Goal: Task Accomplishment & Management: Complete application form

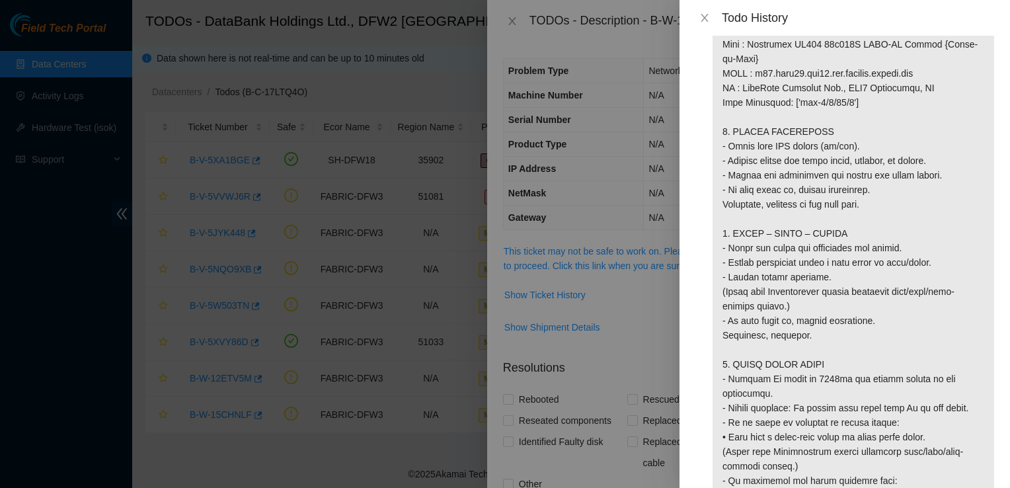
scroll to position [1119, 0]
drag, startPoint x: 725, startPoint y: 132, endPoint x: 816, endPoint y: 134, distance: 91.3
copy p "1. VISUAL INSPECTION"
click at [709, 19] on icon "close" at bounding box center [704, 18] width 11 height 11
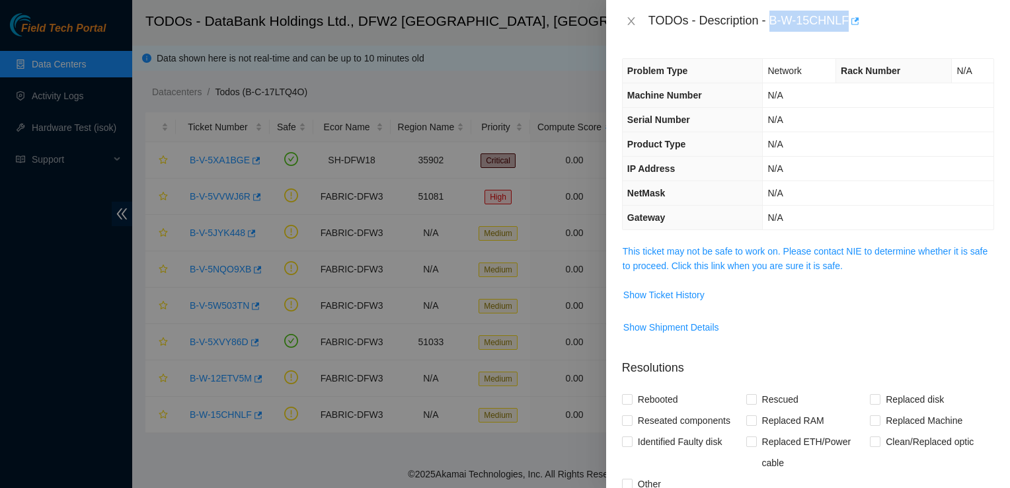
drag, startPoint x: 770, startPoint y: 20, endPoint x: 854, endPoint y: 25, distance: 83.4
click at [854, 25] on div "TODOs - Description - B-W-15CHNLF" at bounding box center [822, 21] width 346 height 21
copy div "B-W-15CHNLF"
click at [678, 295] on span "Show Ticket History" at bounding box center [663, 295] width 81 height 15
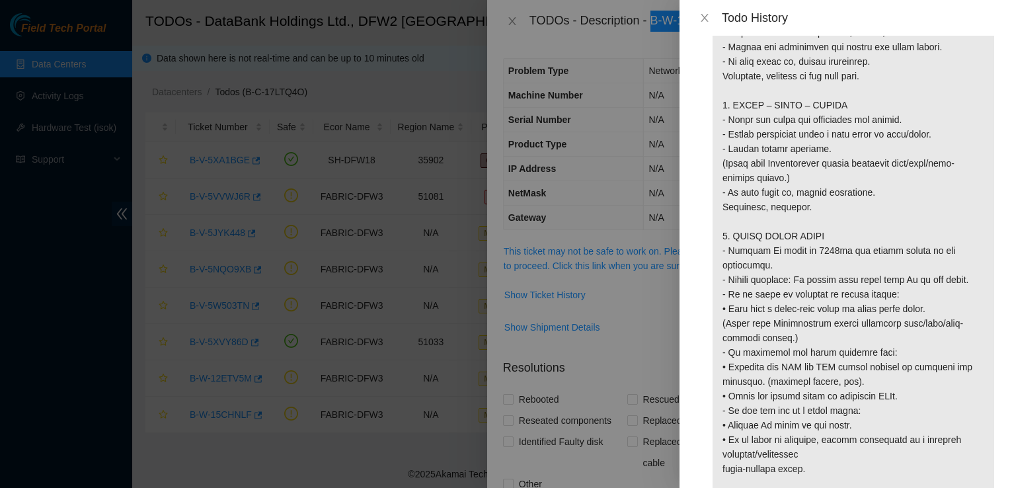
scroll to position [1246, 0]
drag, startPoint x: 834, startPoint y: 104, endPoint x: 731, endPoint y: 106, distance: 102.5
copy p "SCOPE – CLEAN – RESEAT"
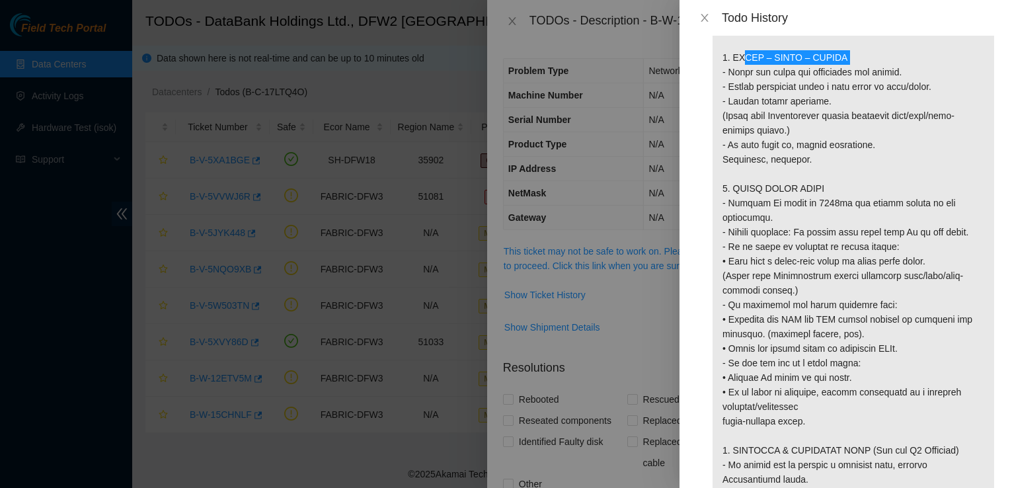
scroll to position [1339, 0]
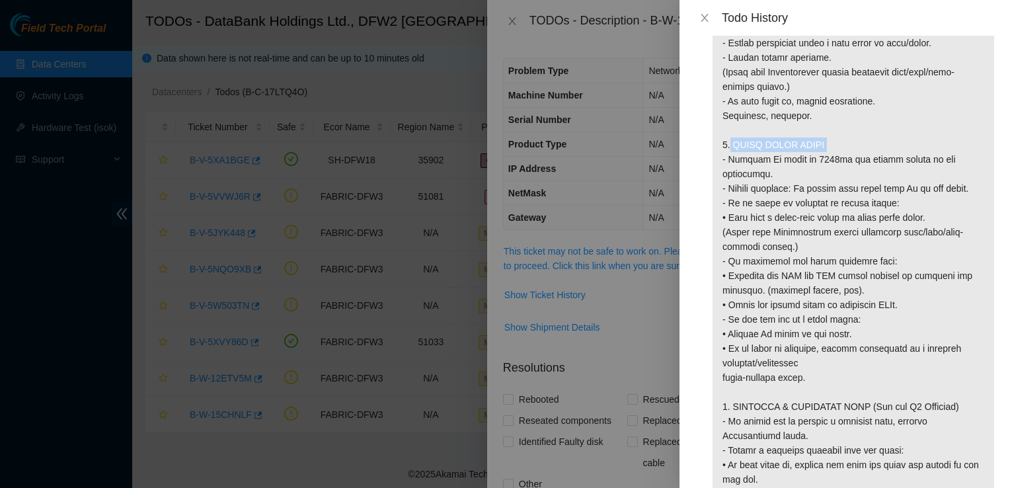
drag, startPoint x: 817, startPoint y: 148, endPoint x: 721, endPoint y: 147, distance: 96.5
copy p "3. LIGHT LEVEL CHECK"
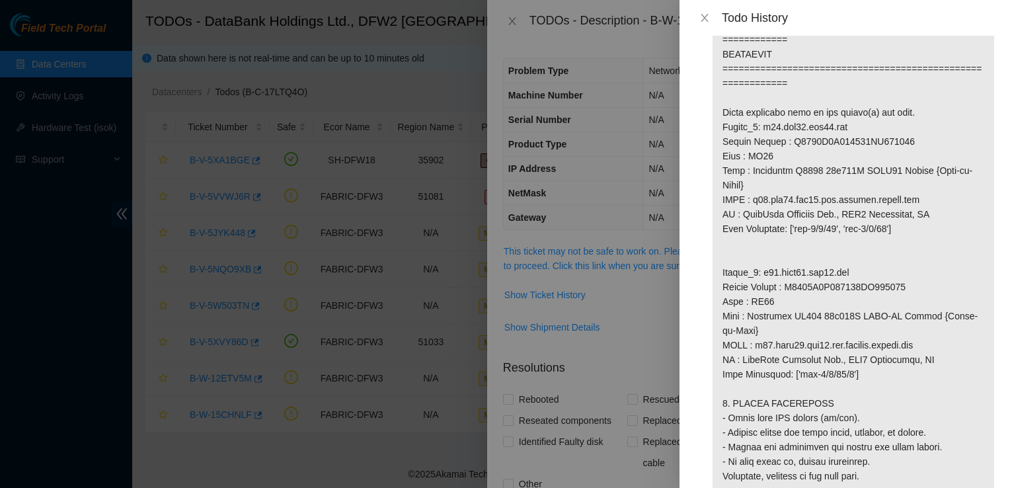
scroll to position [836, 0]
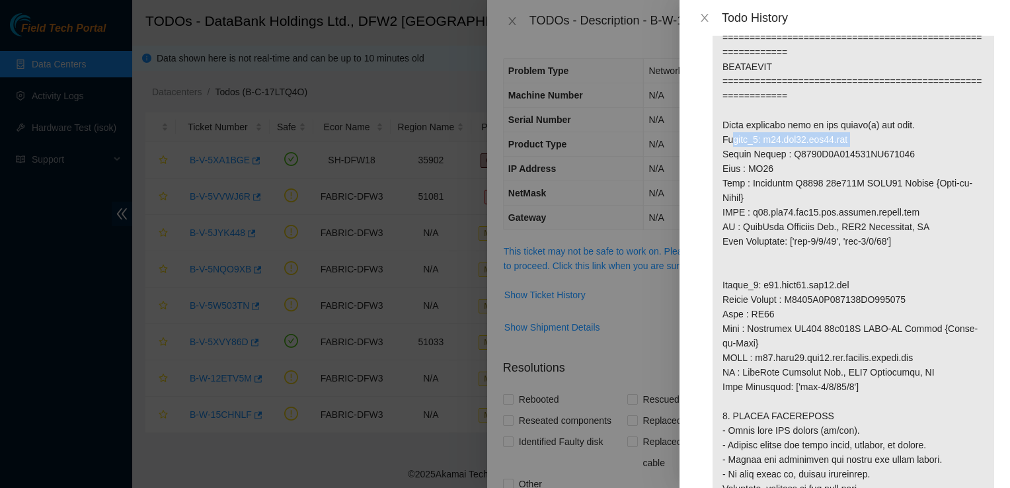
drag, startPoint x: 850, startPoint y: 139, endPoint x: 721, endPoint y: 145, distance: 128.4
click at [721, 145] on p at bounding box center [854, 161] width 282 height 1852
copy p "Router_1: r10.tor01.dfw03.fab"
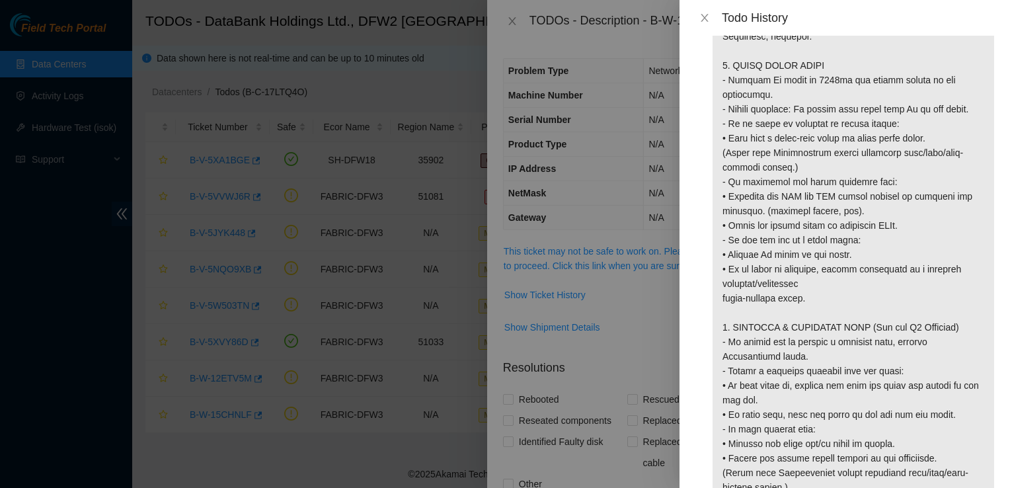
scroll to position [1485, 0]
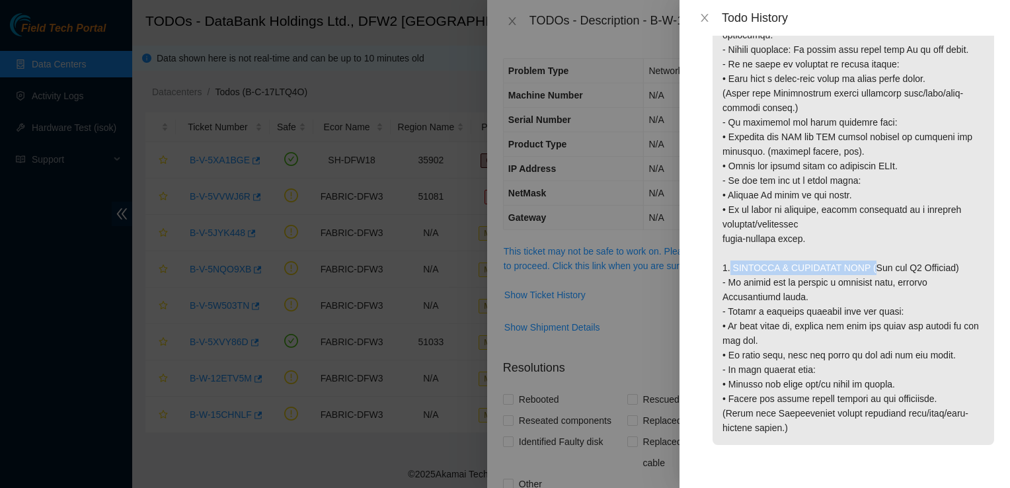
drag, startPoint x: 723, startPoint y: 258, endPoint x: 856, endPoint y: 258, distance: 132.9
copy p "4. LOOPBACK & ISOLATION TEST"
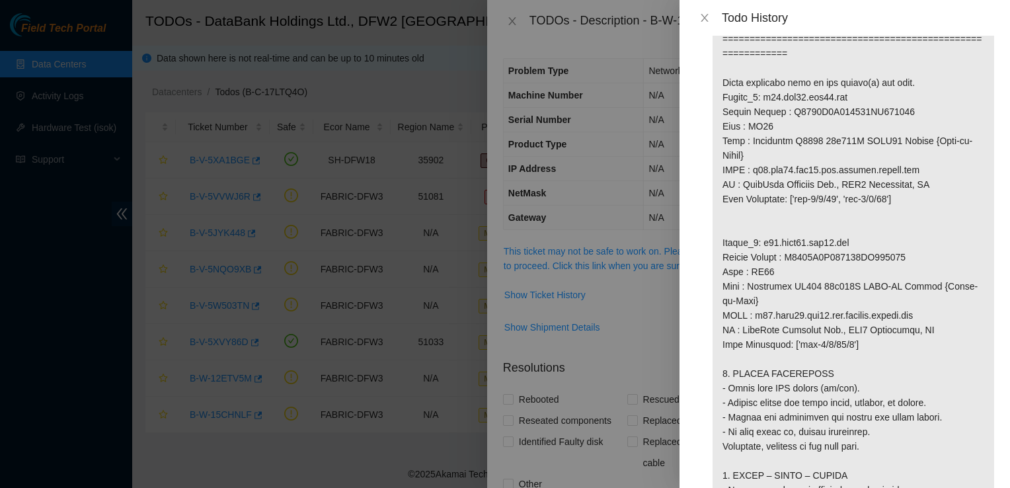
scroll to position [878, 0]
drag, startPoint x: 752, startPoint y: 287, endPoint x: 926, endPoint y: 288, distance: 173.2
click at [926, 288] on p at bounding box center [854, 119] width 282 height 1852
copy p "Celestica DX450 32x400G QSFP-DD Switch"
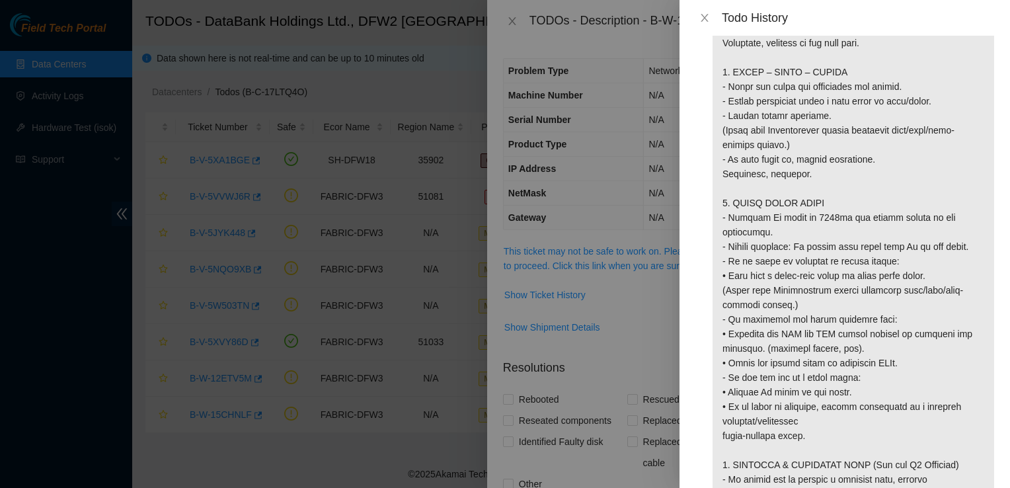
scroll to position [1492, 0]
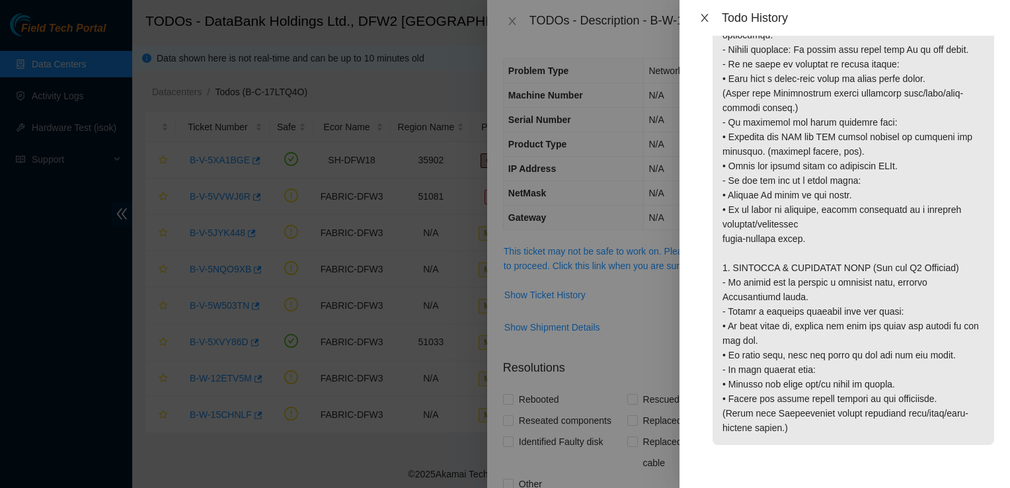
click at [707, 19] on icon "close" at bounding box center [704, 18] width 11 height 11
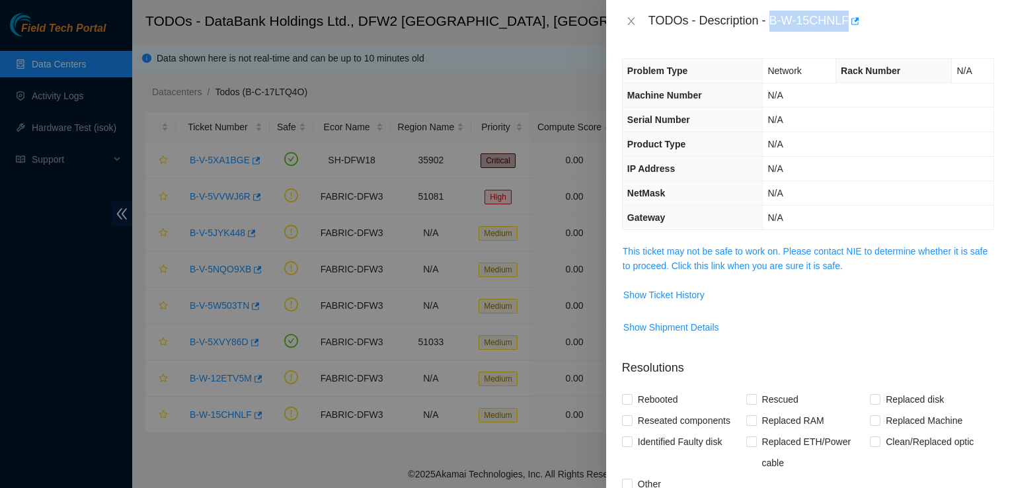
drag, startPoint x: 771, startPoint y: 18, endPoint x: 848, endPoint y: 21, distance: 76.8
click at [848, 21] on div "TODOs - Description - B-W-15CHNLF" at bounding box center [822, 21] width 346 height 21
copy div "B-W-15CHNLF"
click at [921, 126] on td "N/A" at bounding box center [878, 120] width 231 height 24
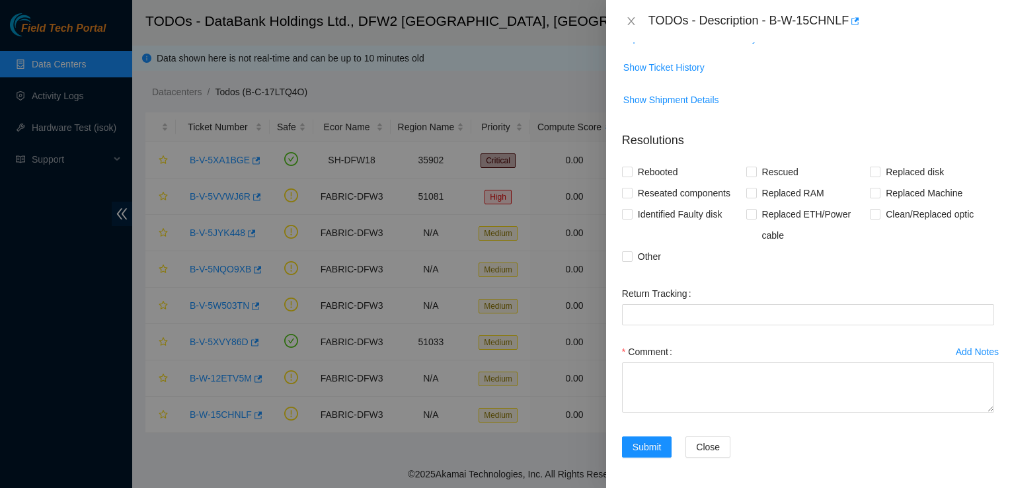
scroll to position [0, 0]
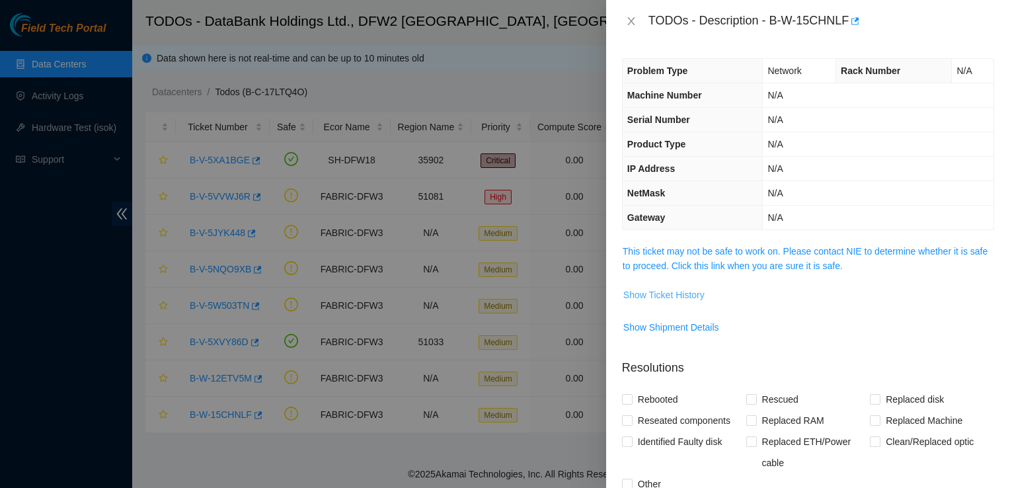
click at [690, 288] on span "Show Ticket History" at bounding box center [663, 295] width 81 height 15
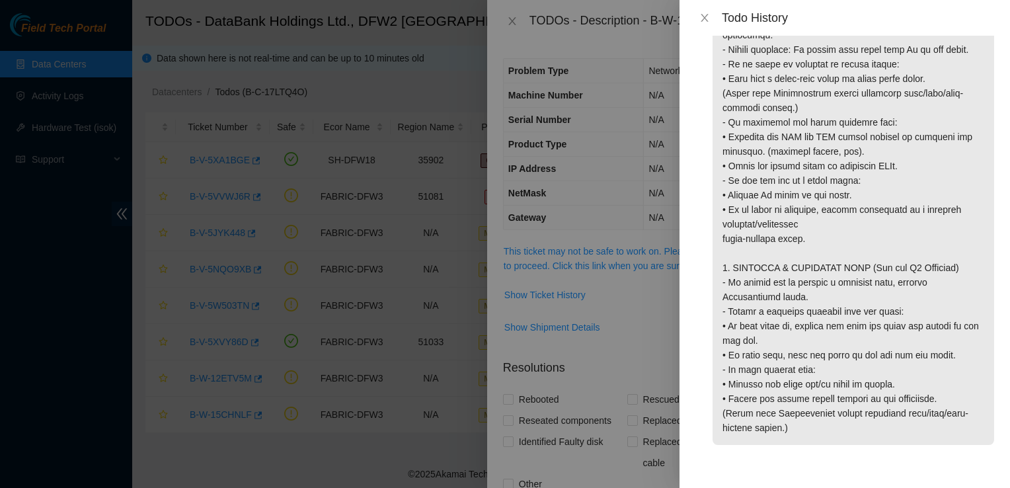
scroll to position [1492, 0]
drag, startPoint x: 806, startPoint y: 224, endPoint x: 717, endPoint y: 198, distance: 93.1
drag, startPoint x: 717, startPoint y: 198, endPoint x: 805, endPoint y: 200, distance: 88.6
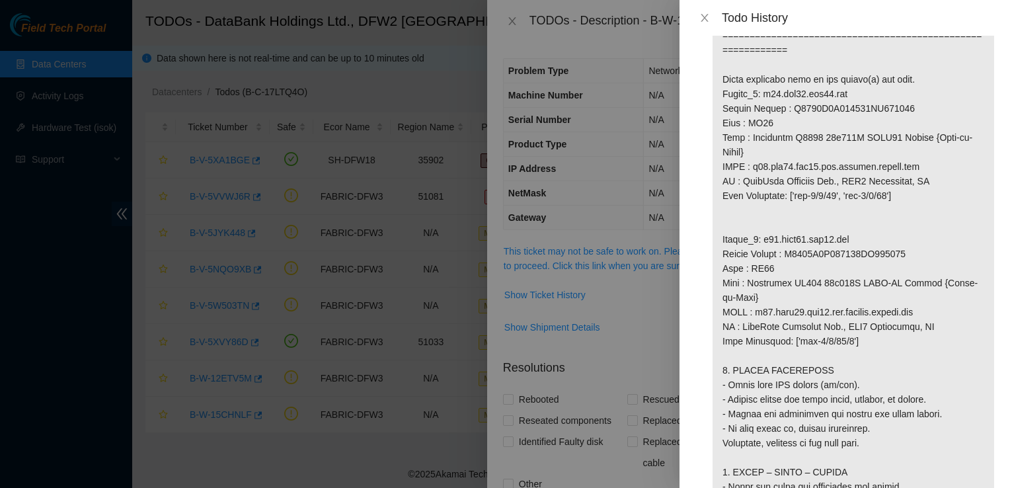
scroll to position [866, 0]
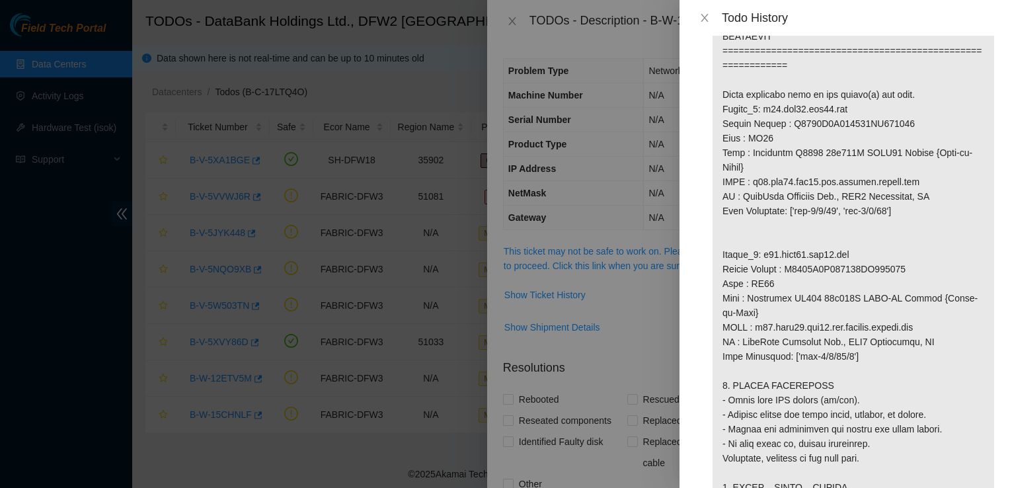
click at [789, 307] on p at bounding box center [854, 131] width 282 height 1852
click at [702, 21] on icon "close" at bounding box center [704, 18] width 11 height 11
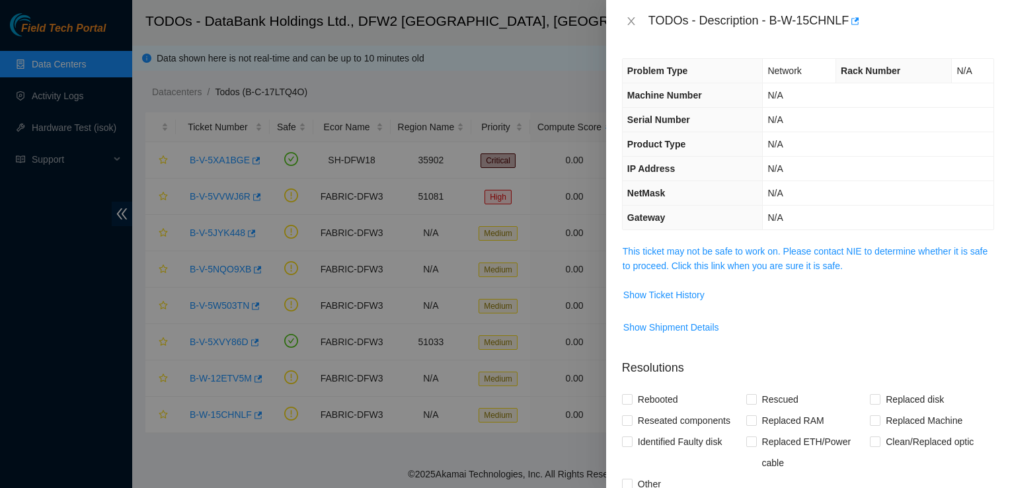
click at [669, 298] on span "Show Ticket History" at bounding box center [663, 295] width 81 height 15
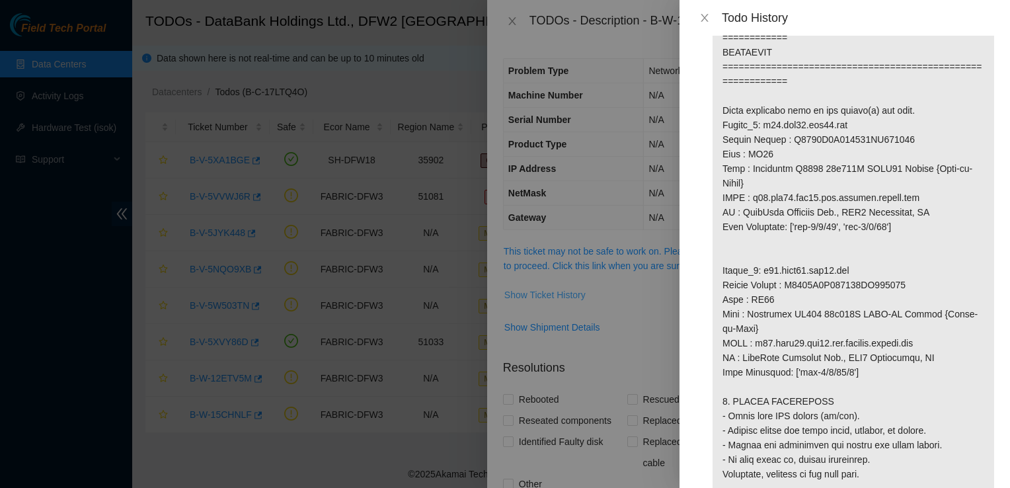
scroll to position [851, 0]
click at [794, 366] on p at bounding box center [854, 146] width 282 height 1852
click at [937, 405] on p at bounding box center [854, 146] width 282 height 1852
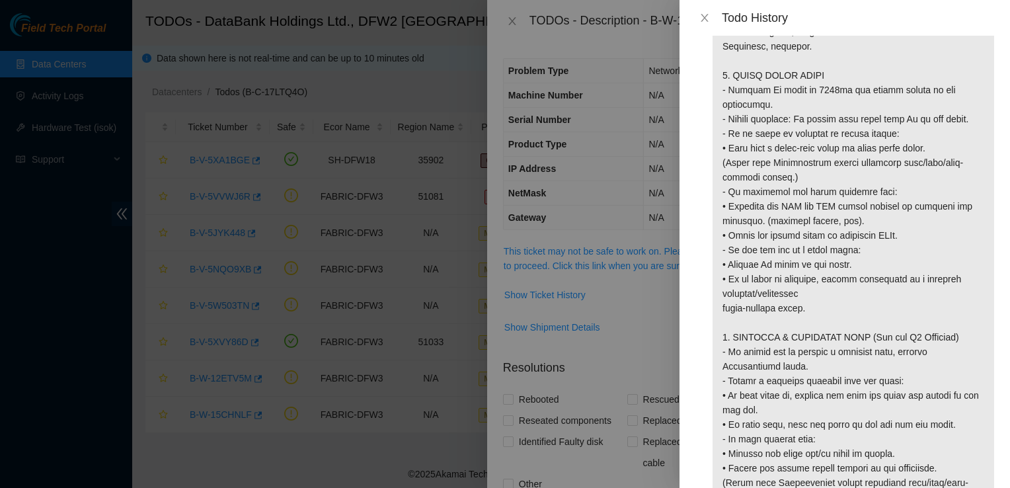
scroll to position [1408, 0]
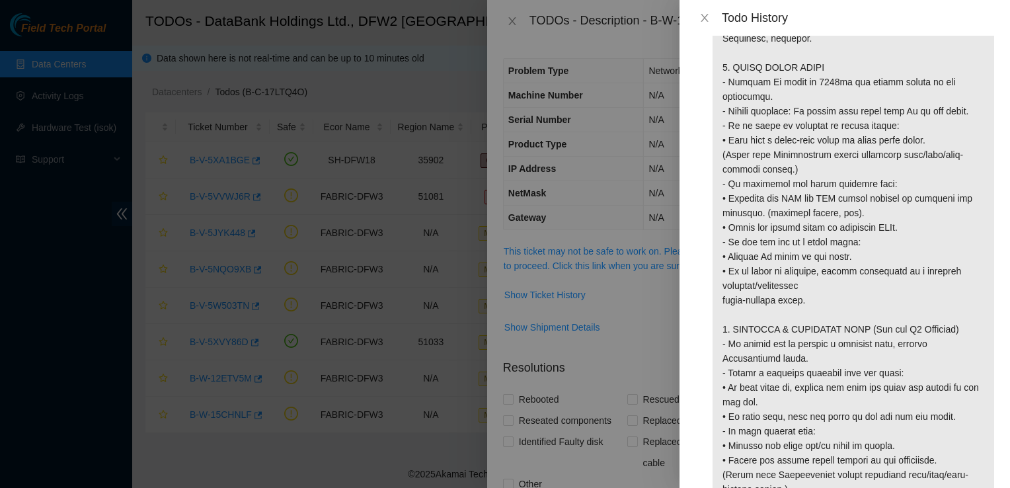
scroll to position [1492, 0]
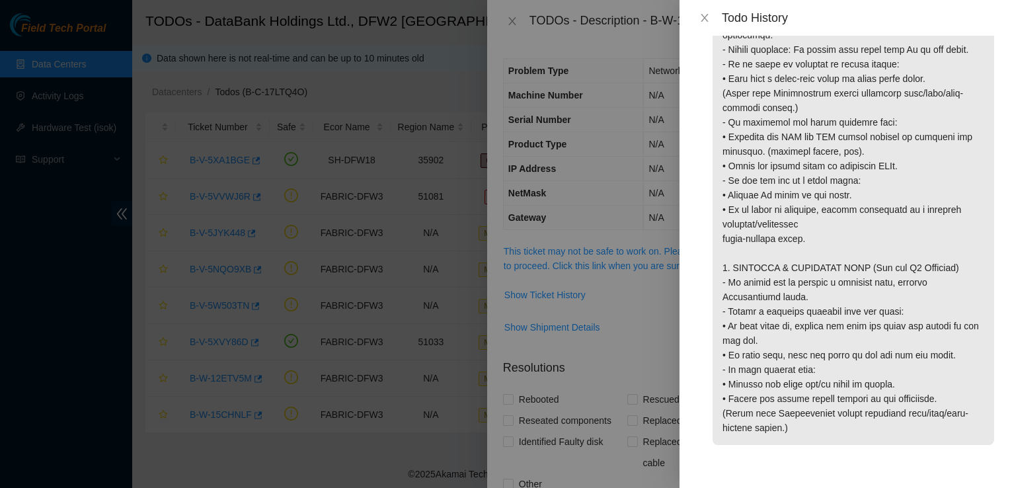
drag, startPoint x: 807, startPoint y: 225, endPoint x: 719, endPoint y: 210, distance: 89.2
copy p "provider/datacenter cross-connect issue."
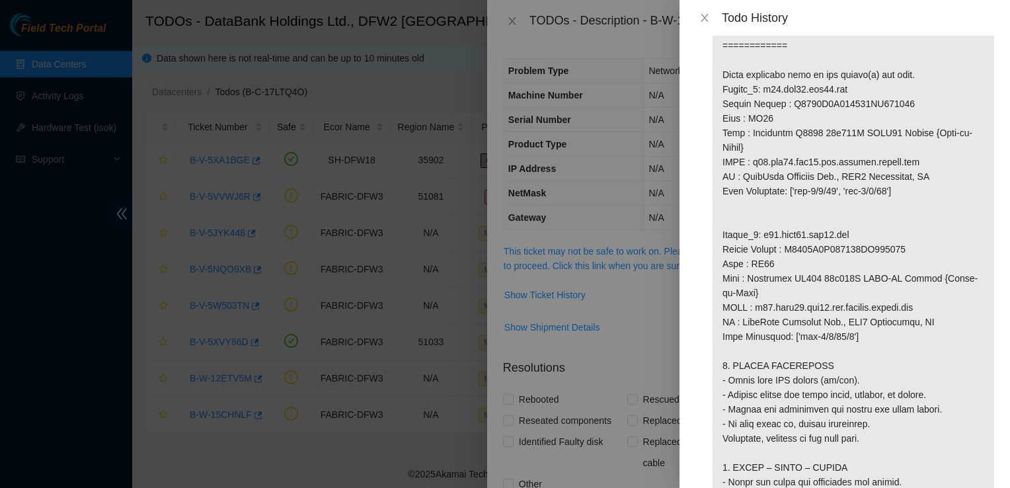
scroll to position [878, 0]
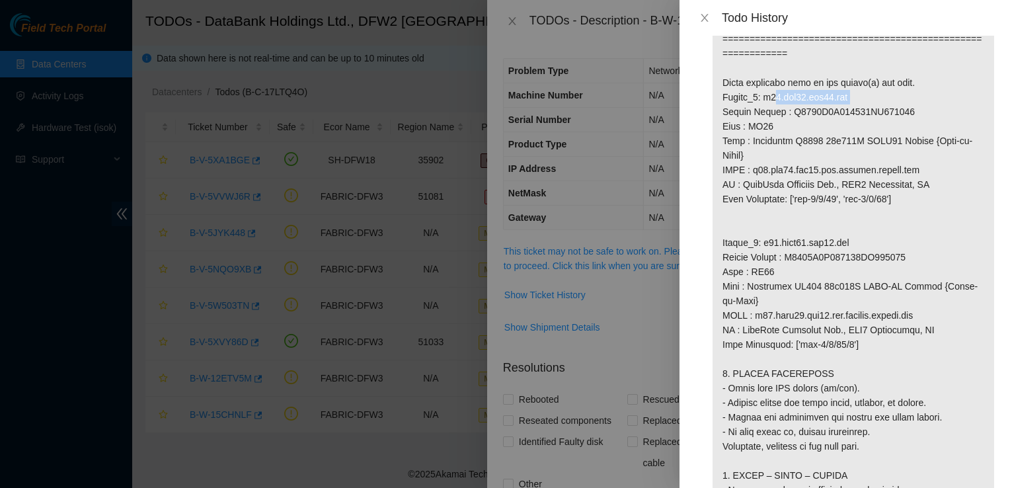
drag, startPoint x: 850, startPoint y: 95, endPoint x: 762, endPoint y: 100, distance: 88.1
click at [762, 100] on p at bounding box center [854, 119] width 282 height 1852
copy p "r10.tor01.dfw03.fab"
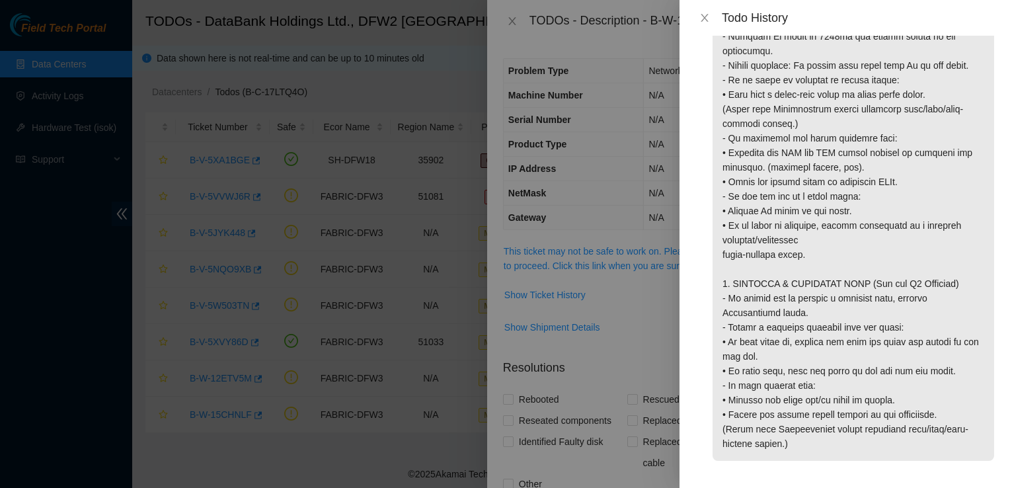
scroll to position [1462, 0]
drag, startPoint x: 809, startPoint y: 254, endPoint x: 721, endPoint y: 241, distance: 88.8
click at [701, 20] on icon "close" at bounding box center [704, 18] width 11 height 11
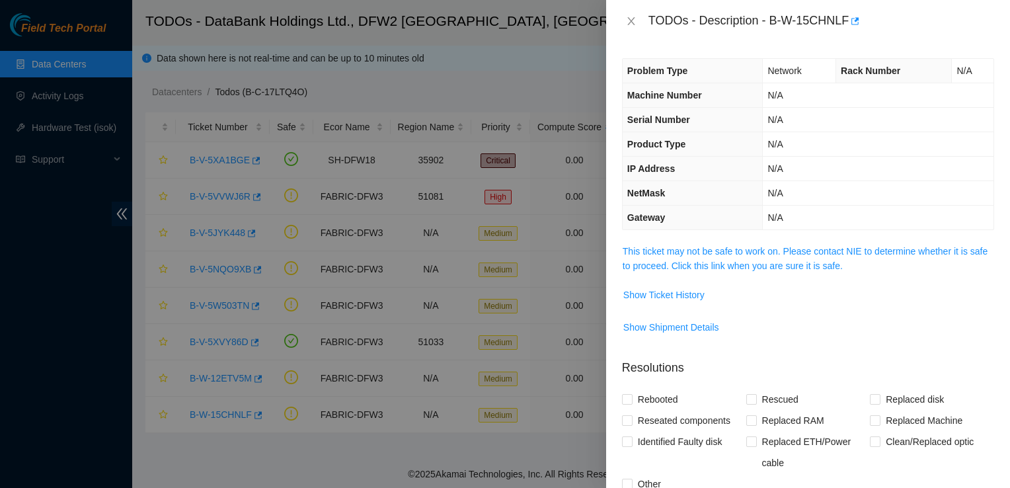
scroll to position [227, 0]
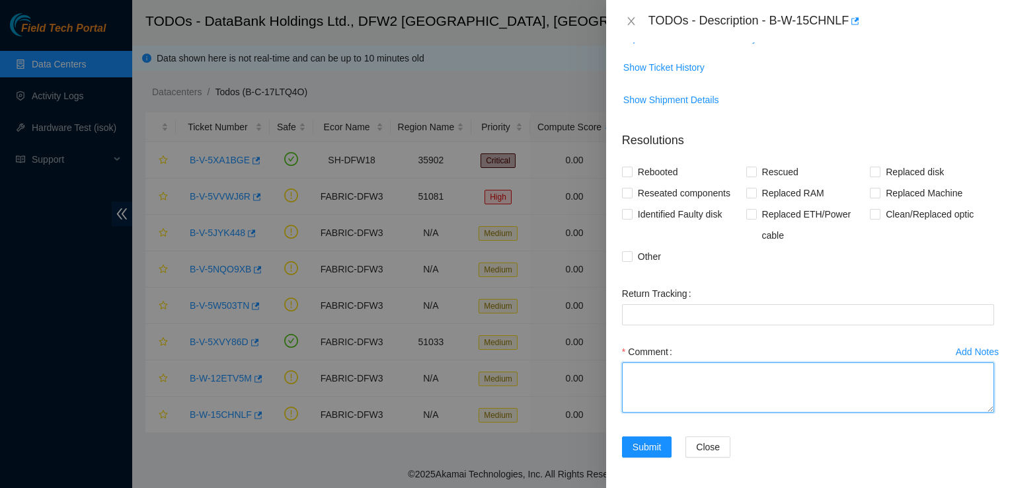
click at [655, 389] on textarea "Comment" at bounding box center [808, 387] width 372 height 50
paste textarea "1. VISUAL INSPECTION - Fiber line is layed straight with no bends. 2. SCOPE – C…"
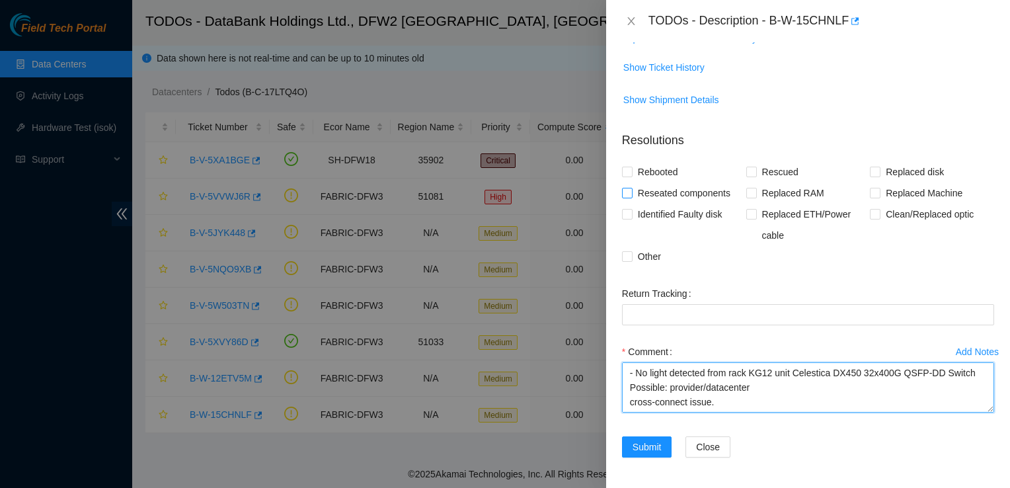
type textarea "1. VISUAL INSPECTION - Fiber line is layed straight with no bends. 2. SCOPE – C…"
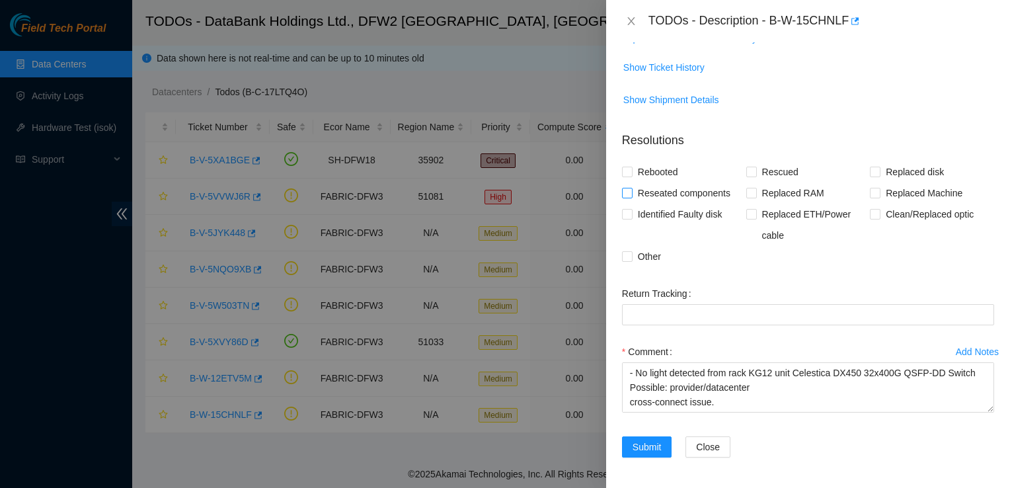
click at [677, 192] on span "Reseated components" at bounding box center [684, 192] width 103 height 21
click at [631, 192] on input "Reseated components" at bounding box center [626, 192] width 9 height 9
checkbox input "true"
click at [652, 255] on span "Other" at bounding box center [650, 256] width 34 height 21
click at [631, 255] on input "Other" at bounding box center [626, 255] width 9 height 9
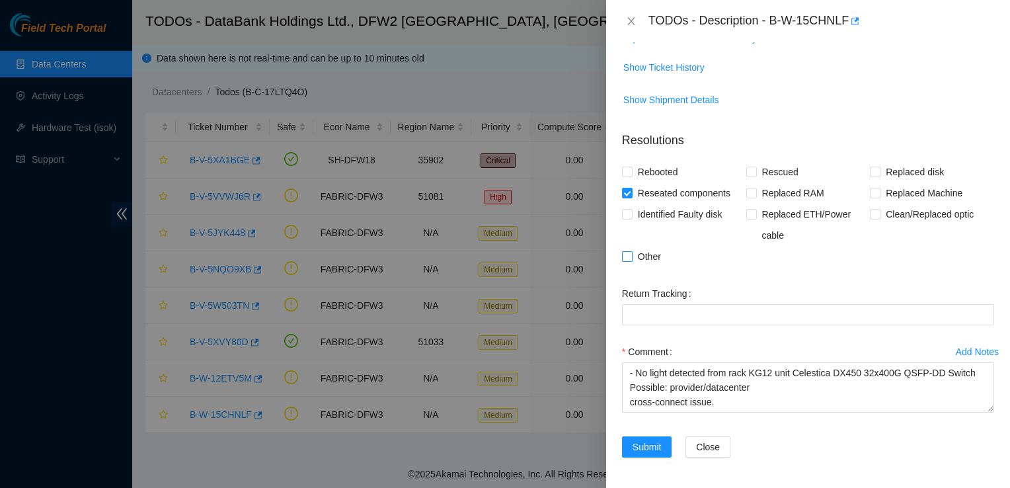
checkbox input "true"
click at [885, 216] on span "Clean/Replaced optic" at bounding box center [930, 214] width 99 height 21
click at [879, 216] on input "Clean/Replaced optic" at bounding box center [874, 213] width 9 height 9
checkbox input "true"
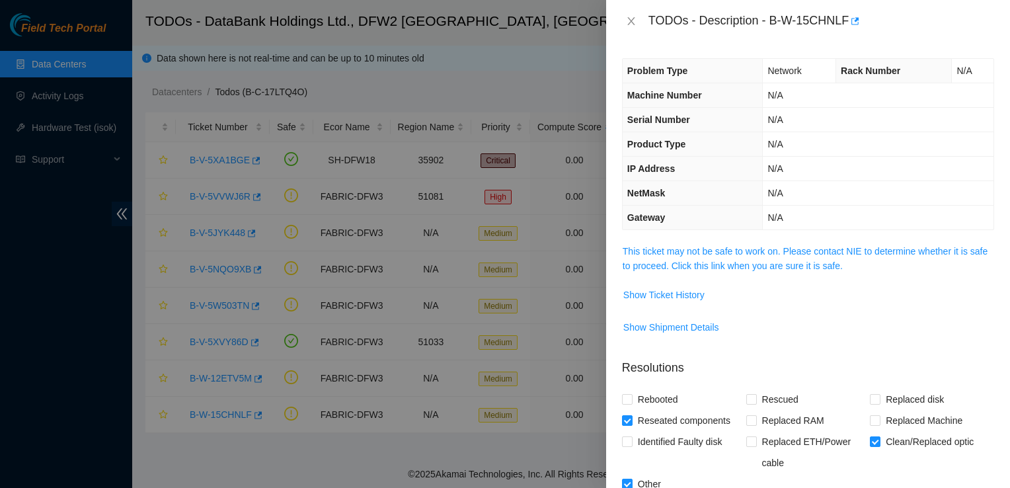
scroll to position [227, 0]
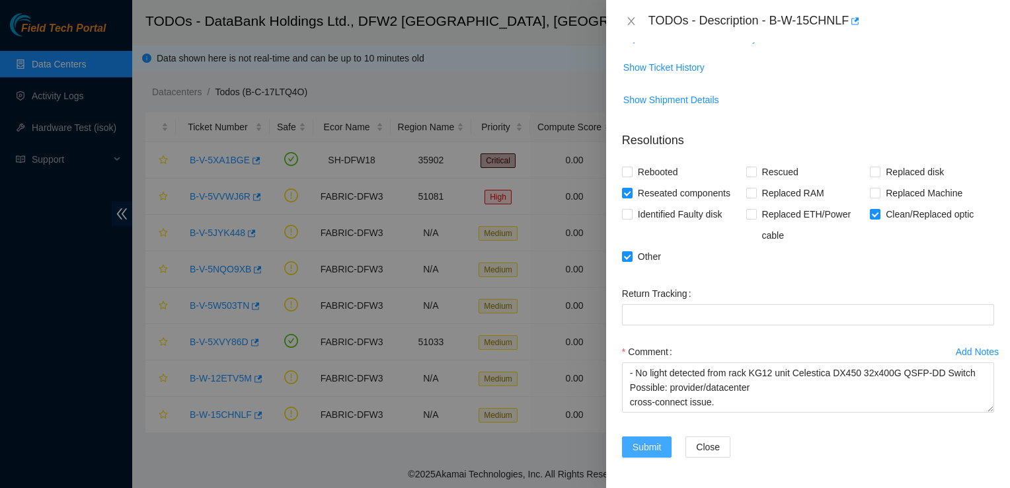
click at [651, 447] on span "Submit" at bounding box center [647, 447] width 29 height 15
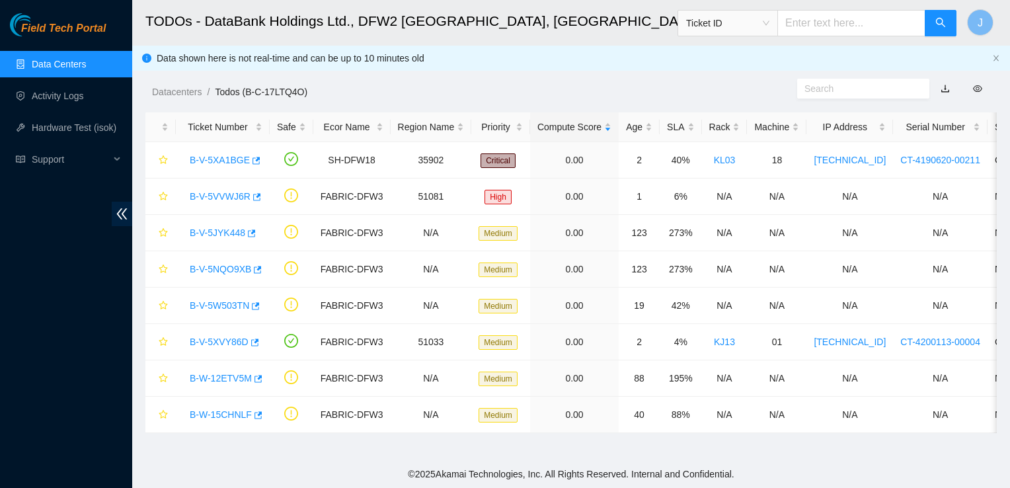
scroll to position [271, 0]
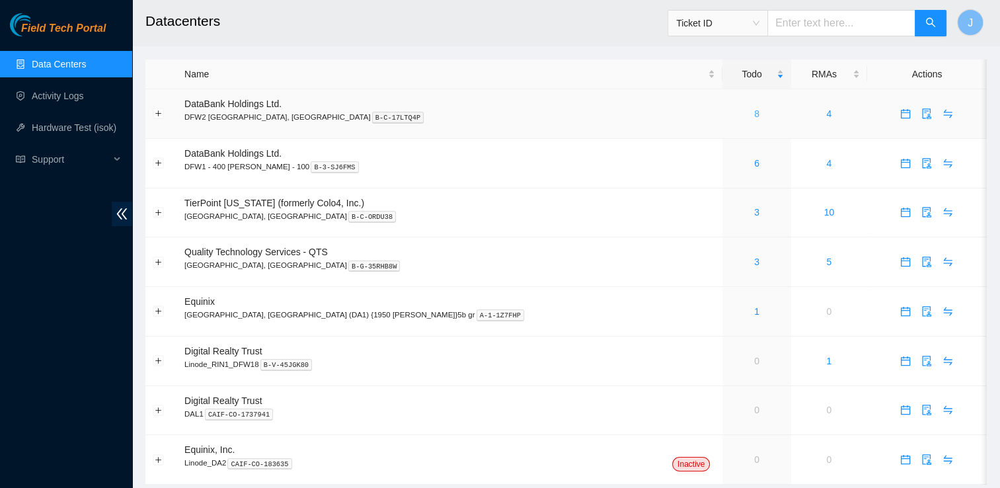
click at [754, 119] on link "8" at bounding box center [756, 113] width 5 height 11
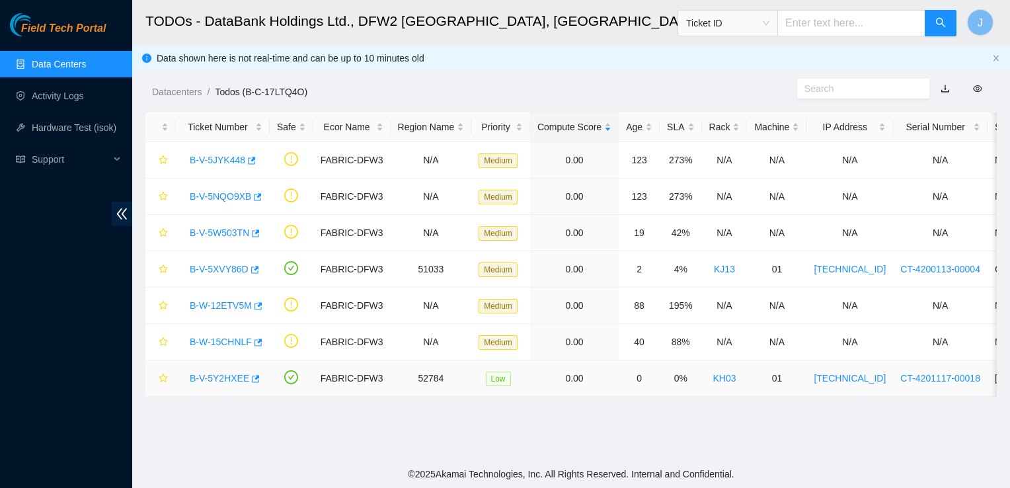
click at [211, 272] on link "B-V-5XVY86D" at bounding box center [219, 269] width 59 height 11
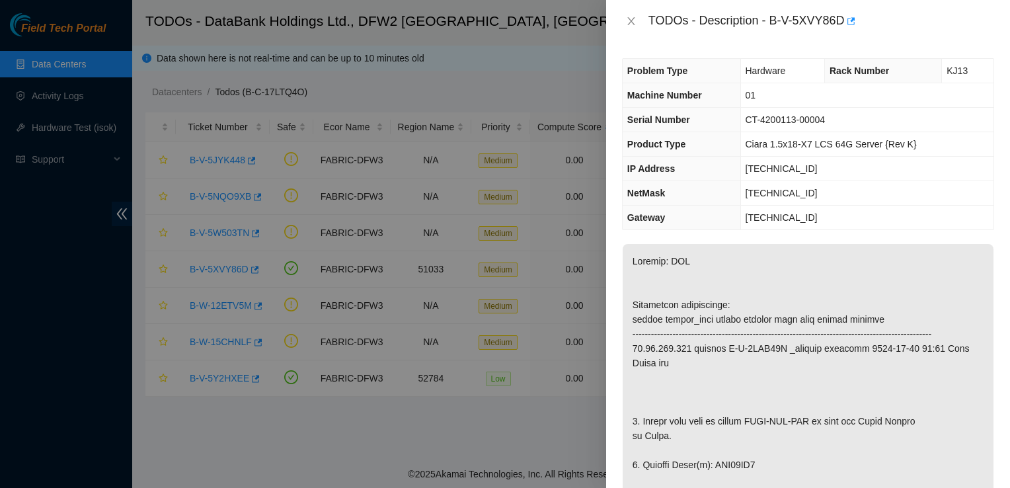
click at [871, 225] on td "23.38.164.97" at bounding box center [866, 218] width 253 height 24
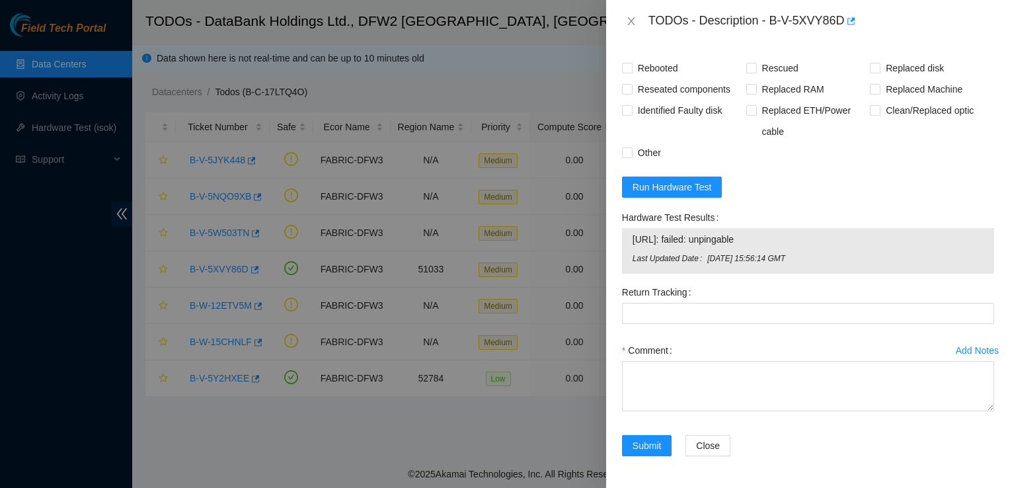
scroll to position [1127, 0]
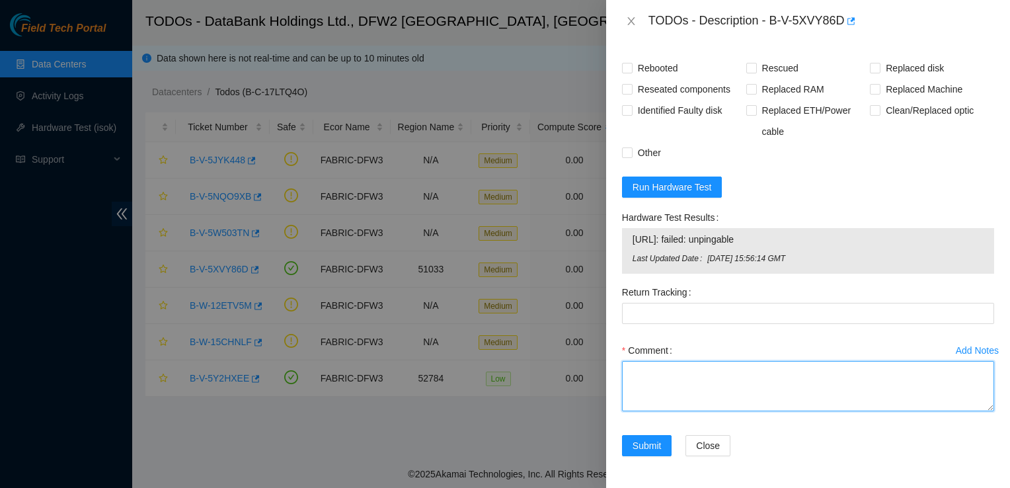
click at [680, 398] on textarea "Comment" at bounding box center [808, 386] width 372 height 50
paste textarea "Safely shut down by typing CTRL-ALT-DEL or with the Power Button in Front. Repl…"
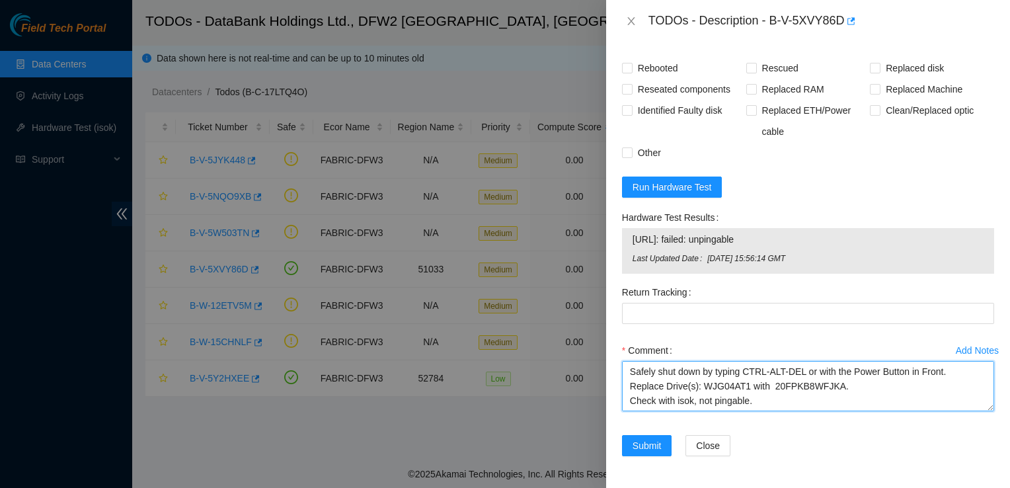
scroll to position [98, 0]
type textarea "Safely shut down by typing CTRL-ALT-DEL or with the Power Button in Front. Repl…"
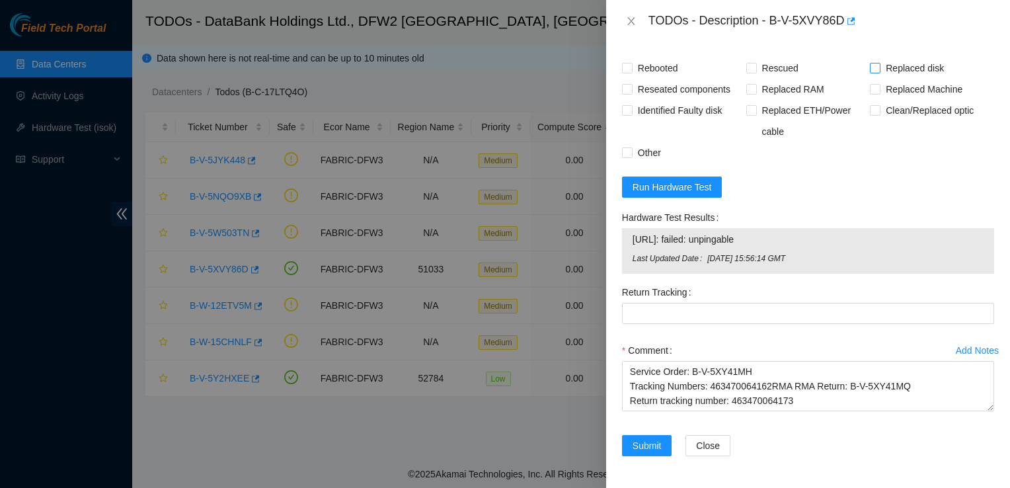
click at [898, 79] on span "Replaced disk" at bounding box center [915, 68] width 69 height 21
click at [879, 72] on input "Replaced disk" at bounding box center [874, 67] width 9 height 9
checkbox input "true"
click at [659, 121] on span "Identified Faulty disk" at bounding box center [680, 110] width 95 height 21
click at [631, 114] on input "Identified Faulty disk" at bounding box center [626, 109] width 9 height 9
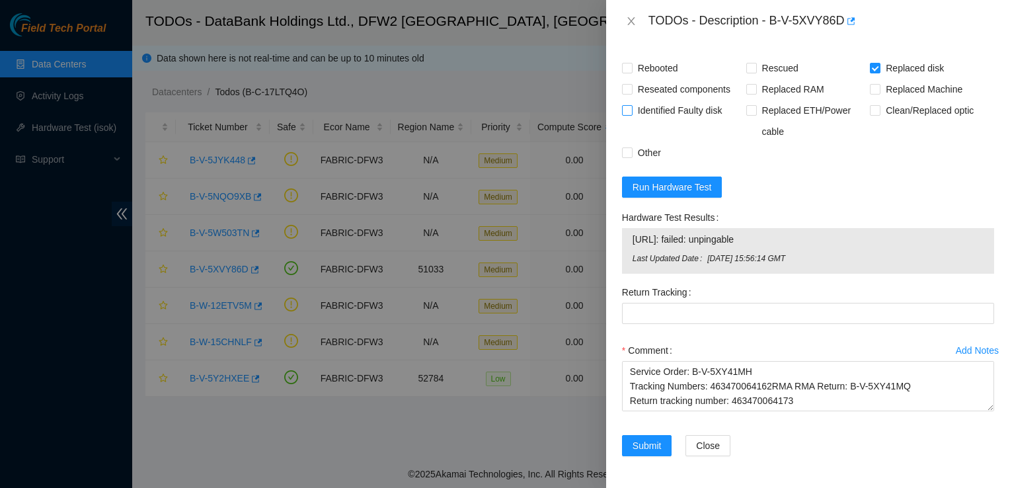
checkbox input "true"
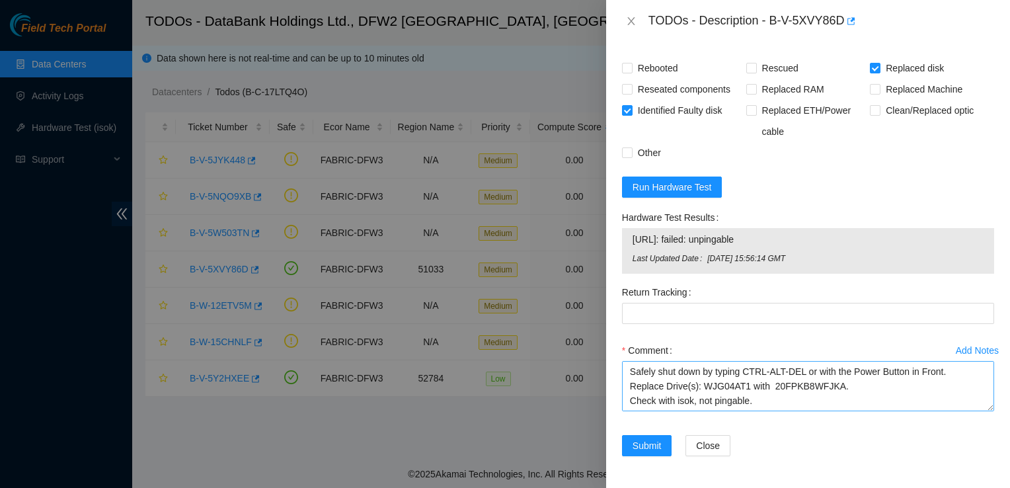
scroll to position [101, 0]
drag, startPoint x: 789, startPoint y: 386, endPoint x: 735, endPoint y: 383, distance: 54.9
click at [735, 383] on textarea "Safely shut down by typing CTRL-ALT-DEL or with the Power Button in Front. Repl…" at bounding box center [808, 386] width 372 height 50
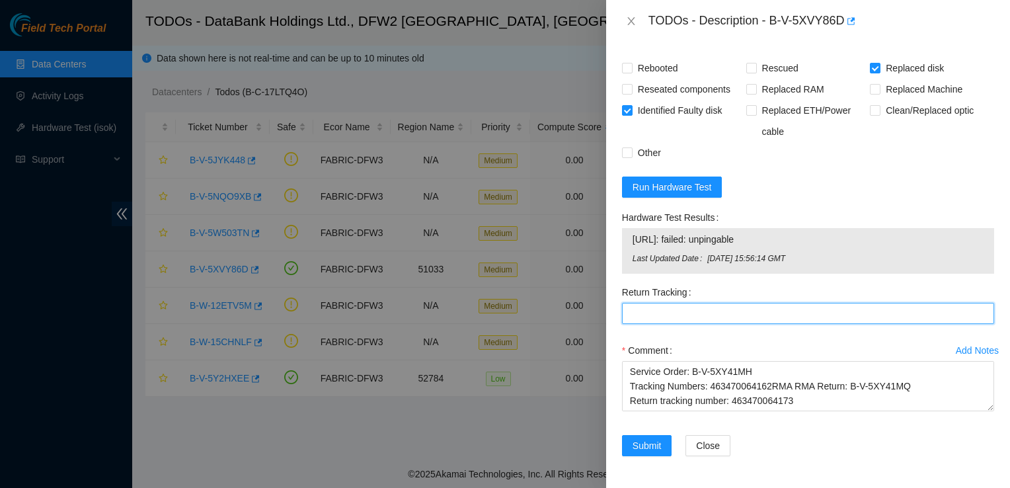
click at [659, 324] on Tracking "Return Tracking" at bounding box center [808, 313] width 372 height 21
paste Tracking "63470064173"
type Tracking "63470064173"
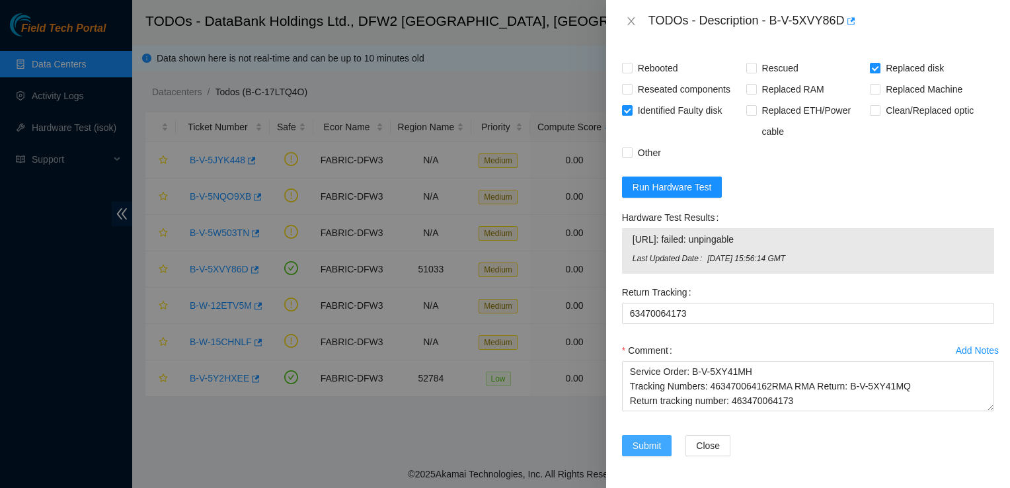
click at [648, 443] on span "Submit" at bounding box center [647, 445] width 29 height 15
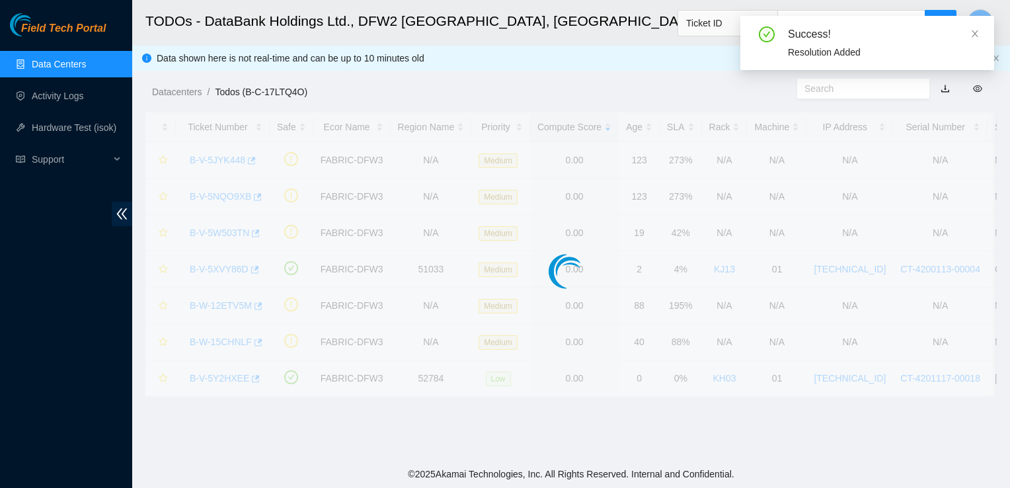
scroll to position [373, 0]
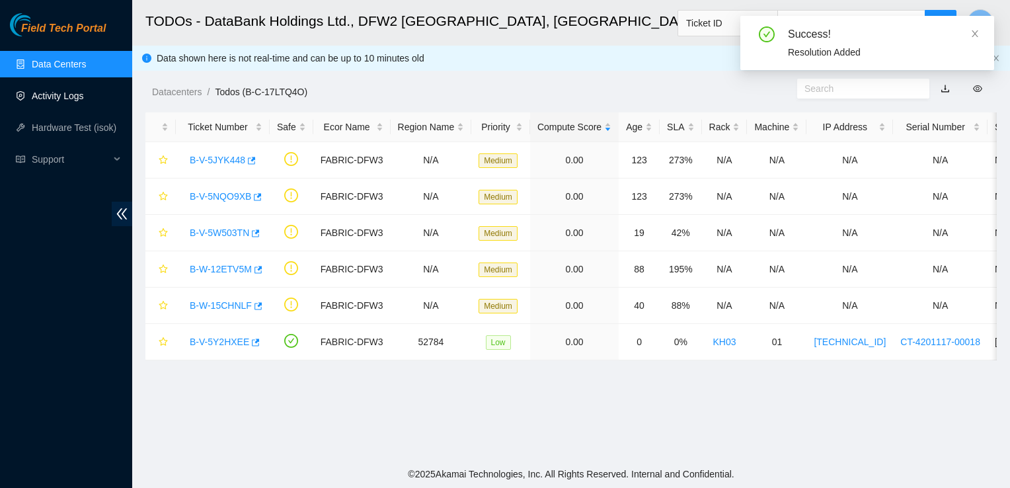
click at [73, 98] on link "Activity Logs" at bounding box center [58, 96] width 52 height 11
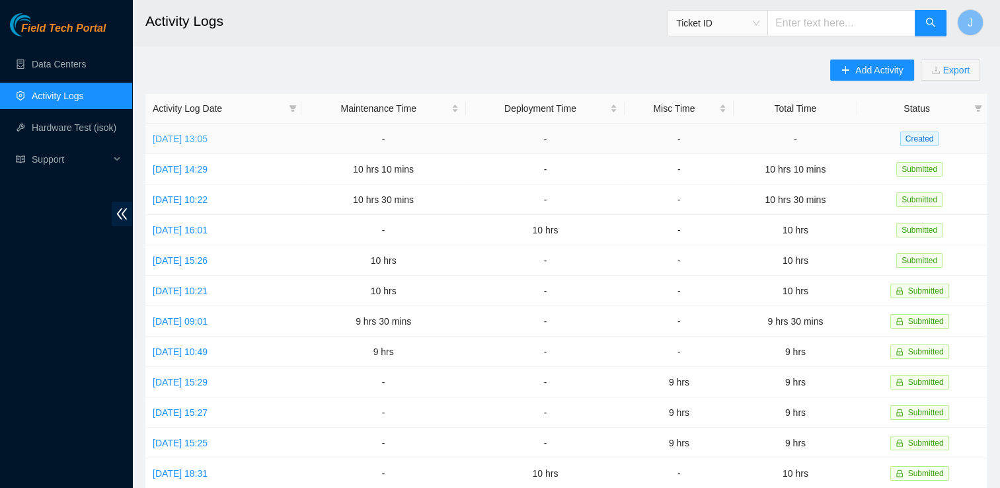
click at [208, 139] on link "[DATE] 13:05" at bounding box center [180, 139] width 55 height 11
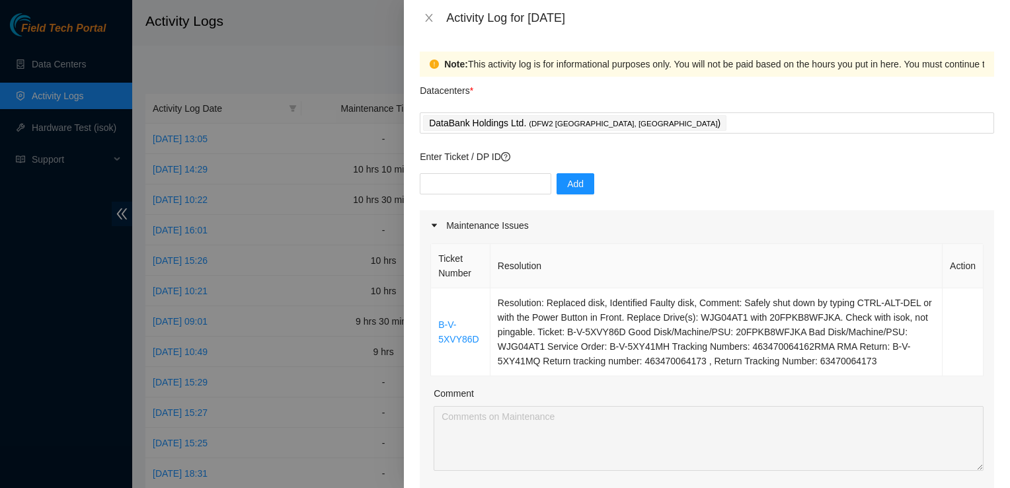
click at [66, 90] on div at bounding box center [505, 244] width 1010 height 488
click at [428, 19] on icon "close" at bounding box center [429, 18] width 7 height 8
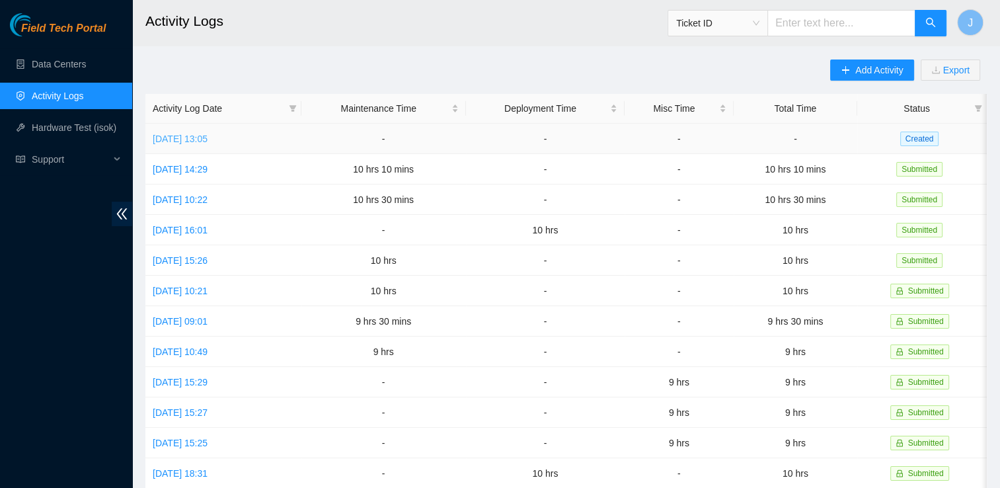
click at [208, 138] on link "[DATE] 13:05" at bounding box center [180, 139] width 55 height 11
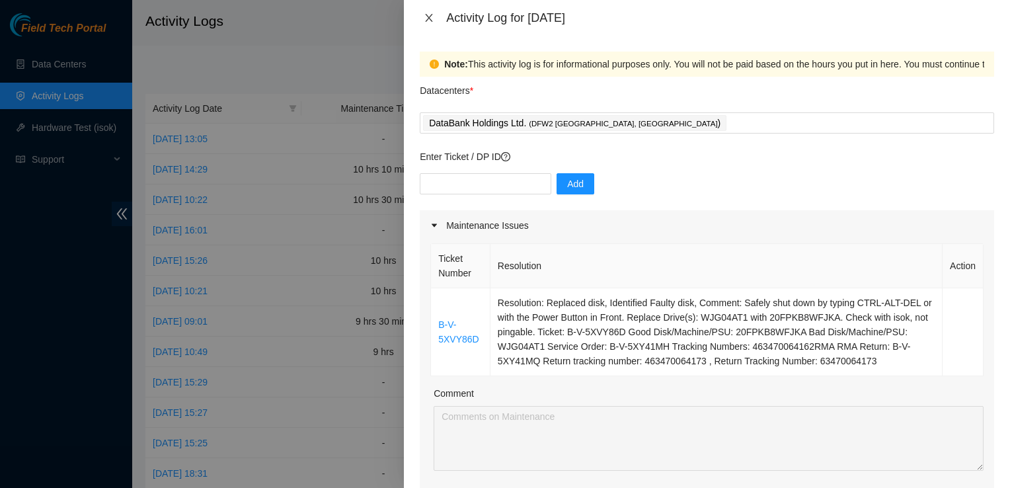
click at [431, 20] on icon "close" at bounding box center [429, 18] width 7 height 8
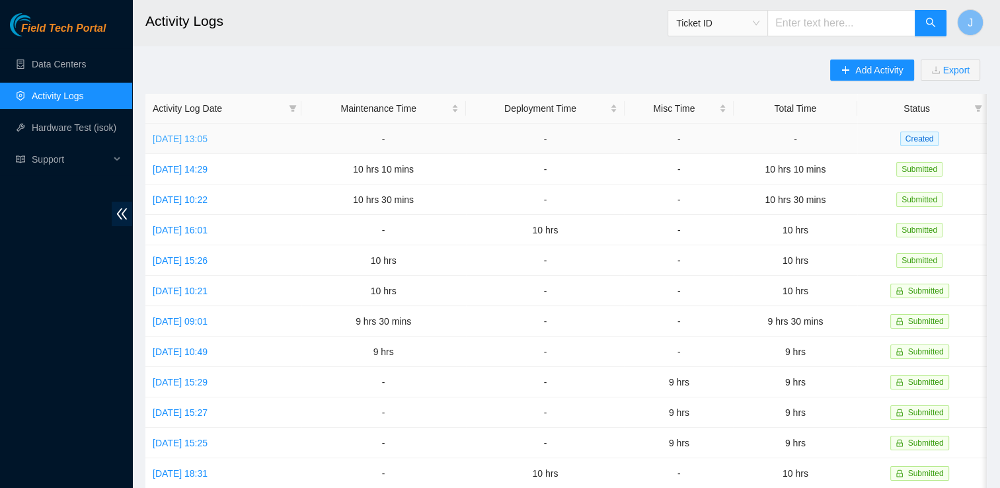
click at [208, 136] on link "[DATE] 13:05" at bounding box center [180, 139] width 55 height 11
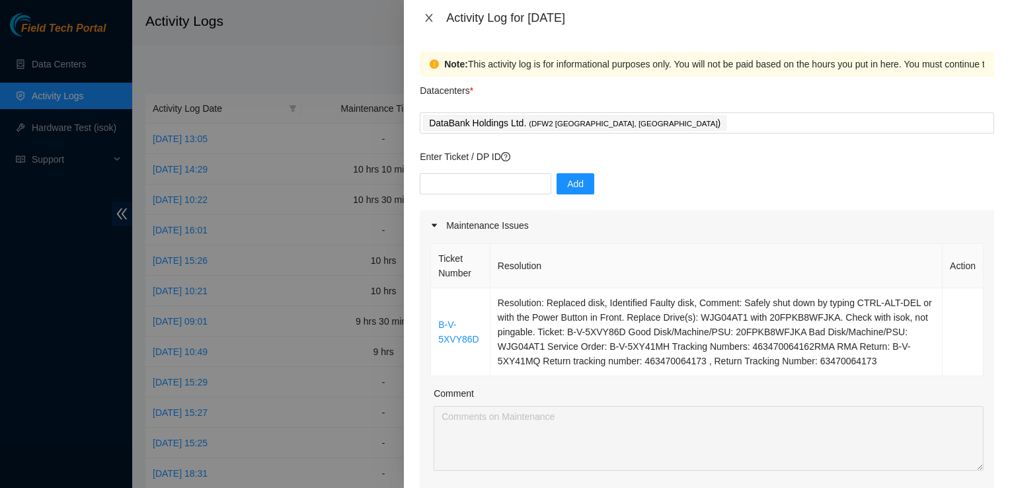
drag, startPoint x: 426, startPoint y: 26, endPoint x: 432, endPoint y: 15, distance: 12.4
click at [432, 15] on div "Activity Log for [DATE]" at bounding box center [707, 18] width 606 height 36
click at [432, 15] on icon "close" at bounding box center [429, 18] width 7 height 8
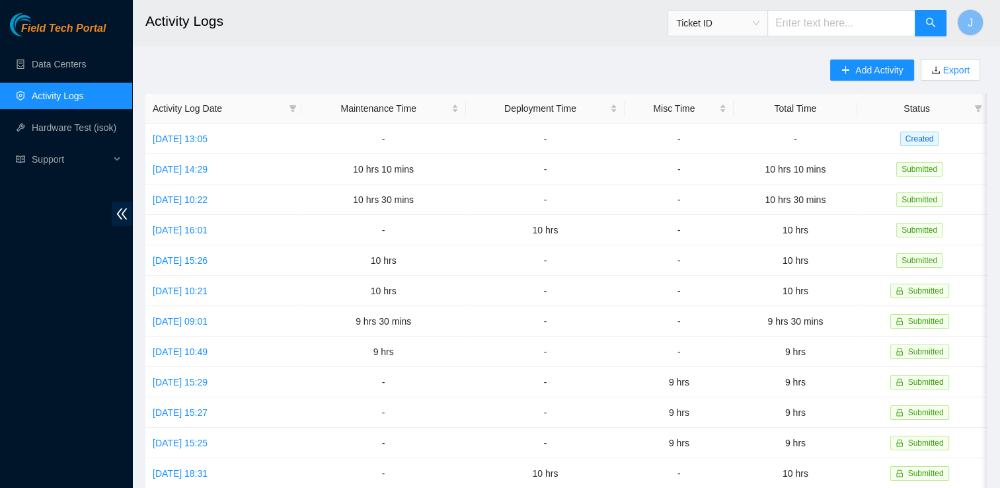
click at [32, 91] on link "Activity Logs" at bounding box center [58, 96] width 52 height 11
click at [48, 66] on link "Data Centers" at bounding box center [59, 64] width 54 height 11
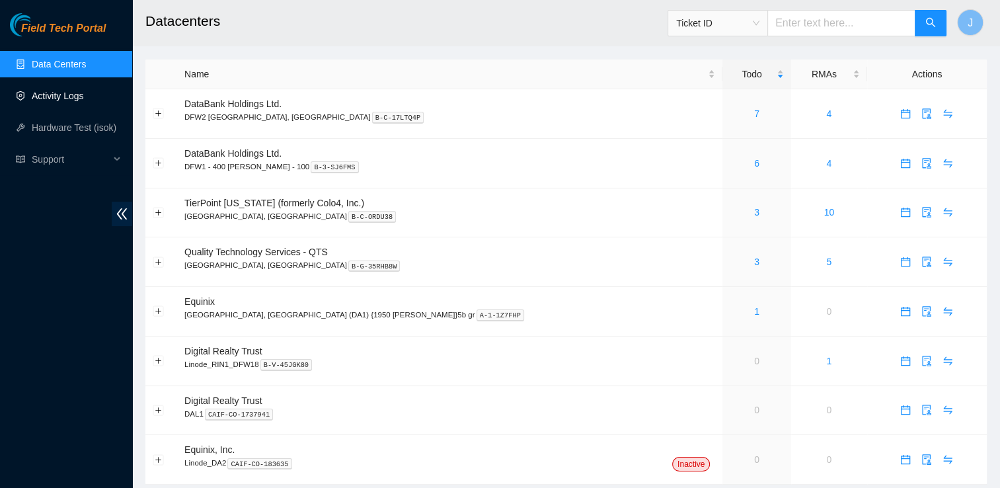
click at [50, 97] on link "Activity Logs" at bounding box center [58, 96] width 52 height 11
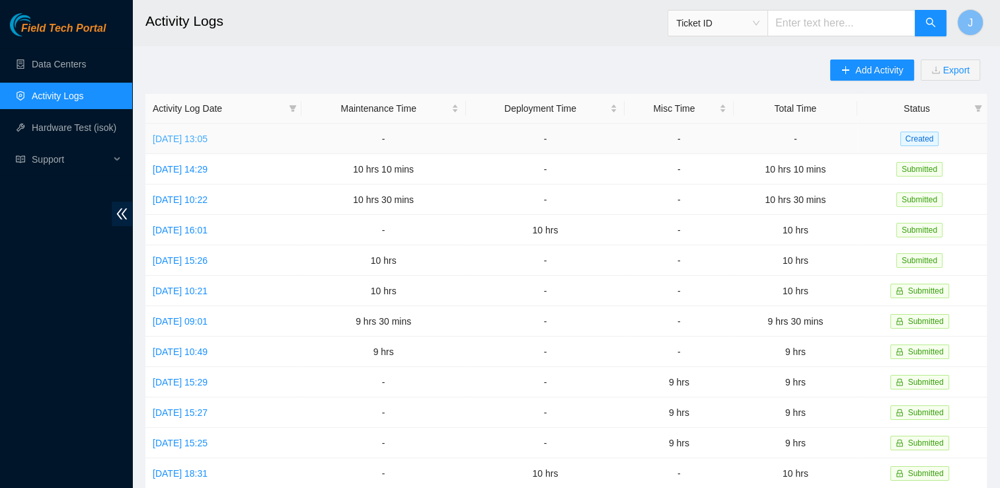
click at [208, 141] on link "[DATE] 13:05" at bounding box center [180, 139] width 55 height 11
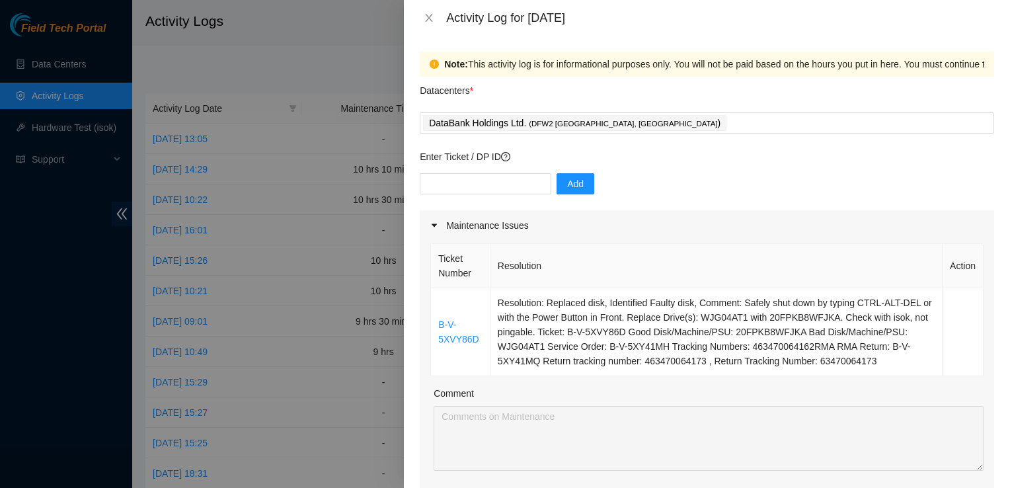
click at [54, 65] on div at bounding box center [505, 244] width 1010 height 488
click at [427, 19] on icon "close" at bounding box center [429, 18] width 11 height 11
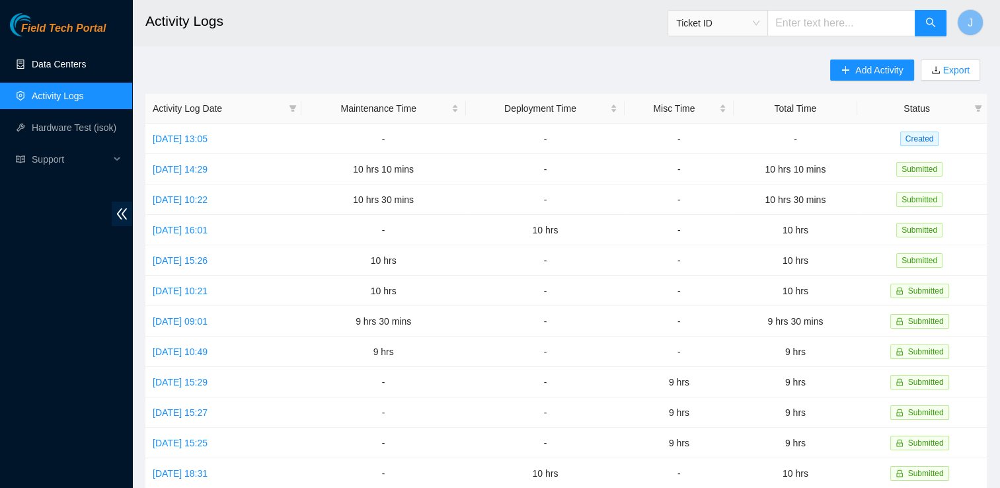
click at [58, 59] on link "Data Centers" at bounding box center [59, 64] width 54 height 11
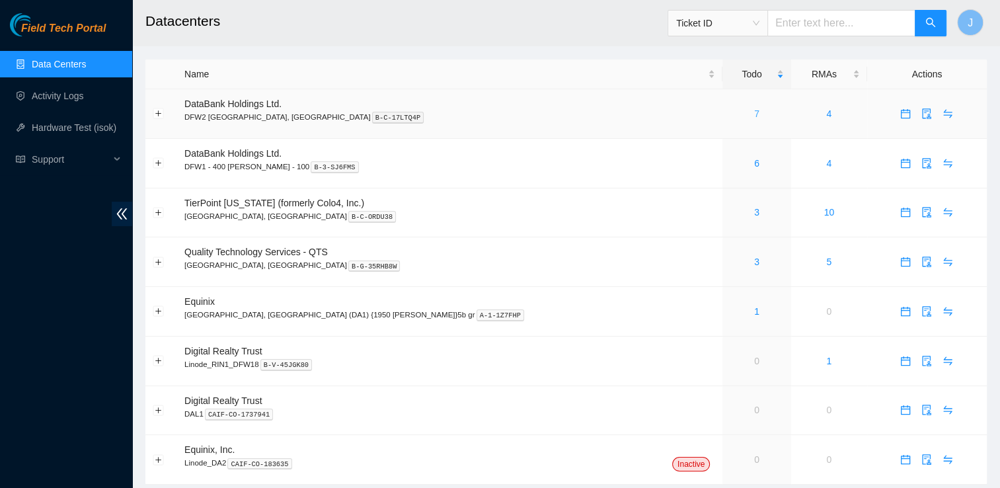
click at [754, 115] on link "7" at bounding box center [756, 113] width 5 height 11
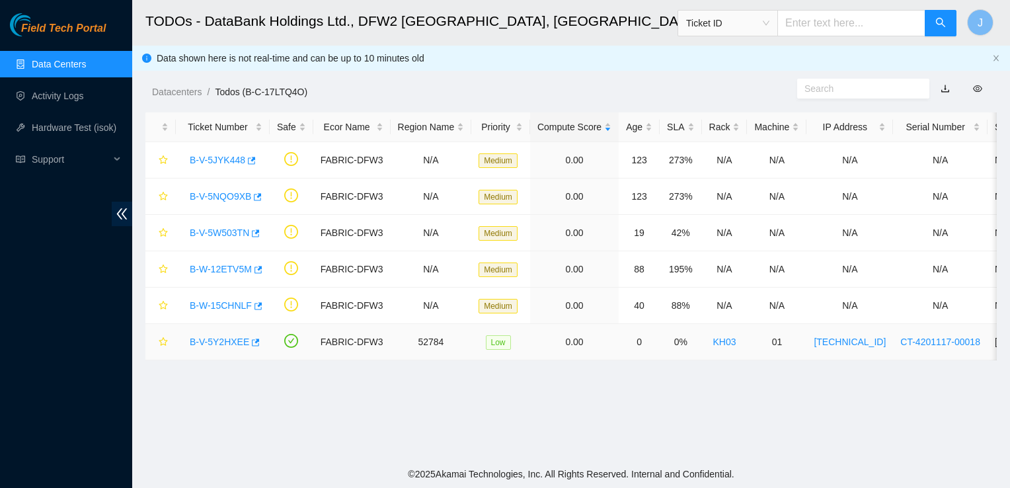
click at [233, 340] on link "B-V-5Y2HXEE" at bounding box center [220, 342] width 60 height 11
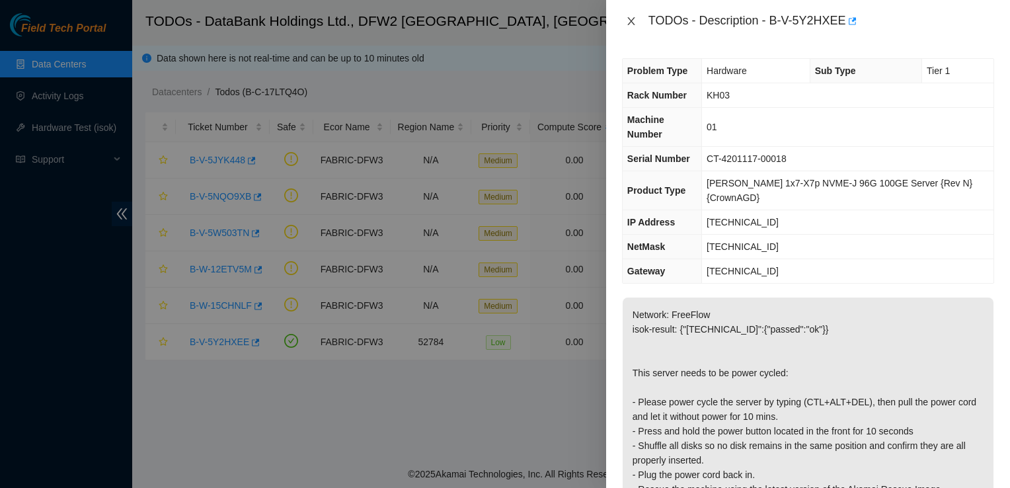
click at [634, 20] on icon "close" at bounding box center [631, 21] width 11 height 11
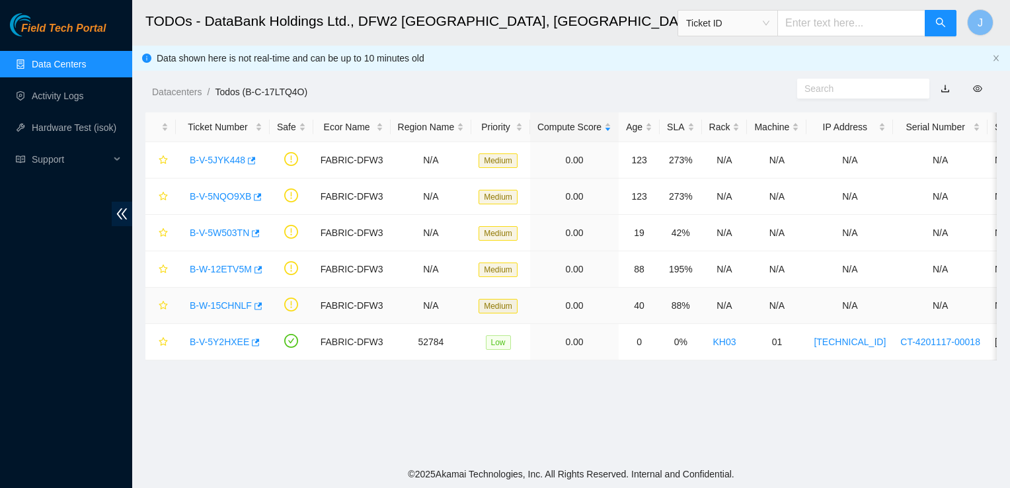
click at [219, 309] on link "B-W-15CHNLF" at bounding box center [221, 305] width 62 height 11
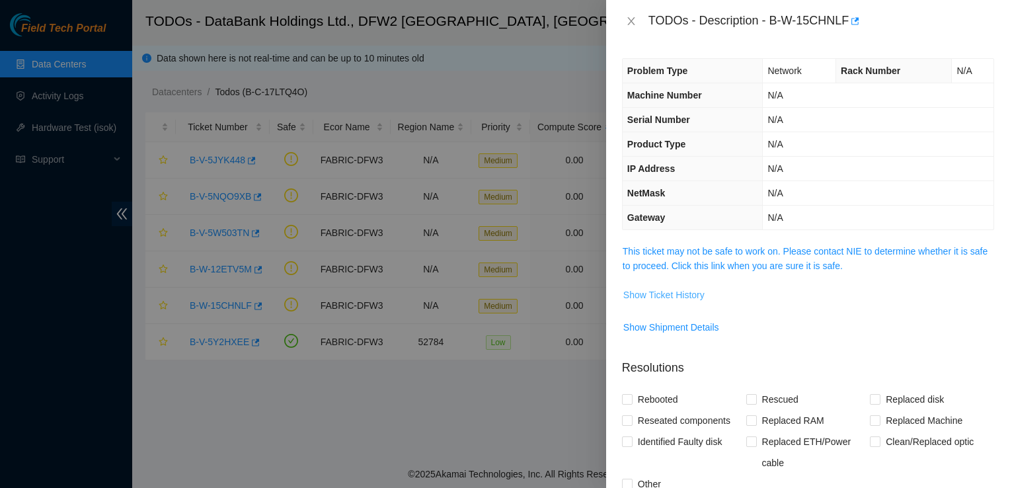
click at [688, 298] on span "Show Ticket History" at bounding box center [663, 295] width 81 height 15
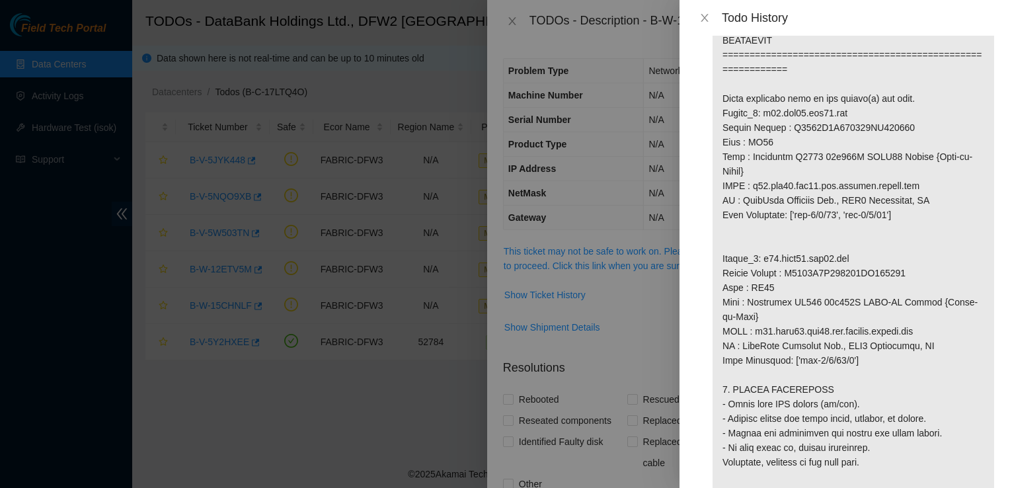
scroll to position [865, 0]
click at [706, 15] on icon "close" at bounding box center [704, 18] width 11 height 11
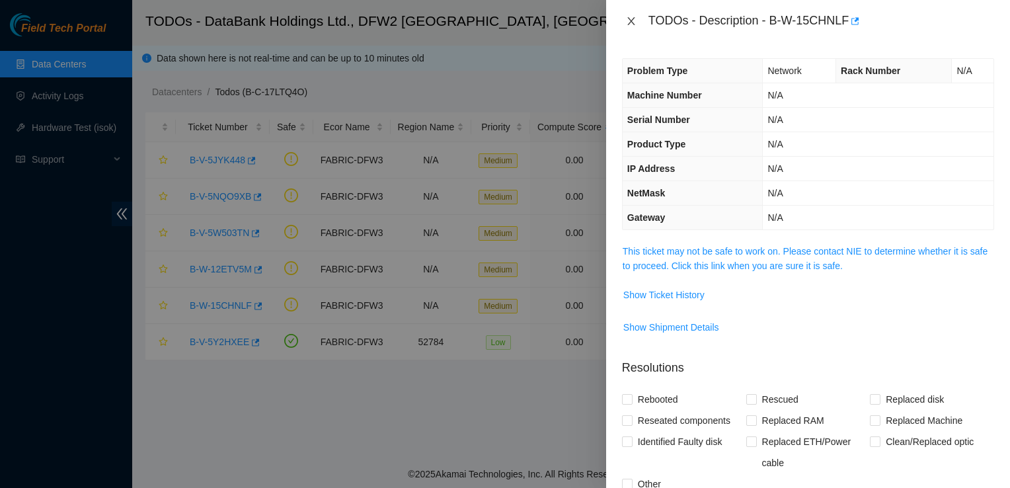
click at [627, 20] on icon "close" at bounding box center [631, 21] width 11 height 11
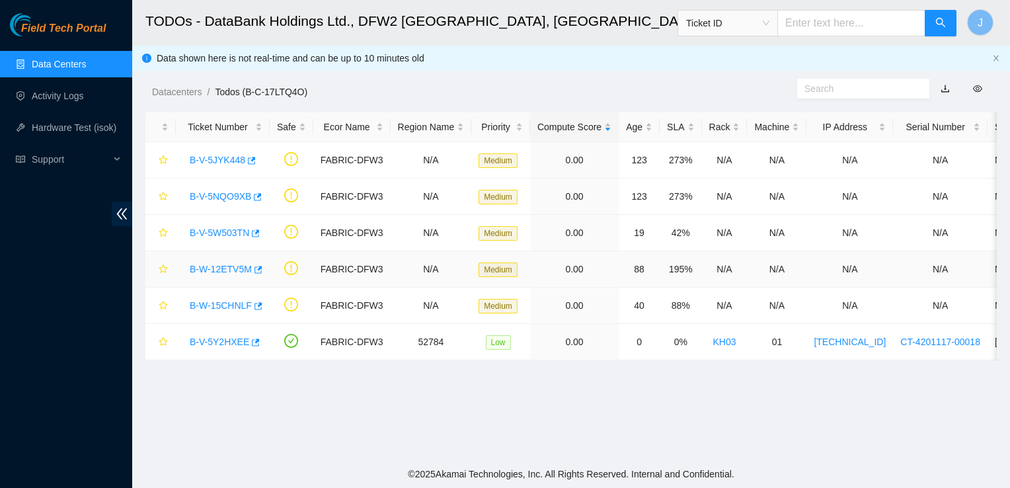
click at [225, 265] on link "B-W-12ETV5M" at bounding box center [221, 269] width 62 height 11
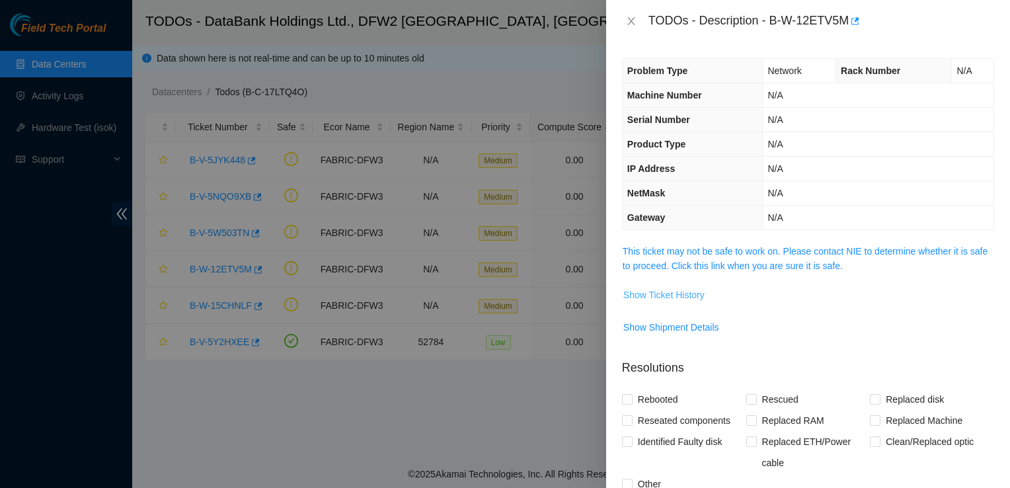
click at [679, 297] on span "Show Ticket History" at bounding box center [663, 295] width 81 height 15
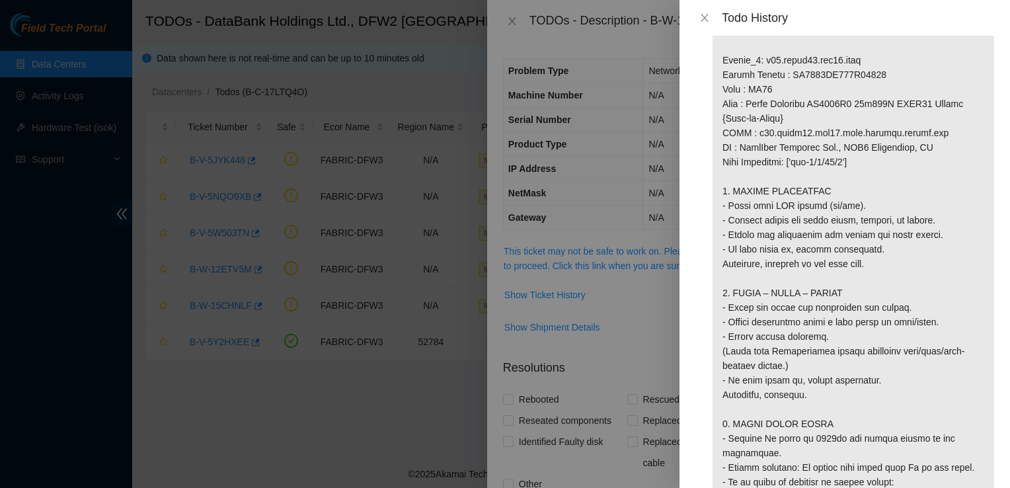
scroll to position [1047, 0]
click at [704, 19] on icon "close" at bounding box center [704, 18] width 7 height 8
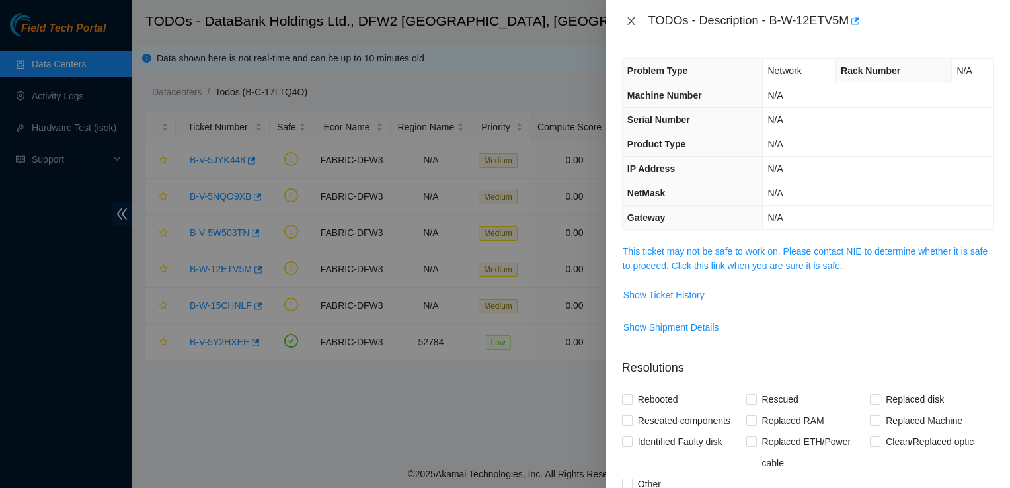
click at [634, 20] on icon "close" at bounding box center [631, 21] width 11 height 11
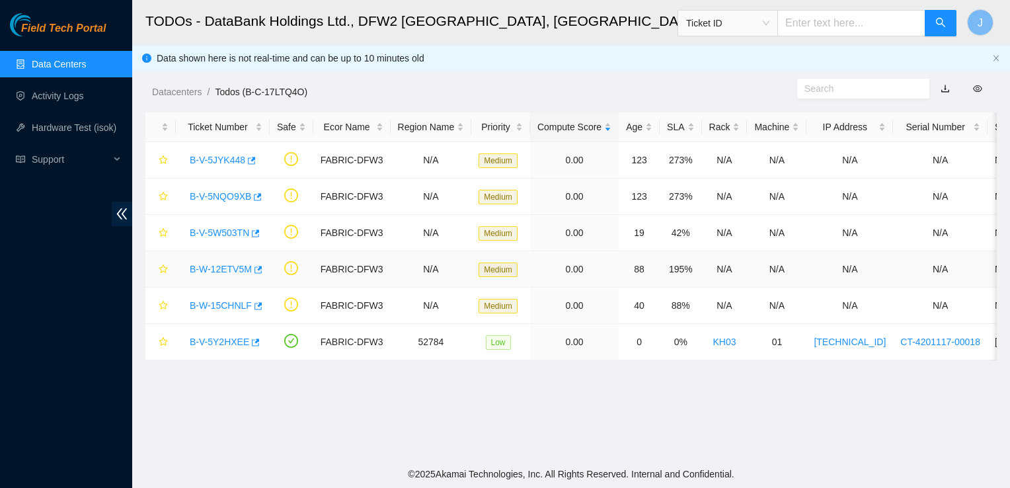
click at [227, 274] on link "B-W-12ETV5M" at bounding box center [221, 269] width 62 height 11
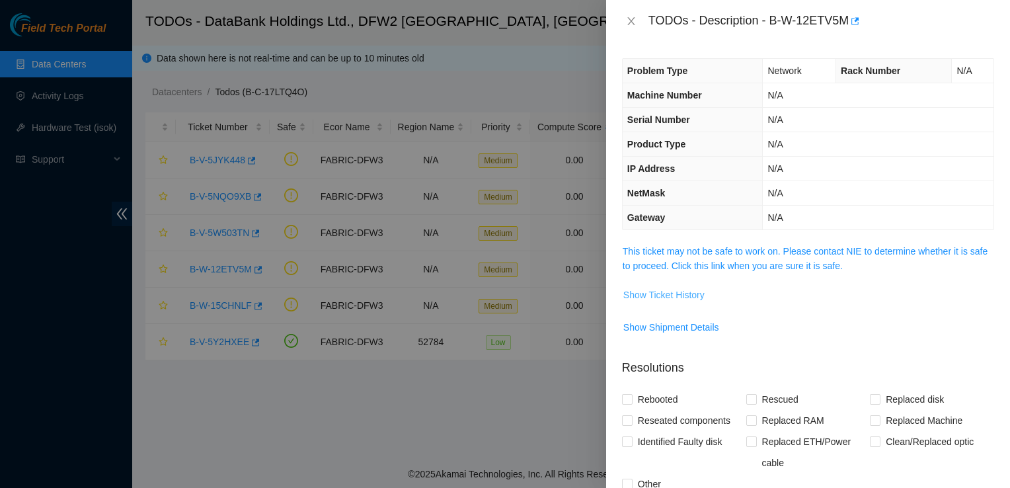
click at [690, 295] on span "Show Ticket History" at bounding box center [663, 295] width 81 height 15
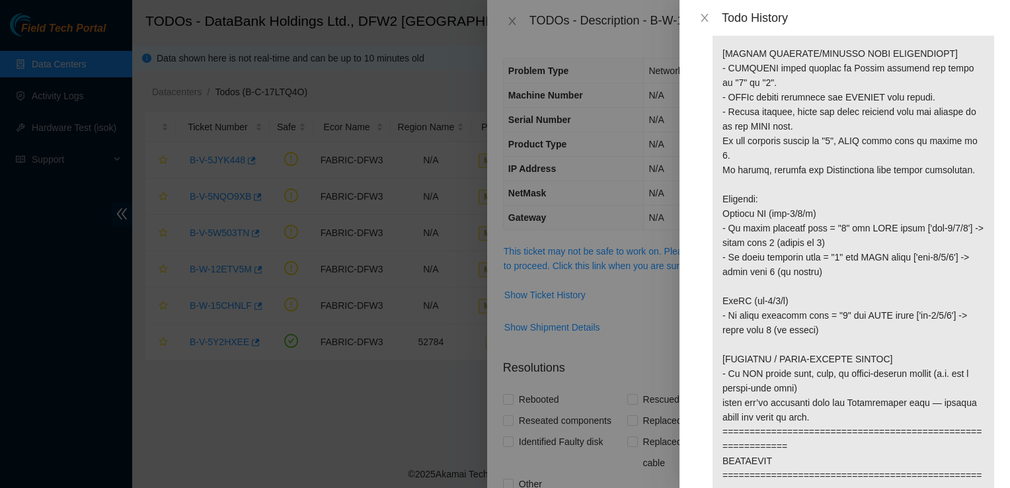
scroll to position [442, 0]
click at [705, 19] on icon "close" at bounding box center [704, 18] width 7 height 8
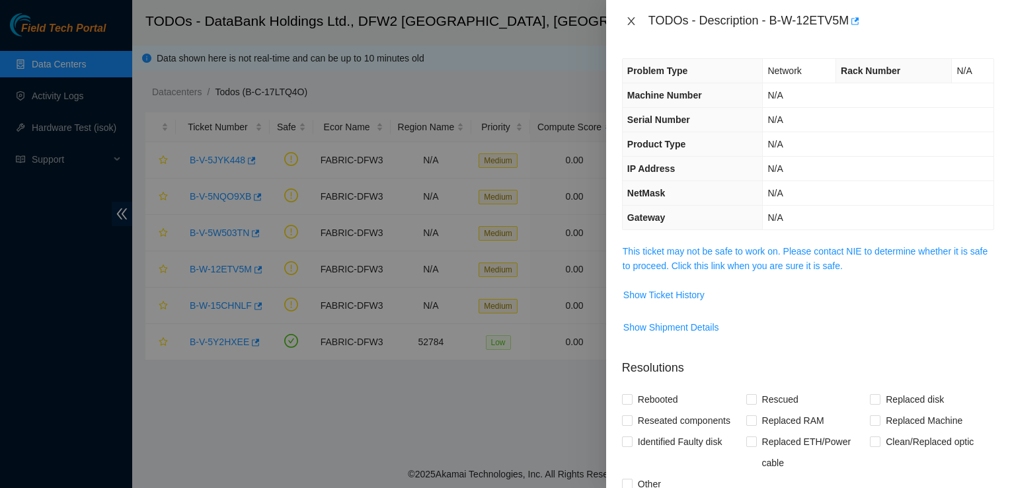
click at [627, 20] on icon "close" at bounding box center [631, 21] width 11 height 11
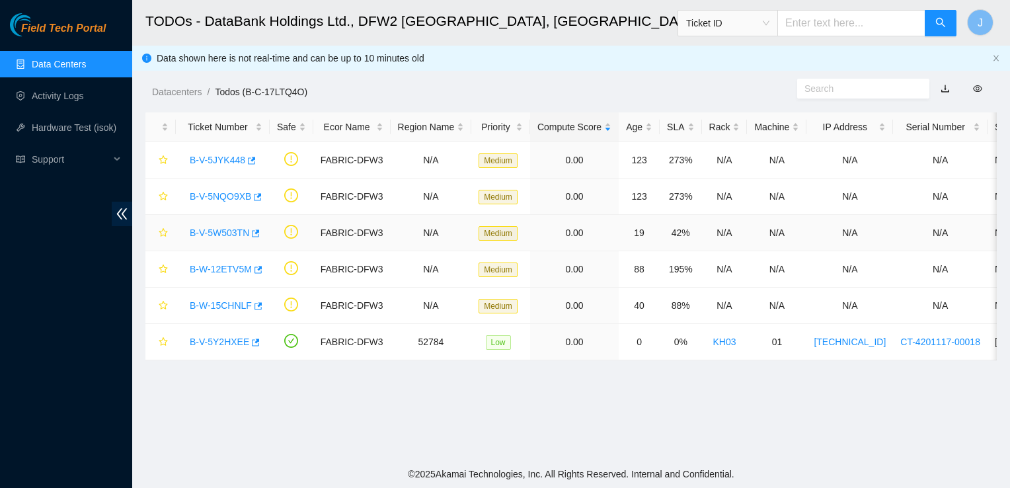
click at [225, 228] on link "B-V-5W503TN" at bounding box center [220, 232] width 60 height 11
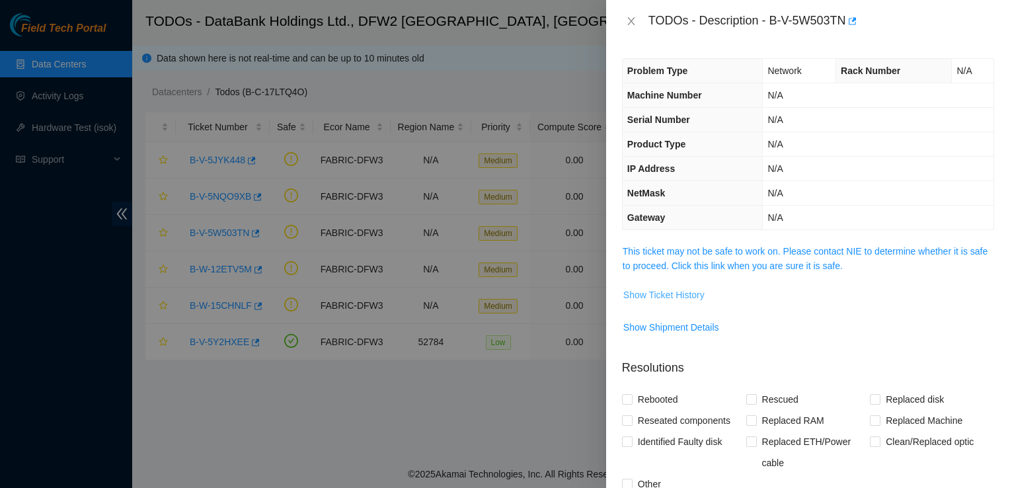
click at [682, 293] on span "Show Ticket History" at bounding box center [663, 295] width 81 height 15
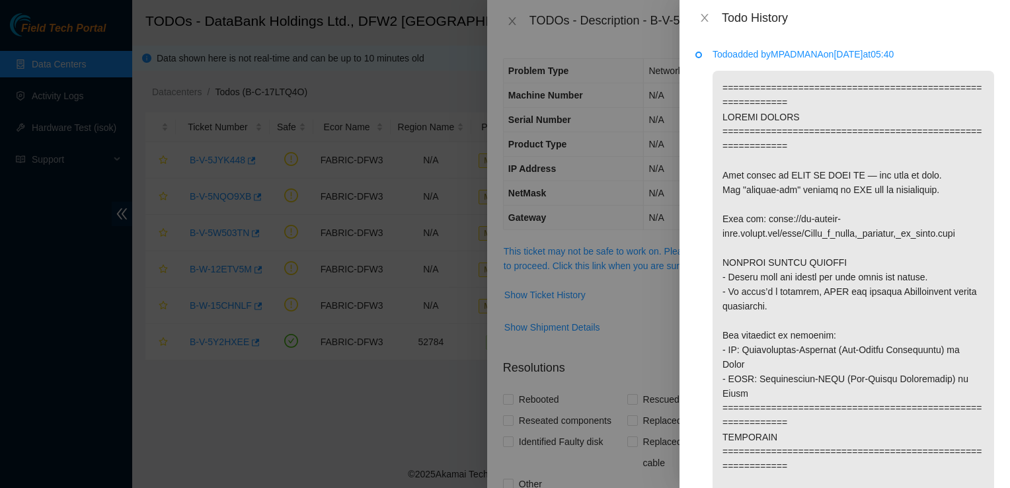
scroll to position [290, 0]
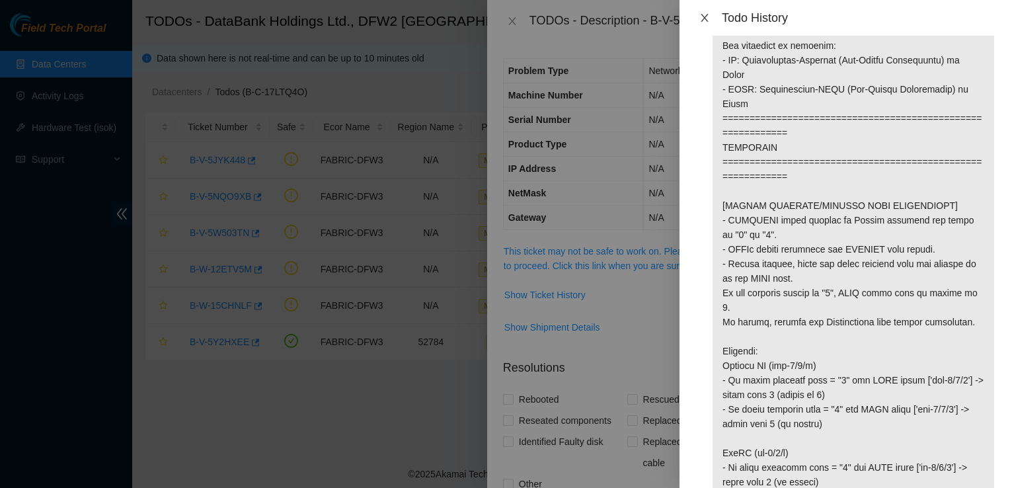
click at [707, 22] on icon "close" at bounding box center [704, 18] width 11 height 11
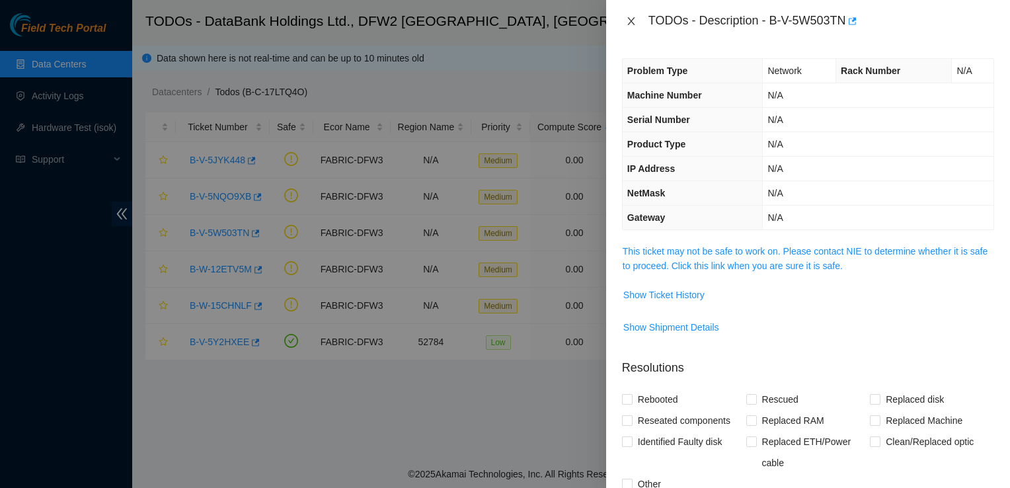
click at [633, 20] on icon "close" at bounding box center [631, 21] width 11 height 11
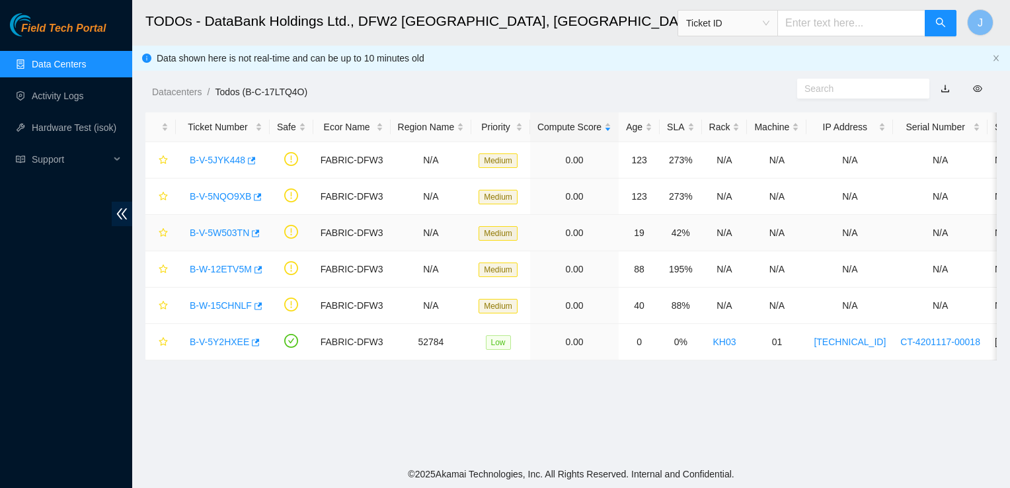
click at [227, 233] on link "B-V-5W503TN" at bounding box center [220, 232] width 60 height 11
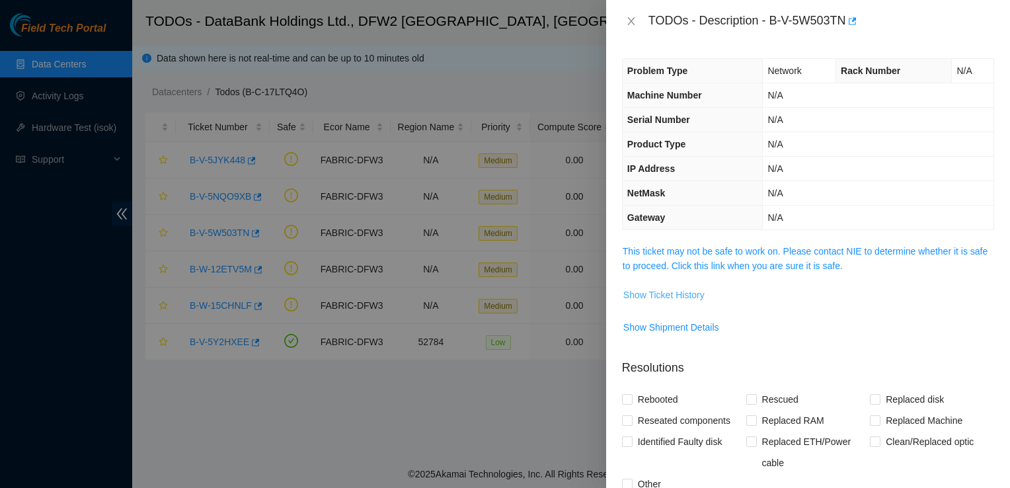
click at [684, 291] on span "Show Ticket History" at bounding box center [663, 295] width 81 height 15
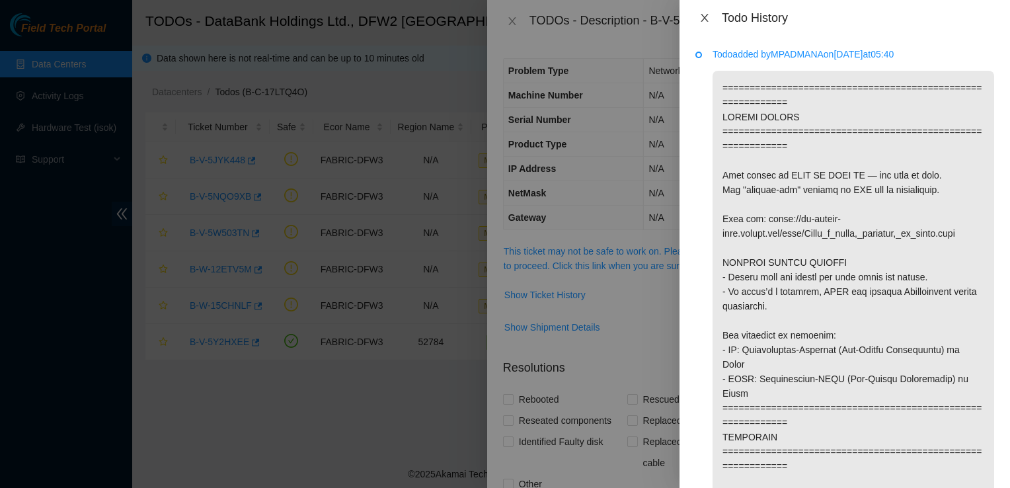
click at [698, 19] on button "Close" at bounding box center [704, 18] width 19 height 13
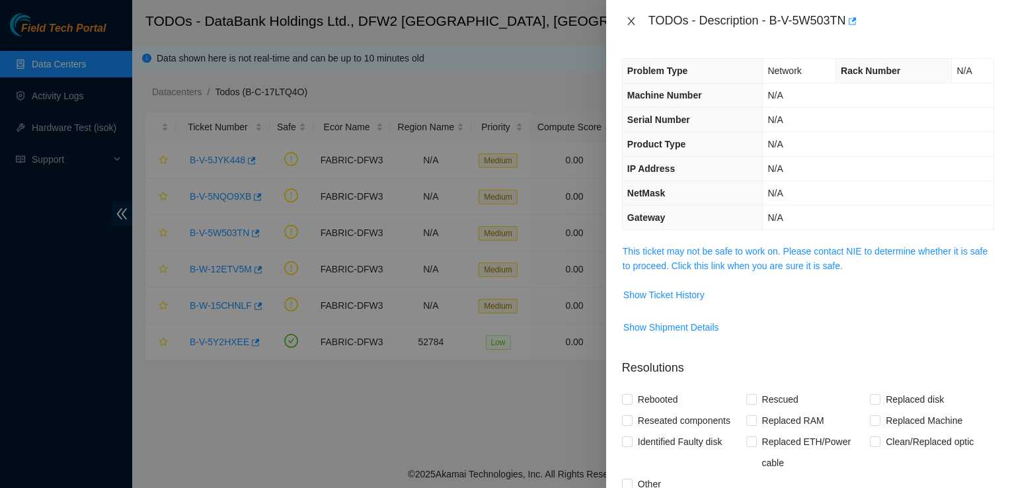
click at [632, 22] on icon "close" at bounding box center [630, 21] width 7 height 8
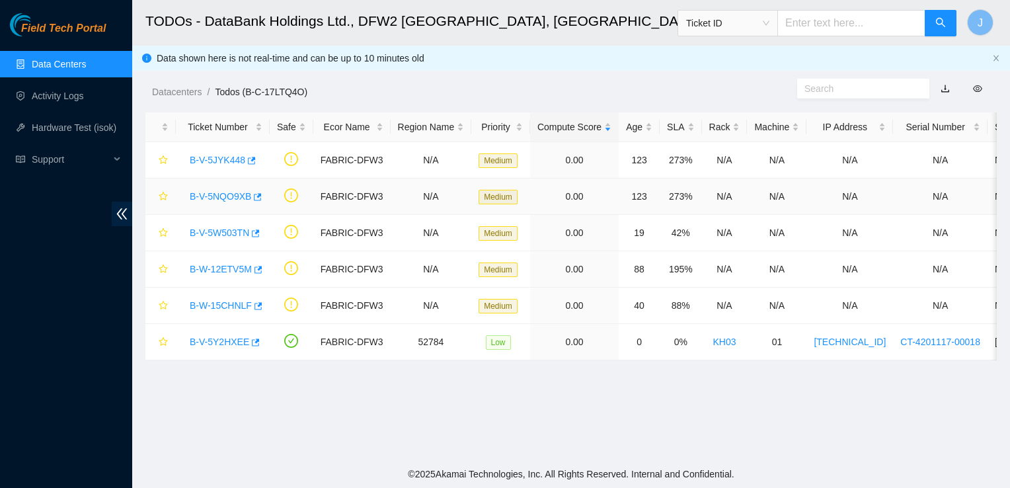
click at [234, 195] on link "B-V-5NQO9XB" at bounding box center [220, 196] width 61 height 11
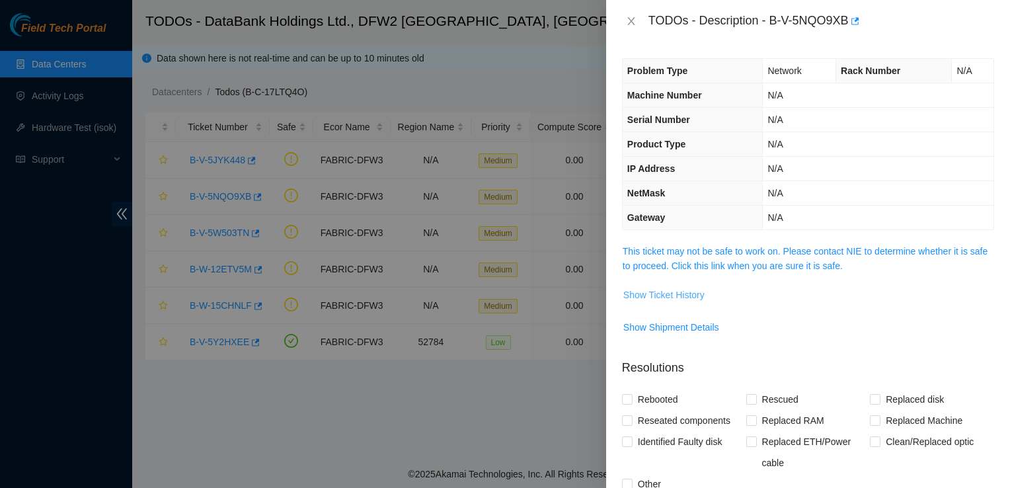
click at [686, 289] on span "Show Ticket History" at bounding box center [663, 295] width 81 height 15
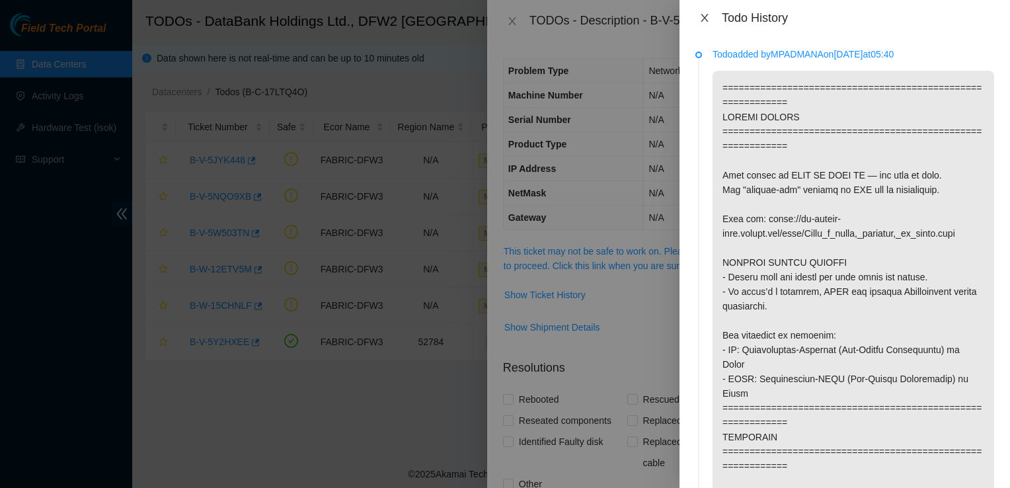
click at [706, 14] on icon "close" at bounding box center [704, 18] width 11 height 11
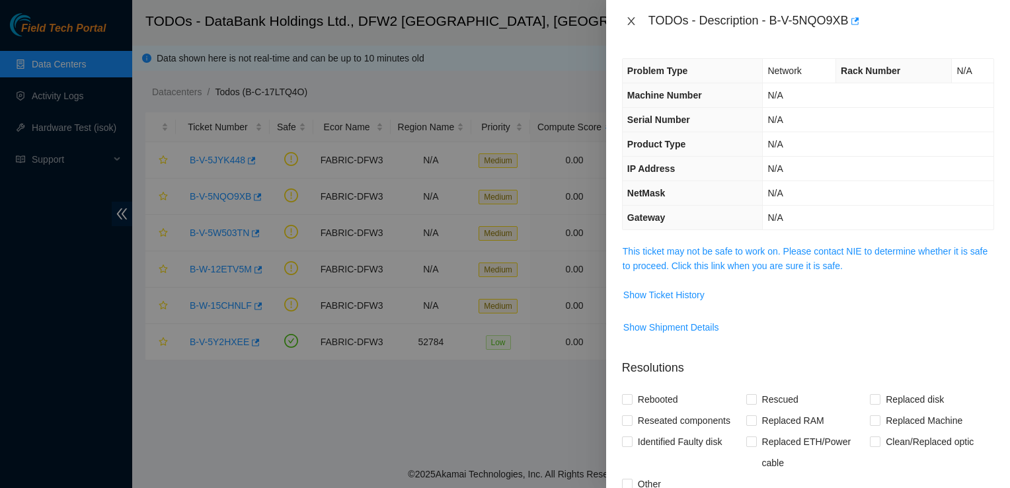
click at [632, 20] on icon "close" at bounding box center [630, 21] width 7 height 8
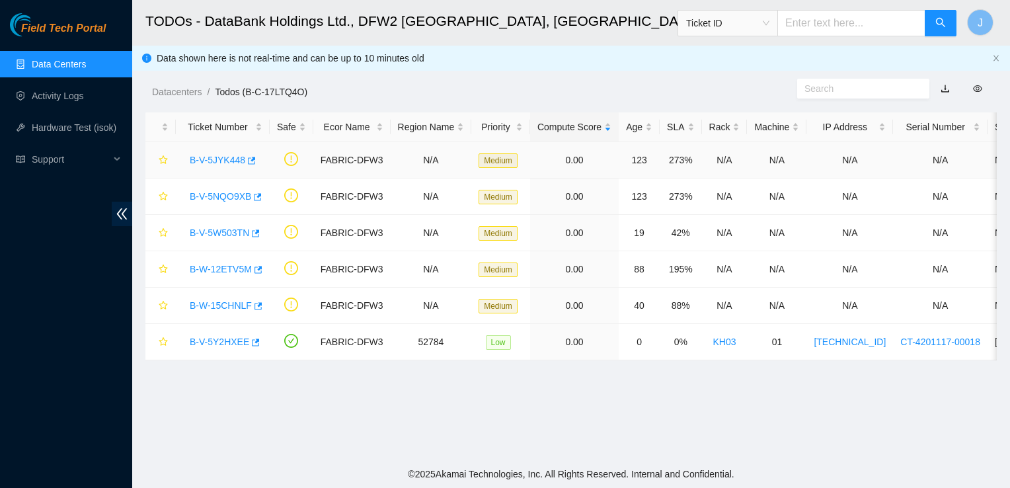
click at [220, 156] on link "B-V-5JYK448" at bounding box center [218, 160] width 56 height 11
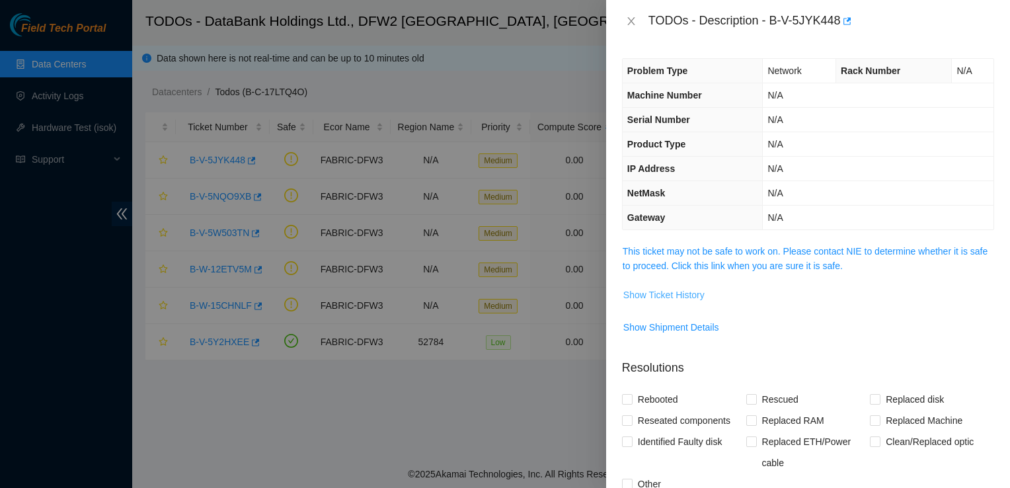
click at [676, 299] on span "Show Ticket History" at bounding box center [663, 295] width 81 height 15
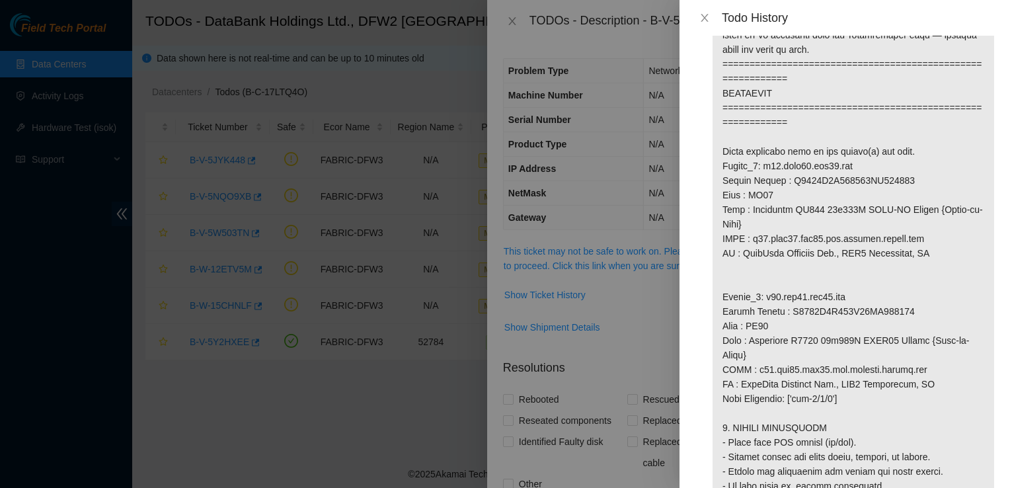
scroll to position [811, 0]
click at [709, 9] on div "Todo History" at bounding box center [845, 18] width 331 height 36
click at [705, 15] on icon "close" at bounding box center [704, 18] width 11 height 11
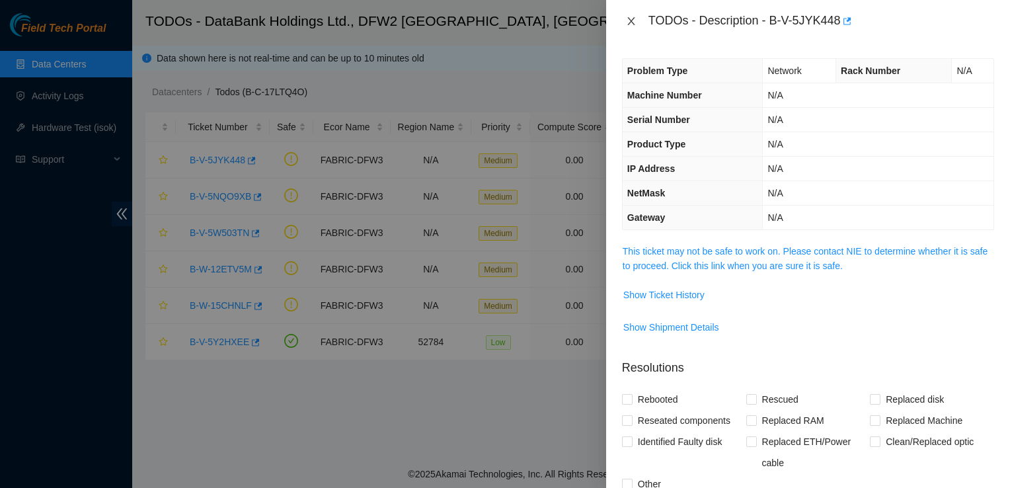
click at [634, 25] on icon "close" at bounding box center [630, 21] width 7 height 8
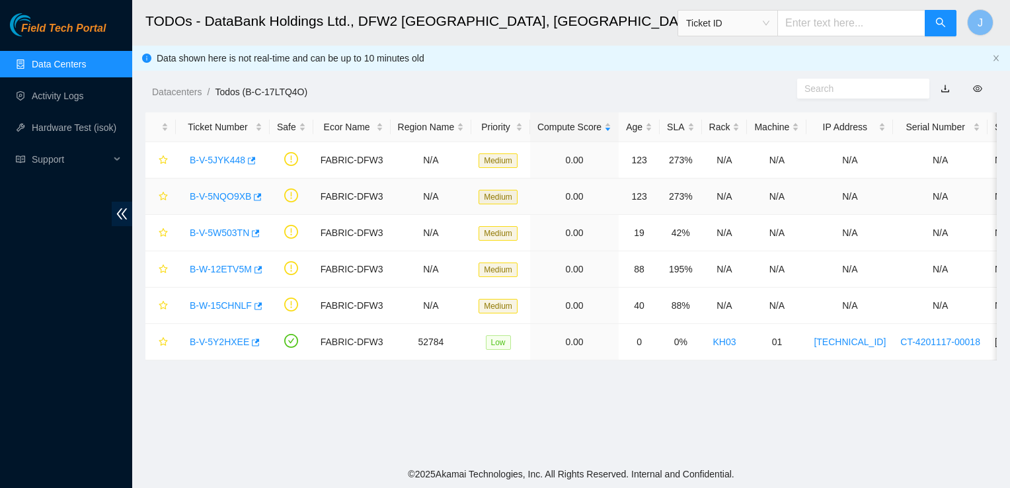
click at [230, 197] on link "B-V-5NQO9XB" at bounding box center [220, 196] width 61 height 11
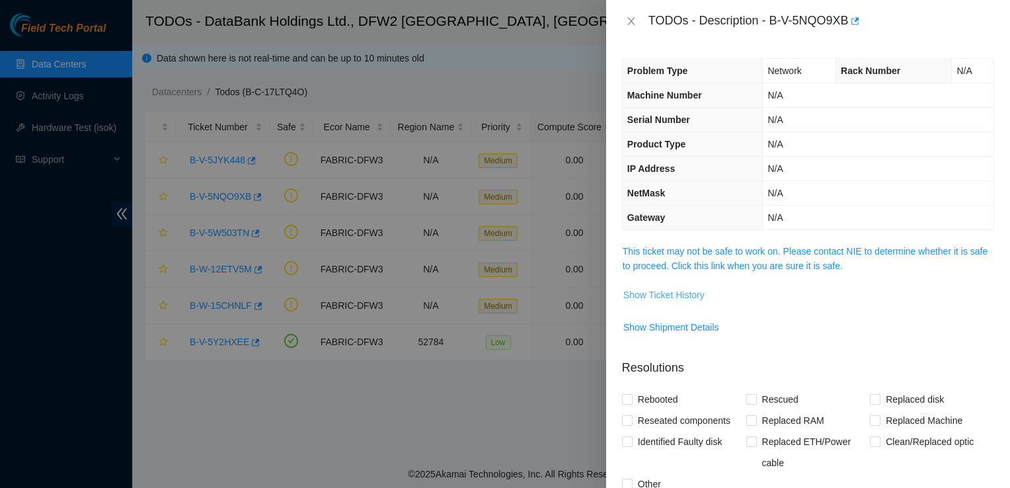
click at [676, 296] on span "Show Ticket History" at bounding box center [663, 295] width 81 height 15
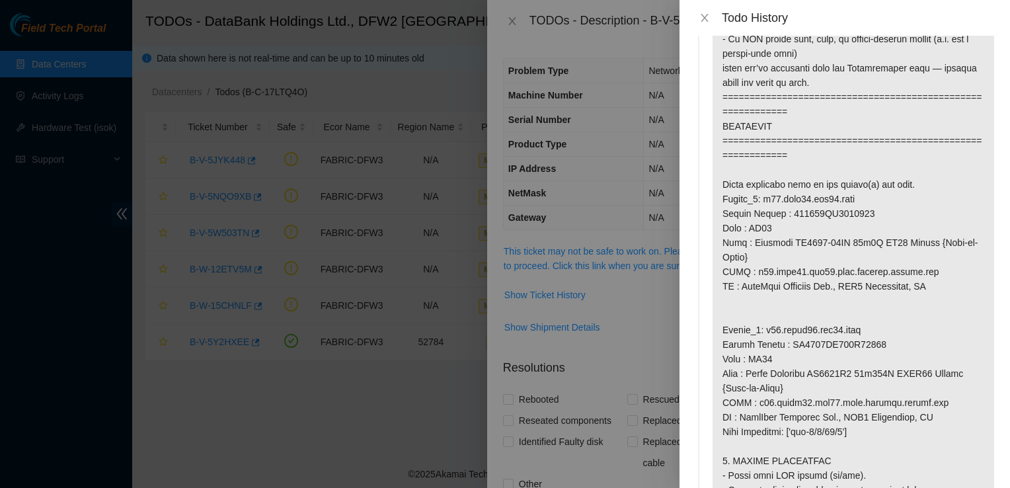
scroll to position [793, 0]
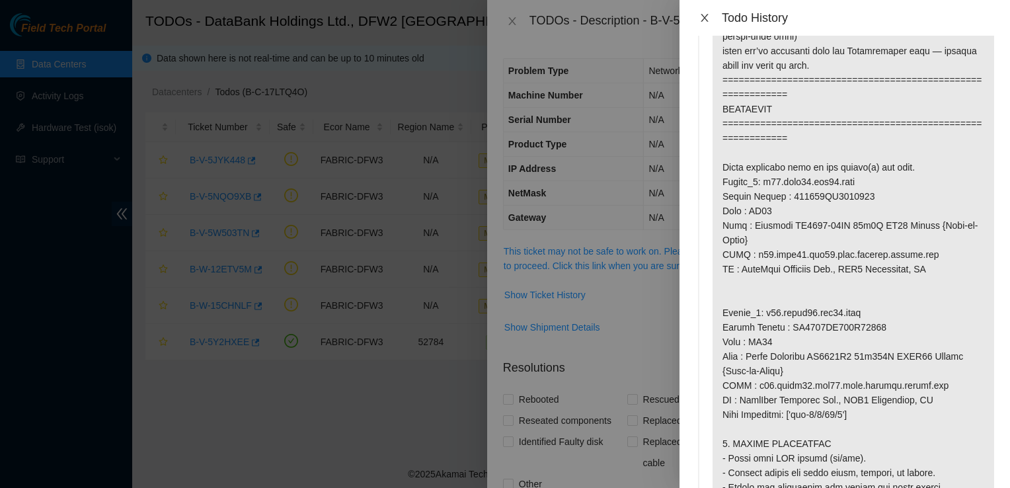
click at [702, 20] on icon "close" at bounding box center [704, 18] width 11 height 11
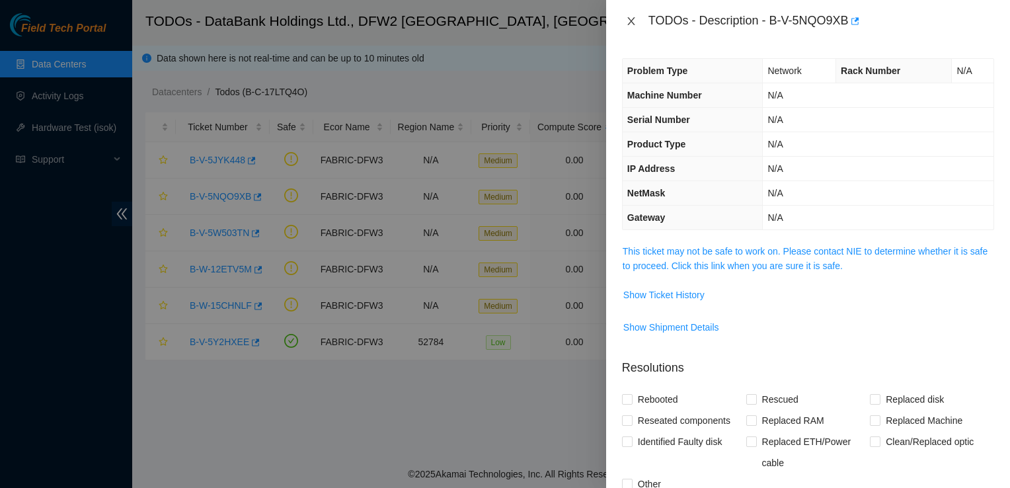
click at [630, 17] on icon "close" at bounding box center [631, 21] width 11 height 11
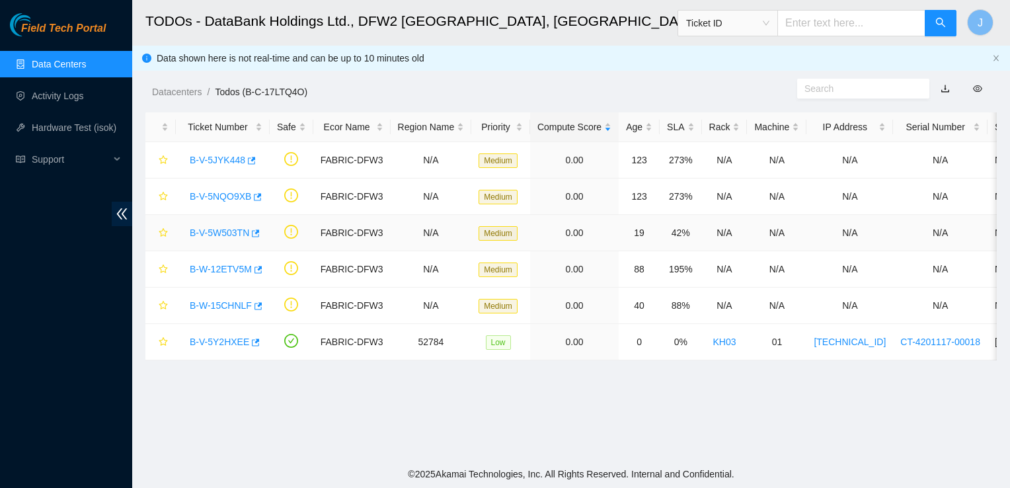
click at [235, 234] on link "B-V-5W503TN" at bounding box center [220, 232] width 60 height 11
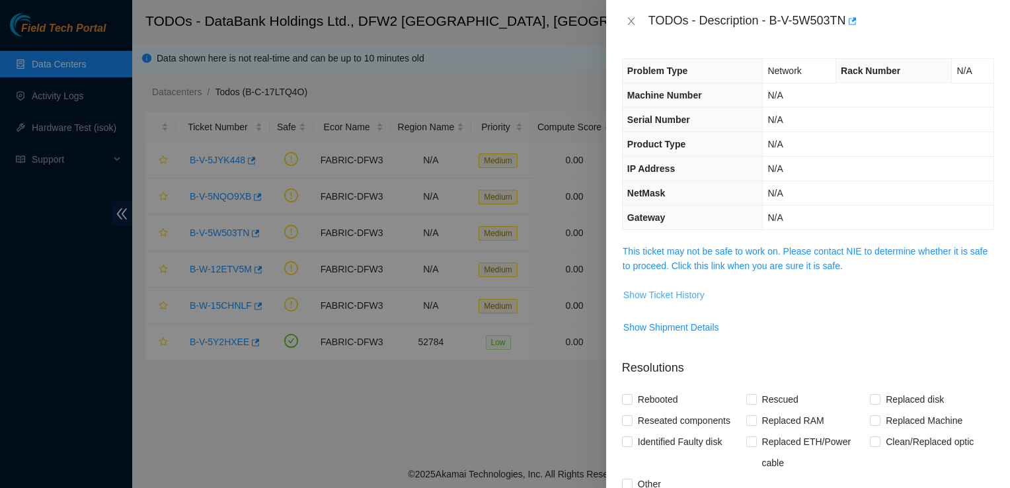
click at [662, 288] on span "Show Ticket History" at bounding box center [663, 295] width 81 height 15
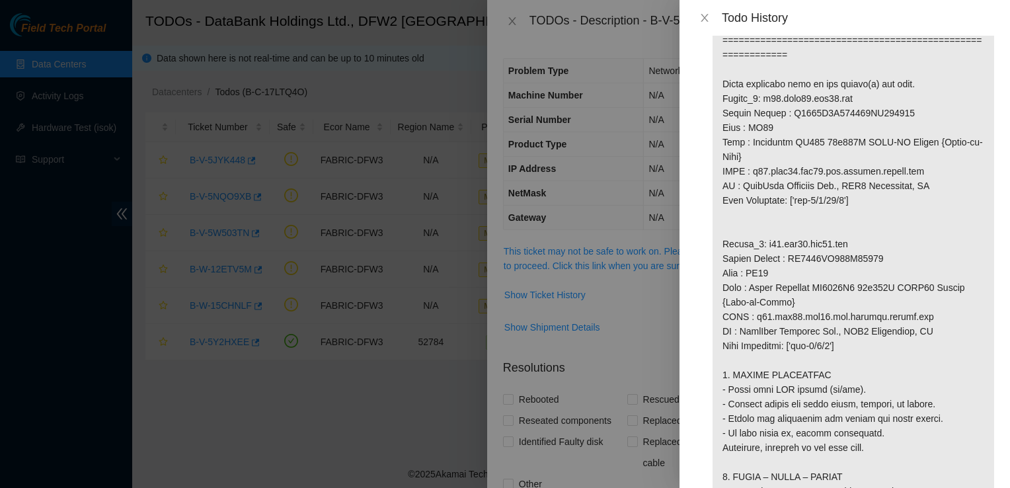
scroll to position [870, 0]
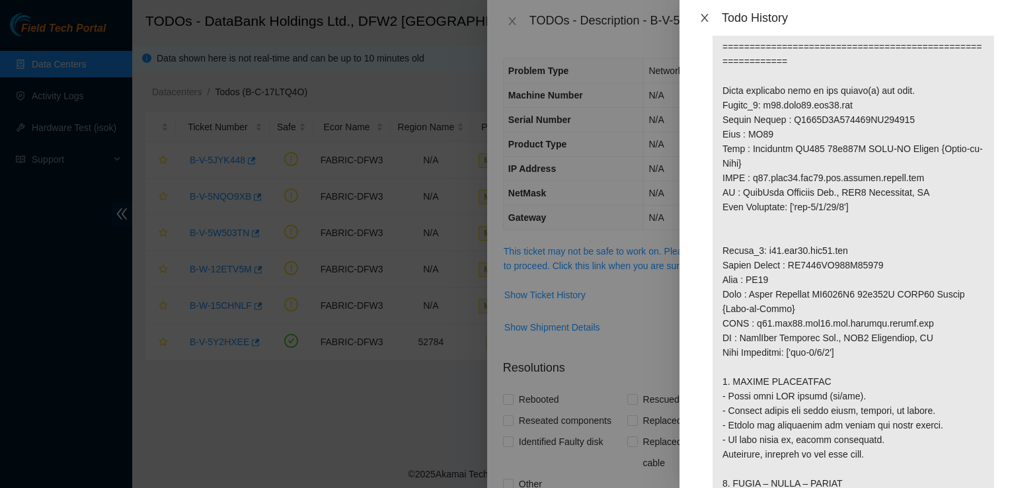
click at [703, 17] on icon "close" at bounding box center [704, 18] width 7 height 8
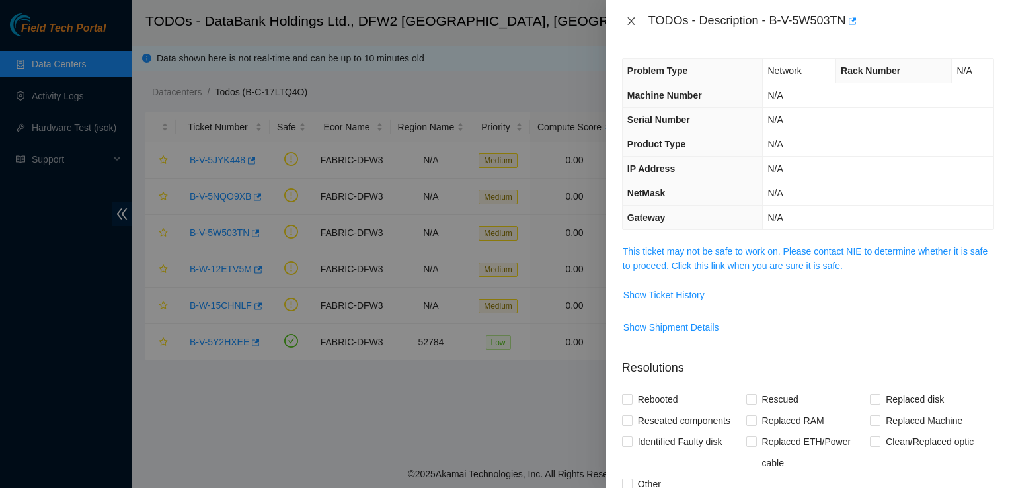
click at [627, 22] on icon "close" at bounding box center [631, 21] width 11 height 11
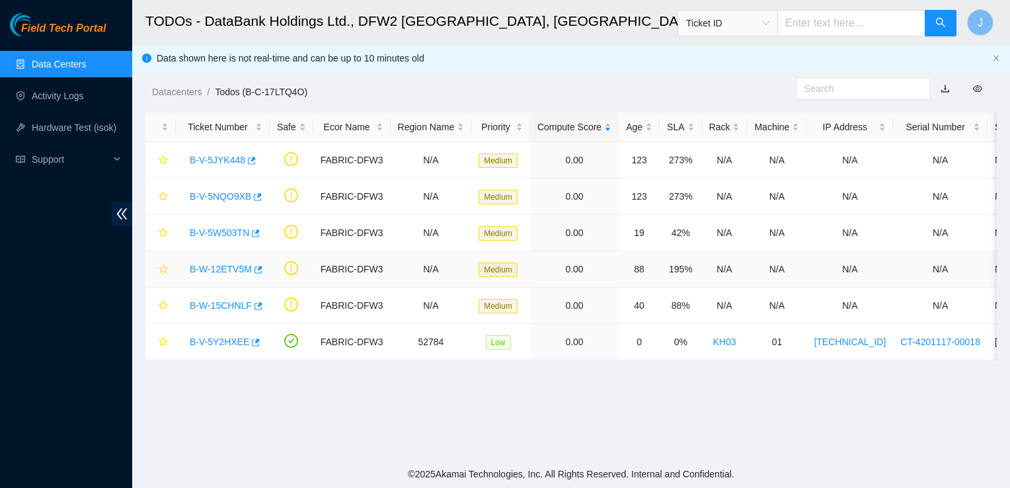
click at [214, 274] on link "B-W-12ETV5M" at bounding box center [221, 269] width 62 height 11
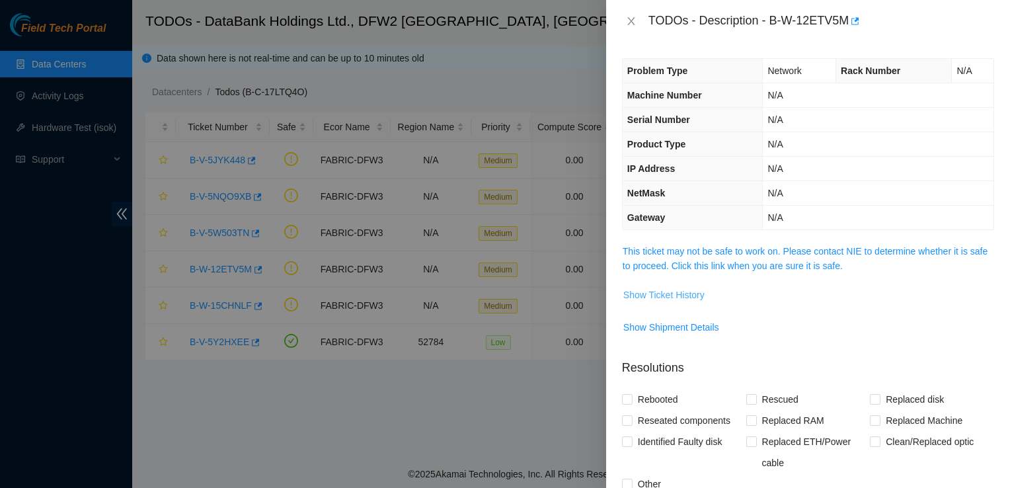
click at [686, 298] on span "Show Ticket History" at bounding box center [663, 295] width 81 height 15
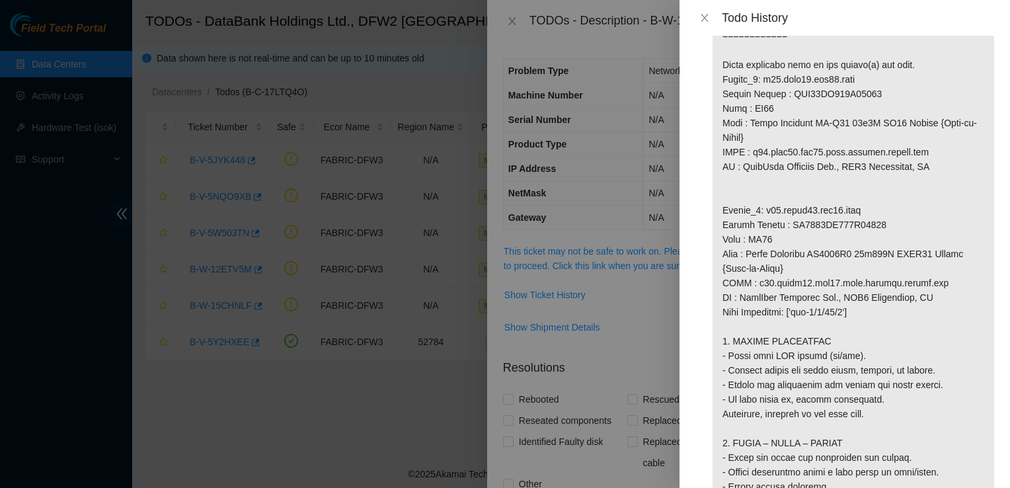
scroll to position [893, 0]
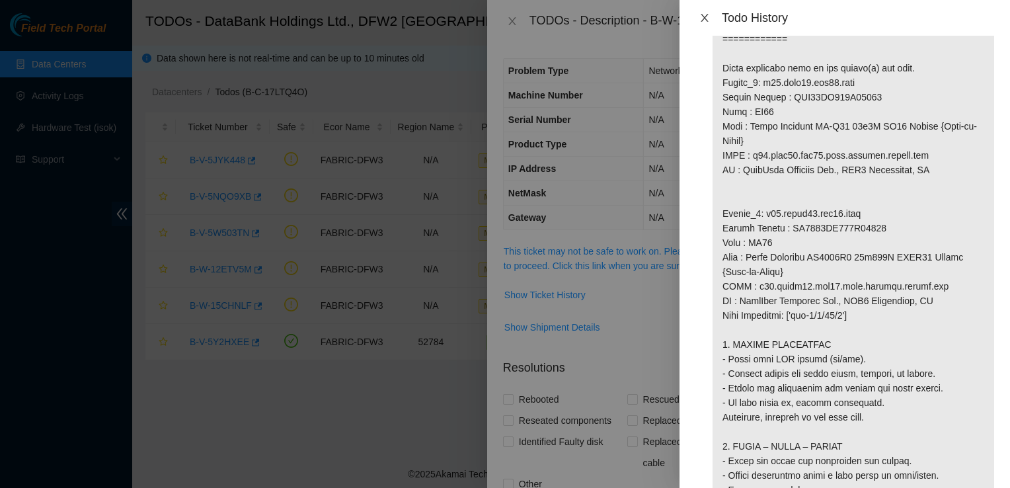
click at [703, 17] on icon "close" at bounding box center [704, 18] width 7 height 8
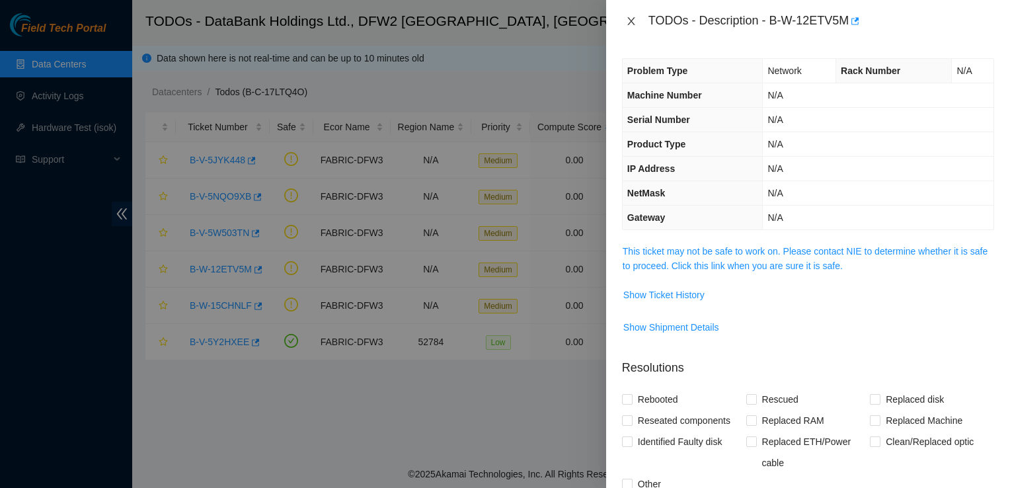
click at [628, 19] on icon "close" at bounding box center [631, 21] width 11 height 11
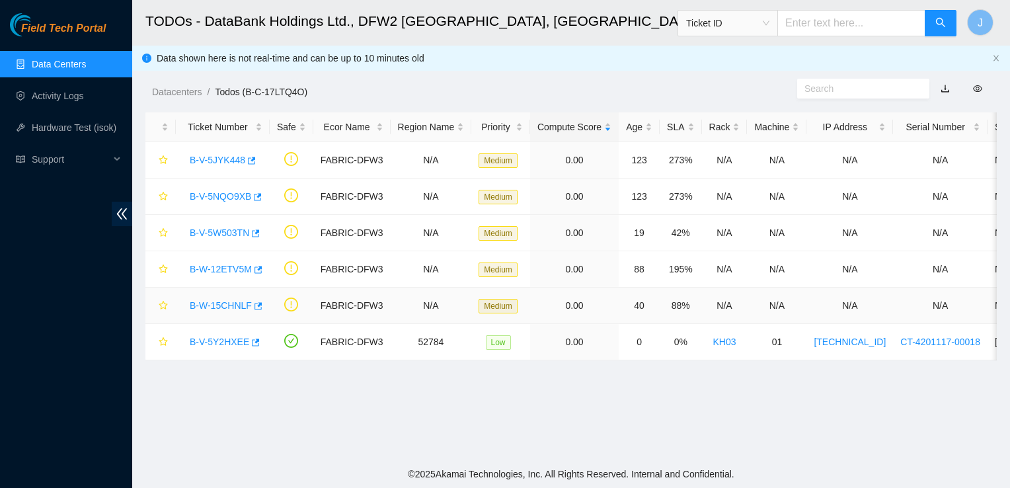
click at [223, 302] on link "B-W-15CHNLF" at bounding box center [221, 305] width 62 height 11
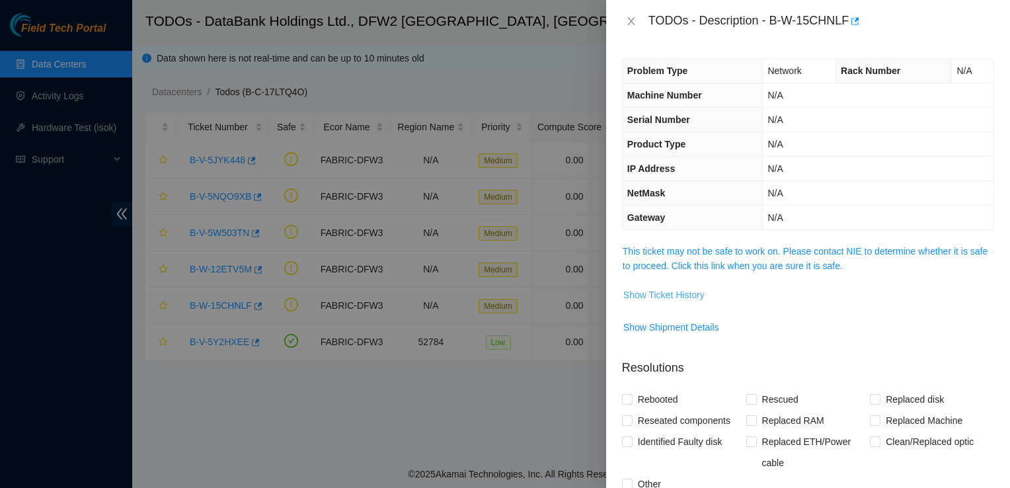
click at [672, 293] on span "Show Ticket History" at bounding box center [663, 295] width 81 height 15
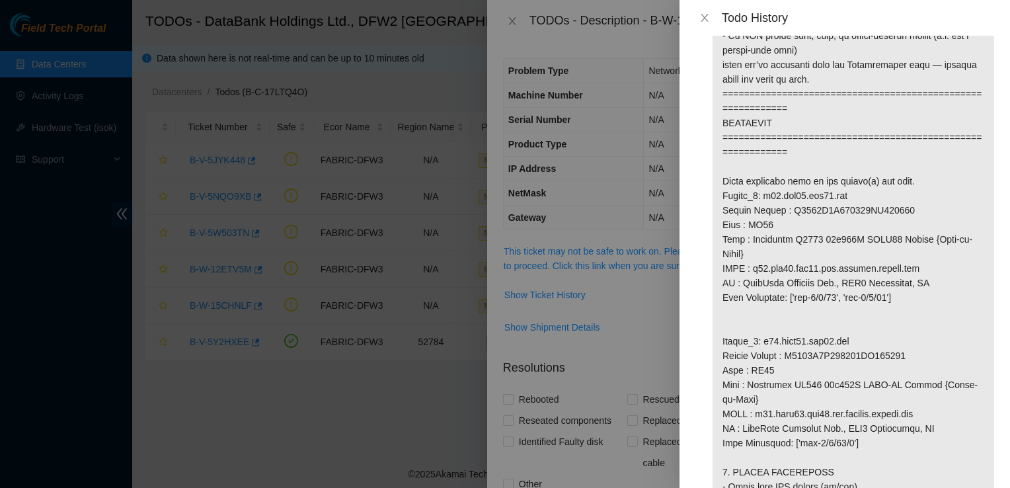
scroll to position [780, 0]
click at [705, 17] on icon "close" at bounding box center [704, 18] width 7 height 8
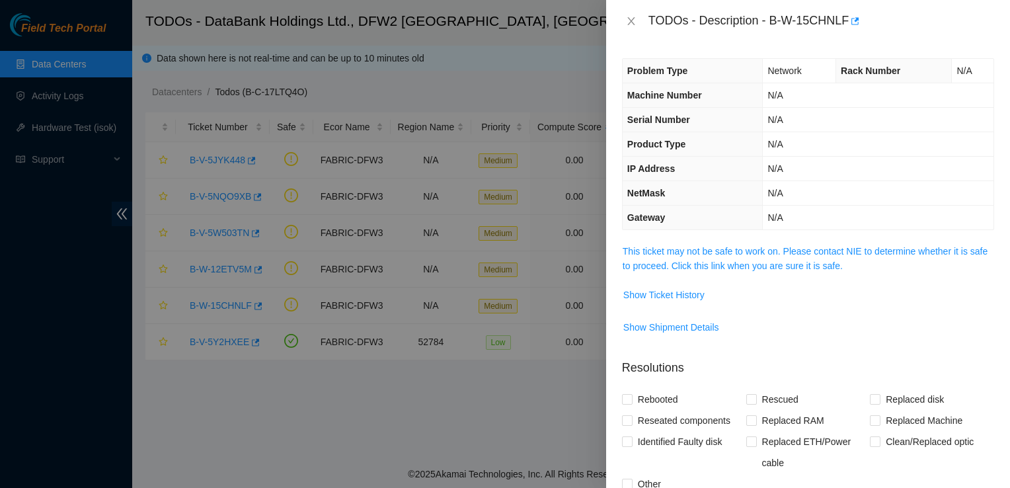
click at [812, 370] on p "Resolutions" at bounding box center [808, 362] width 372 height 28
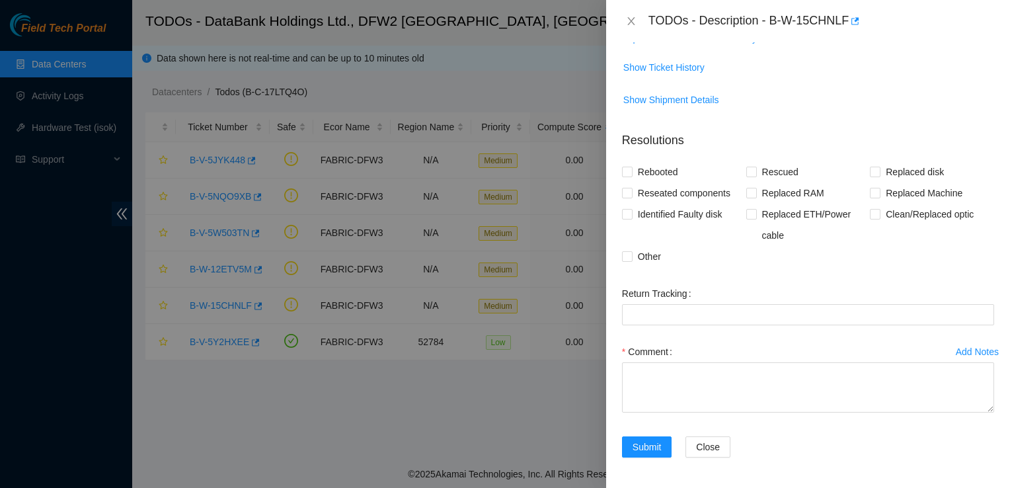
click at [774, 264] on div "Rebooted Rescued Replaced disk Reseated components Replaced RAM Replaced Machin…" at bounding box center [808, 214] width 372 height 106
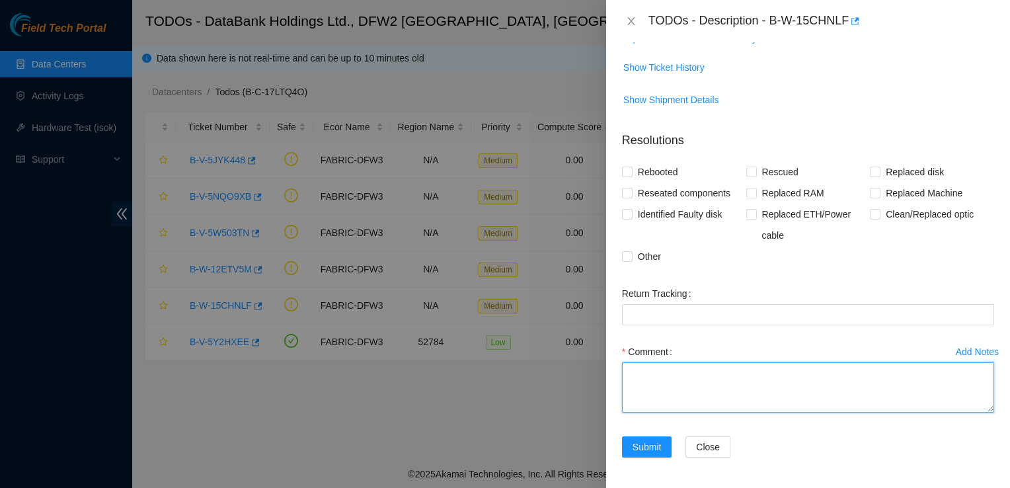
click at [688, 383] on textarea "Comment" at bounding box center [808, 387] width 372 height 50
paste textarea "1. VISUAL INSPECTION - Fiber line is layed straight with no bends. 2. SCOPE – C…"
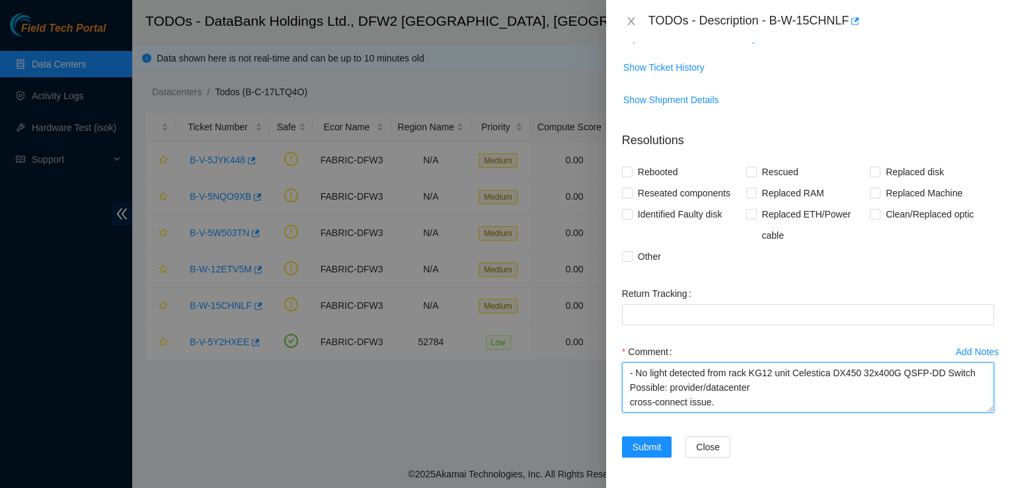
scroll to position [204, 0]
type textarea "1. VISUAL INSPECTION - Fiber line is layed straight with no bends. 2. SCOPE – C…"
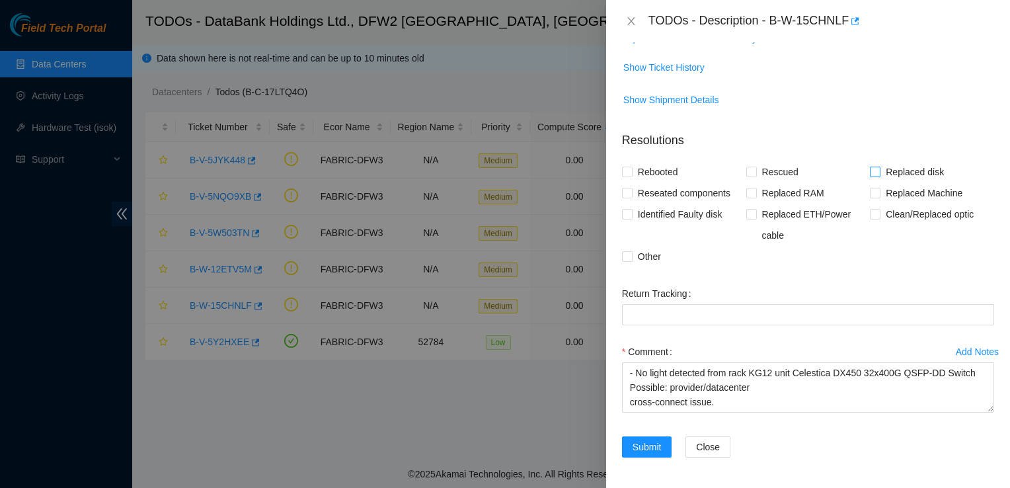
click at [884, 168] on span "Replaced disk" at bounding box center [915, 171] width 69 height 21
click at [879, 168] on input "Replaced disk" at bounding box center [874, 171] width 9 height 9
click at [884, 168] on span "Replaced disk" at bounding box center [915, 171] width 69 height 21
click at [879, 168] on input "Replaced disk" at bounding box center [874, 171] width 9 height 9
checkbox input "false"
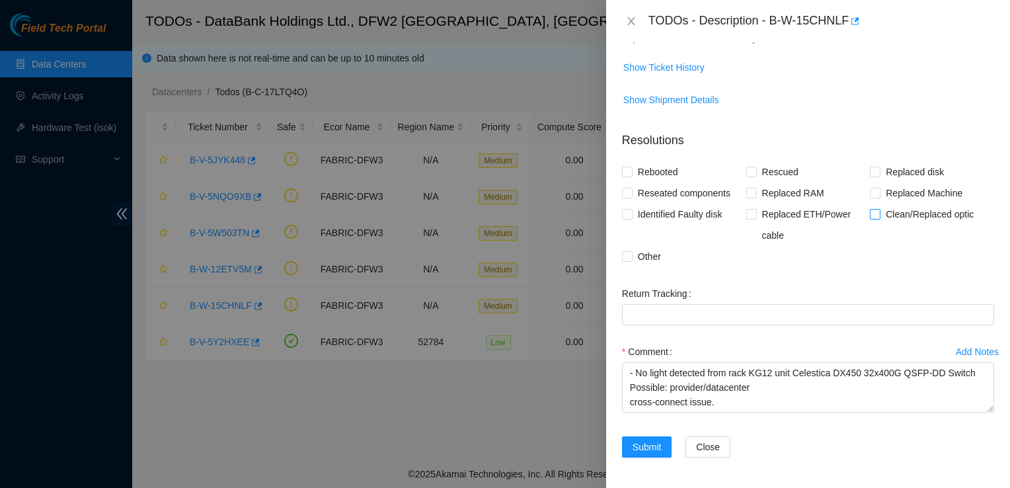
click at [871, 215] on input "Clean/Replaced optic" at bounding box center [874, 213] width 9 height 9
checkbox input "true"
click at [647, 257] on span "Other" at bounding box center [650, 256] width 34 height 21
click at [631, 257] on input "Other" at bounding box center [626, 255] width 9 height 9
checkbox input "true"
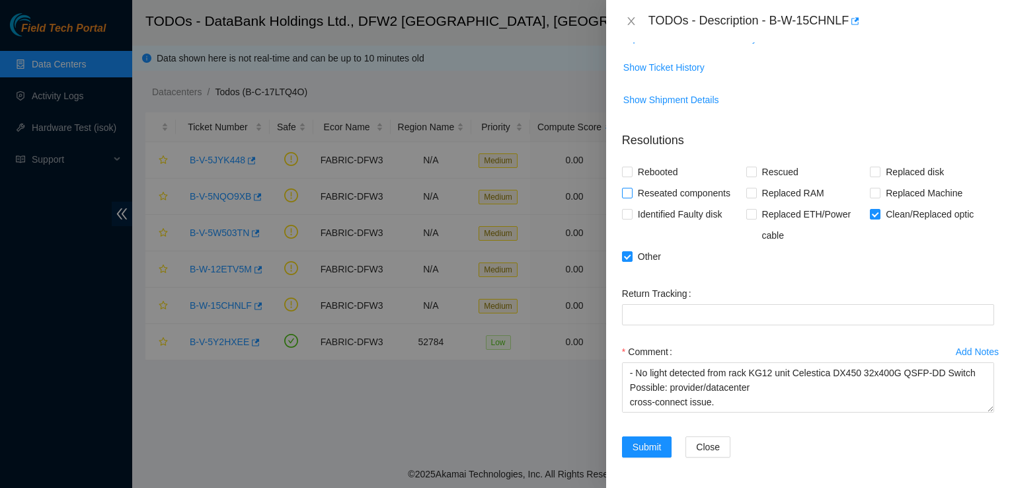
click at [655, 188] on span "Reseated components" at bounding box center [684, 192] width 103 height 21
click at [631, 188] on input "Reseated components" at bounding box center [626, 192] width 9 height 9
checkbox input "true"
click at [816, 447] on div "Submit Close" at bounding box center [808, 454] width 383 height 37
click at [649, 448] on span "Submit" at bounding box center [647, 447] width 29 height 15
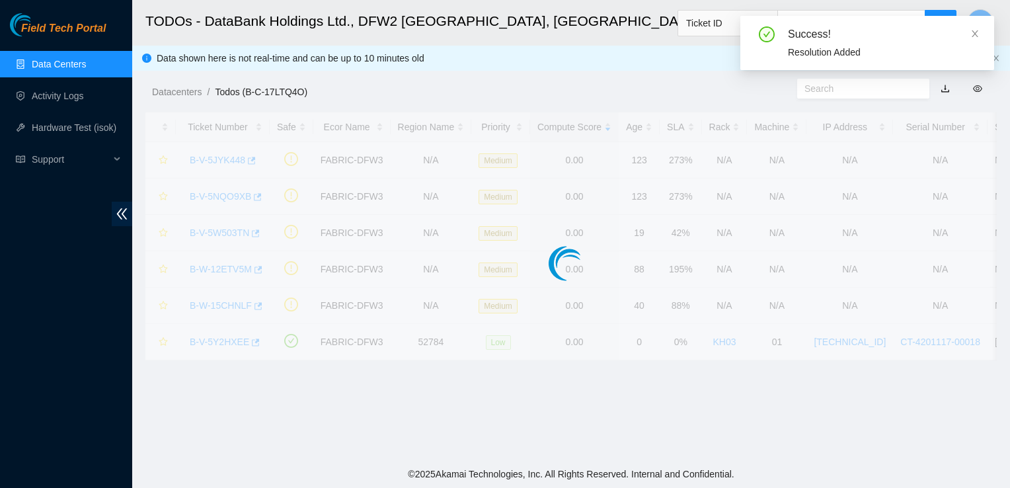
scroll to position [271, 0]
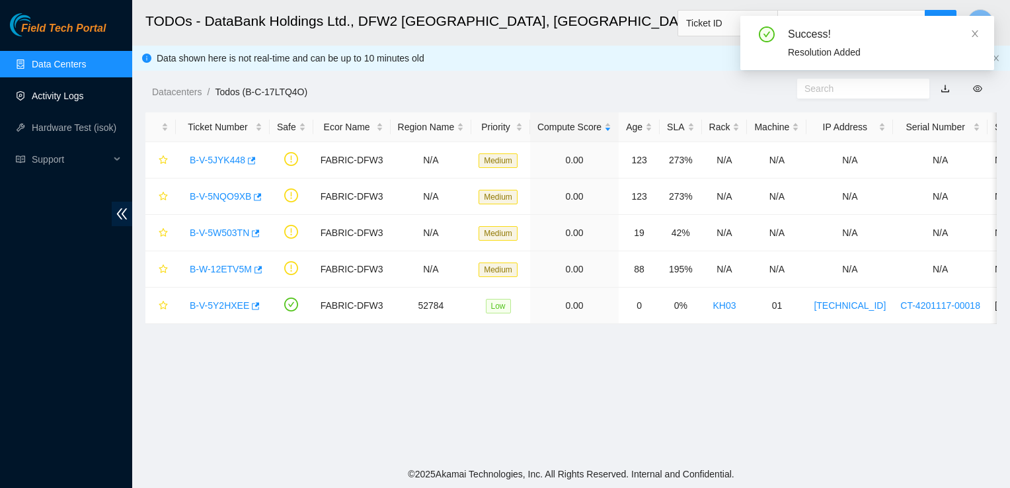
click at [83, 99] on link "Activity Logs" at bounding box center [58, 96] width 52 height 11
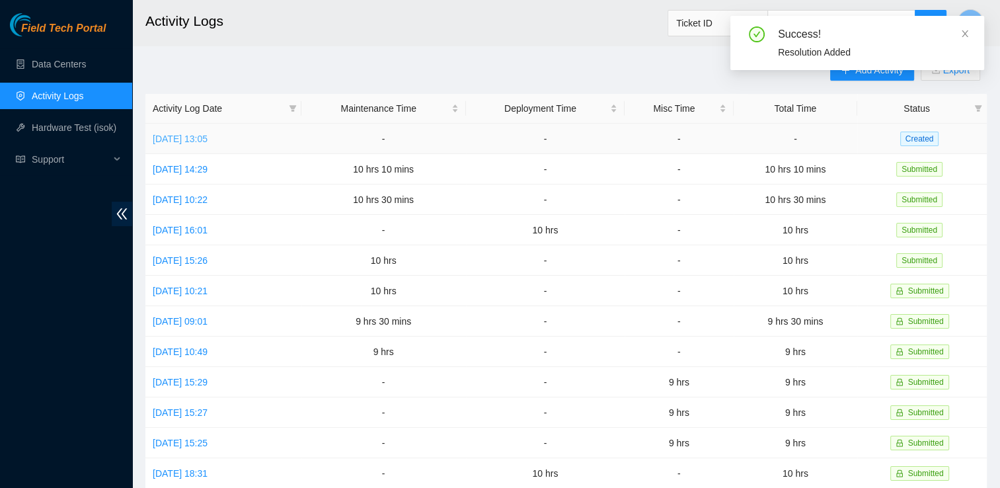
click at [208, 135] on link "[DATE] 13:05" at bounding box center [180, 139] width 55 height 11
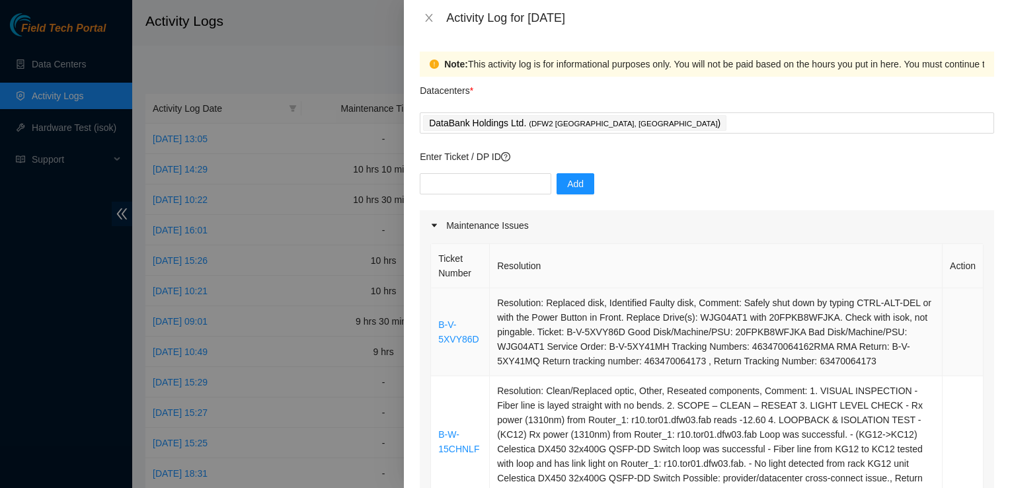
scroll to position [124, 0]
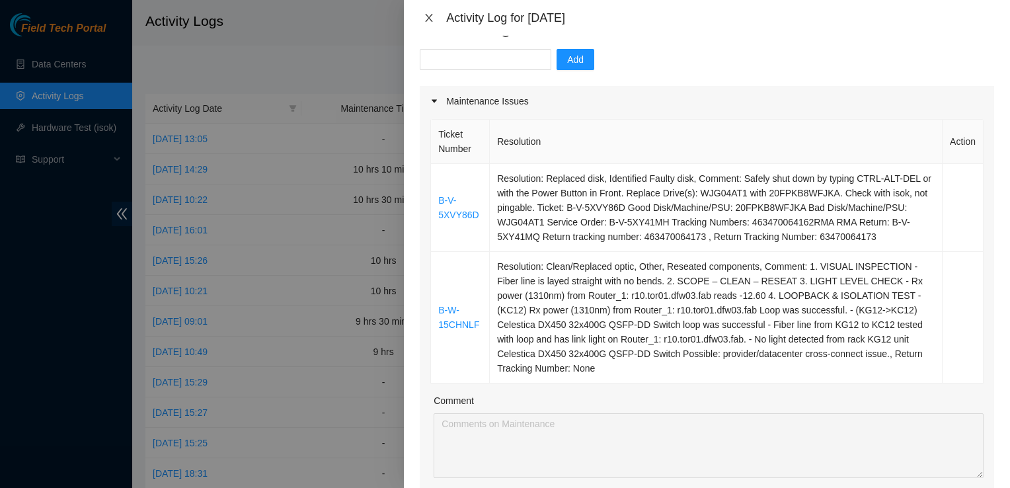
click at [430, 22] on icon "close" at bounding box center [429, 18] width 11 height 11
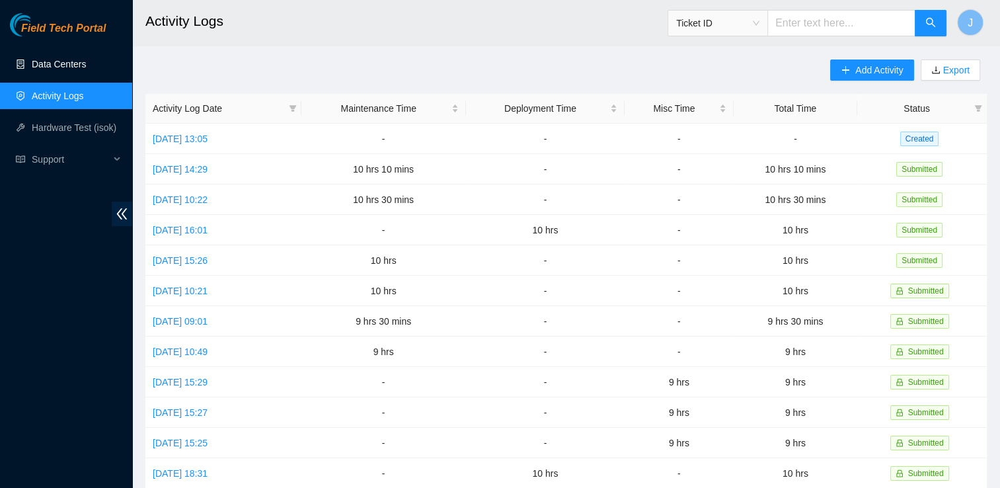
click at [77, 59] on link "Data Centers" at bounding box center [59, 64] width 54 height 11
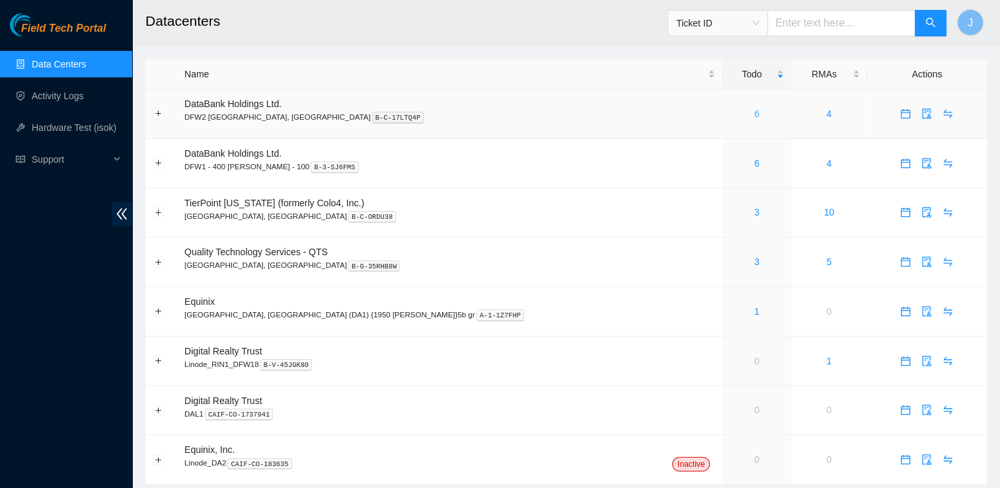
click at [754, 116] on link "6" at bounding box center [756, 113] width 5 height 11
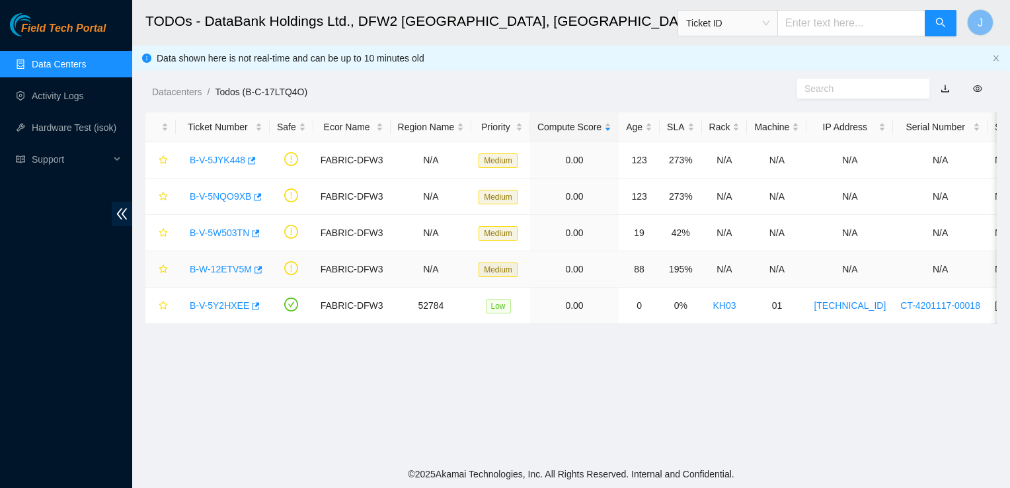
click at [231, 268] on link "B-W-12ETV5M" at bounding box center [221, 269] width 62 height 11
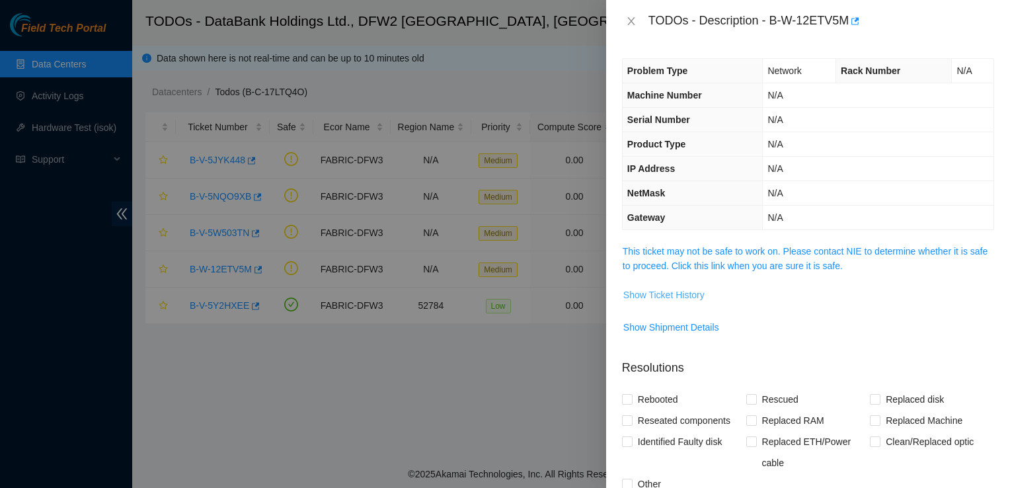
click at [664, 299] on span "Show Ticket History" at bounding box center [663, 295] width 81 height 15
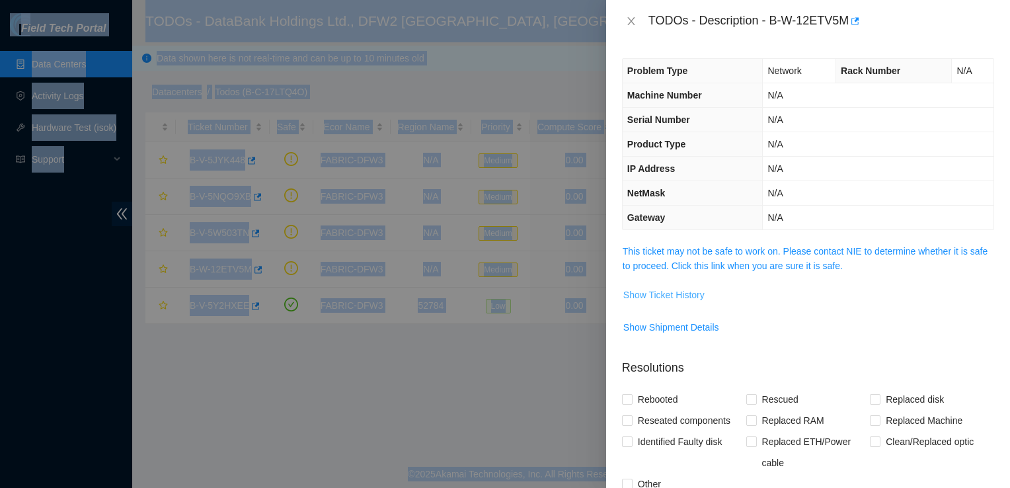
click at [658, 300] on span "Show Ticket History" at bounding box center [663, 295] width 81 height 15
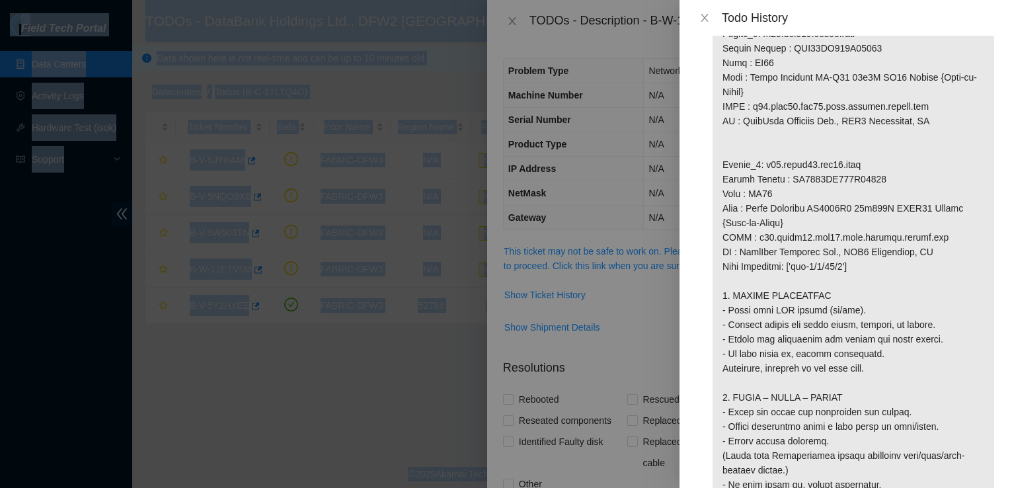
scroll to position [943, 0]
click at [711, 21] on button "Close" at bounding box center [704, 18] width 19 height 13
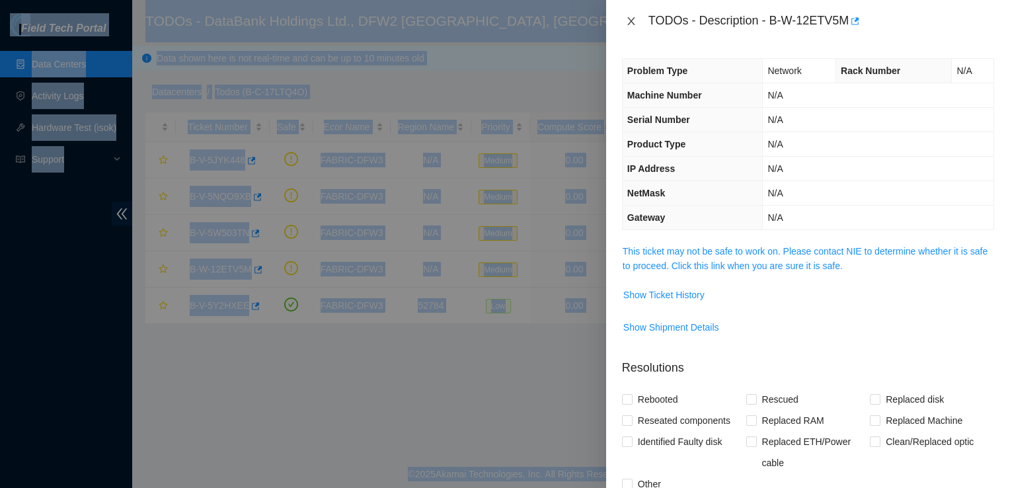
click at [627, 21] on icon "close" at bounding box center [631, 21] width 11 height 11
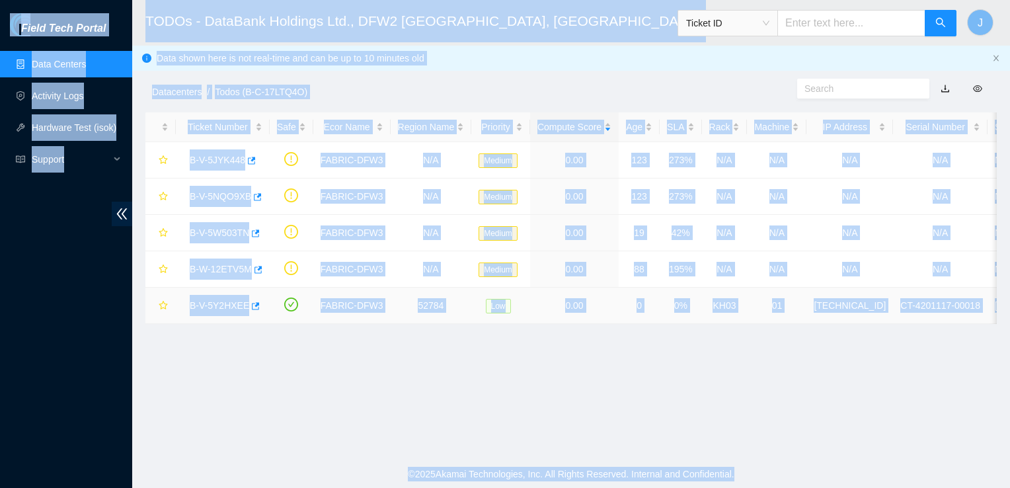
click at [223, 300] on link "B-V-5Y2HXEE" at bounding box center [220, 305] width 60 height 11
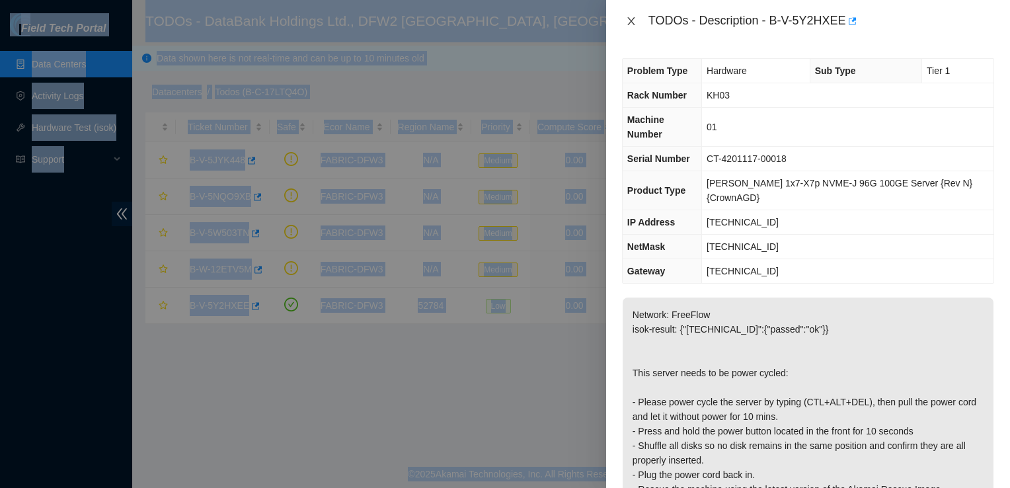
click at [633, 19] on icon "close" at bounding box center [631, 21] width 11 height 11
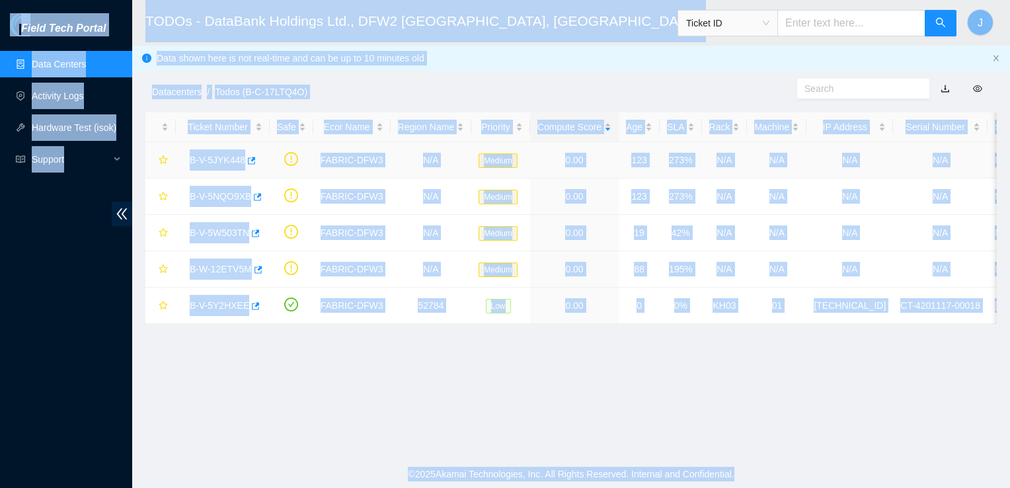
click at [230, 157] on link "B-V-5JYK448" at bounding box center [218, 160] width 56 height 11
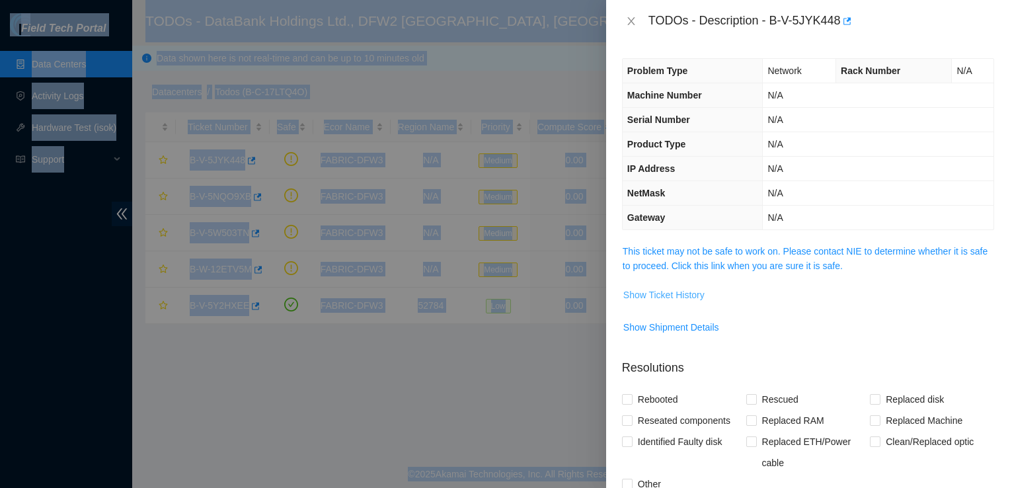
click at [673, 288] on span "Show Ticket History" at bounding box center [663, 295] width 81 height 15
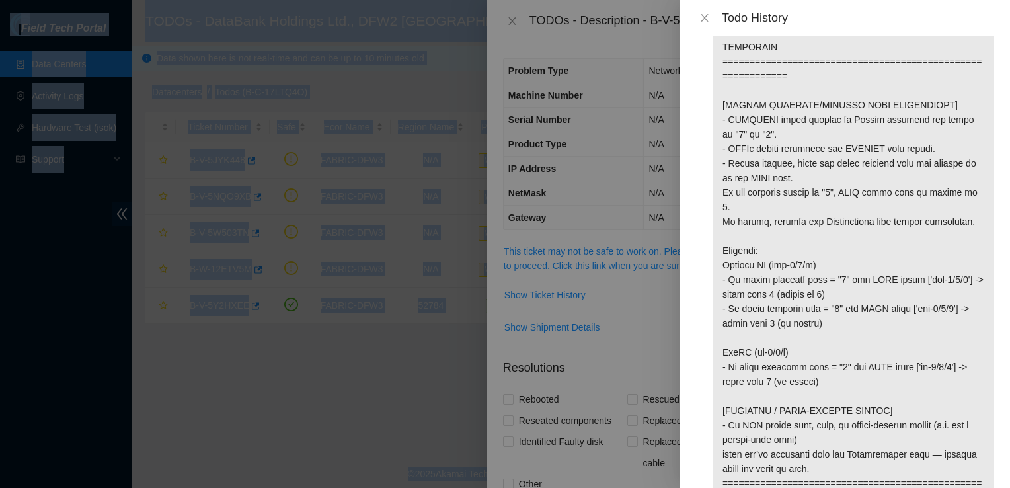
scroll to position [389, 0]
